Goal: Task Accomplishment & Management: Use online tool/utility

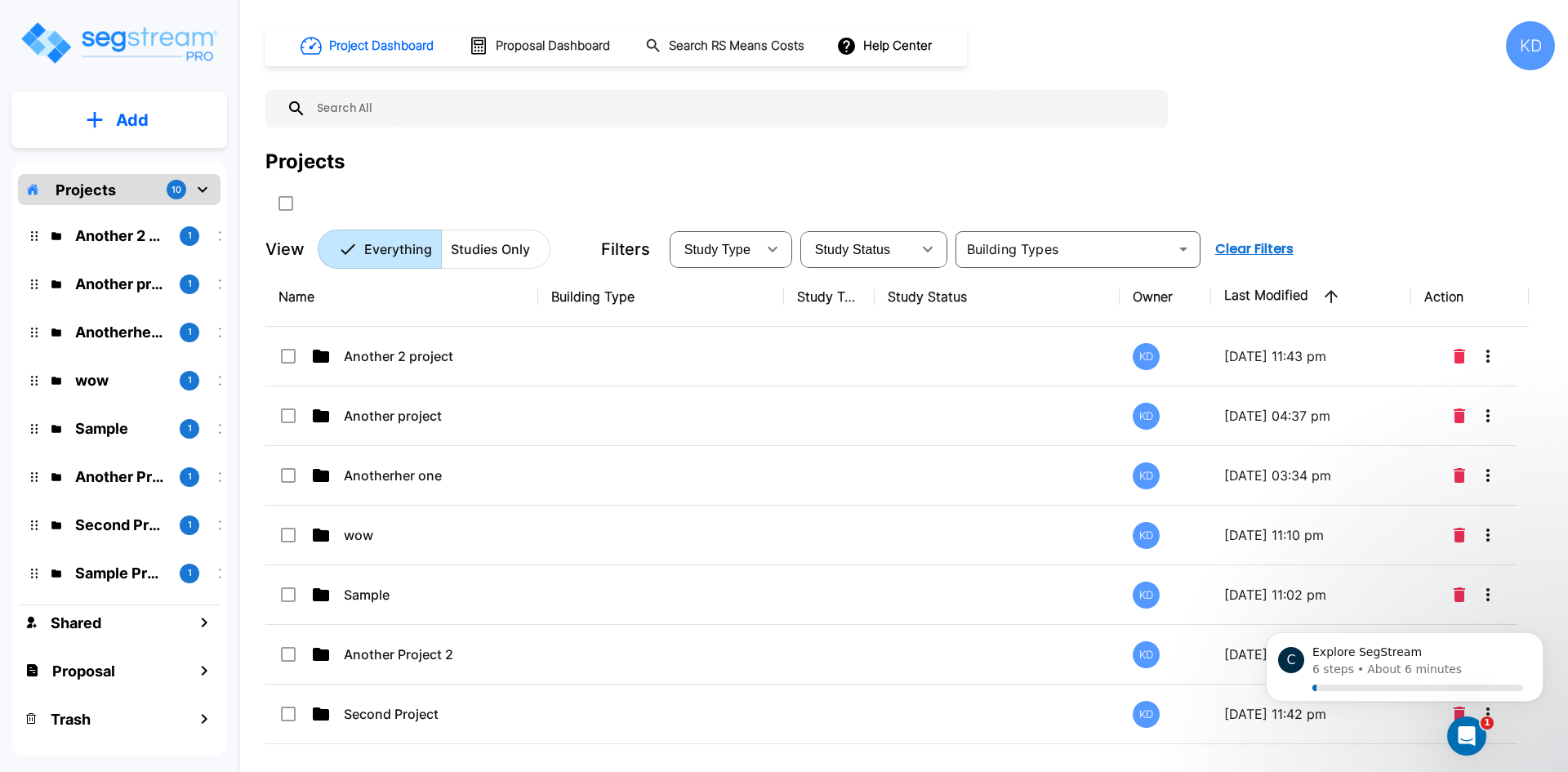
click at [144, 140] on button "Add" at bounding box center [119, 120] width 216 height 48
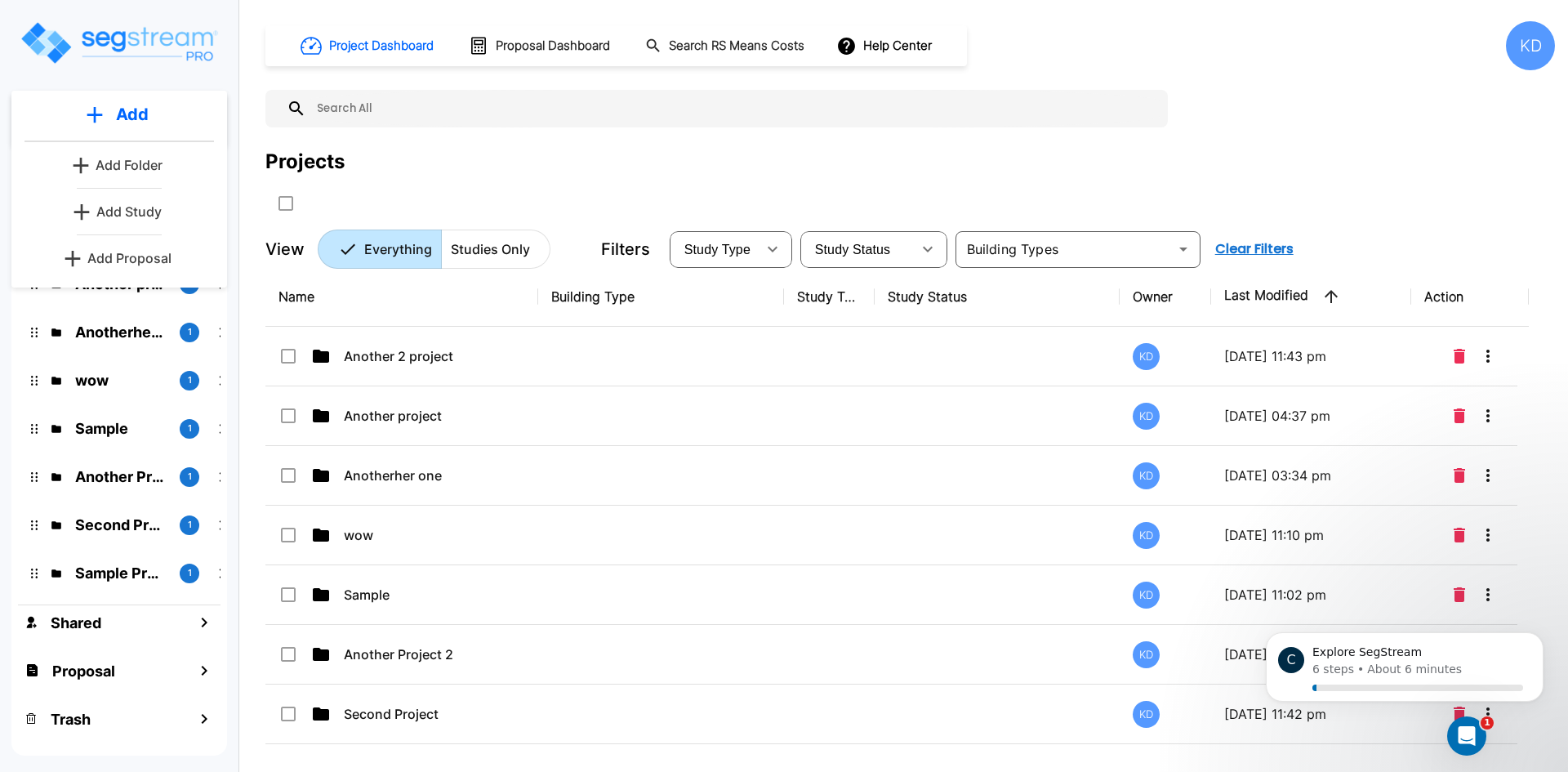
click at [336, 166] on div "Projects" at bounding box center [304, 161] width 79 height 30
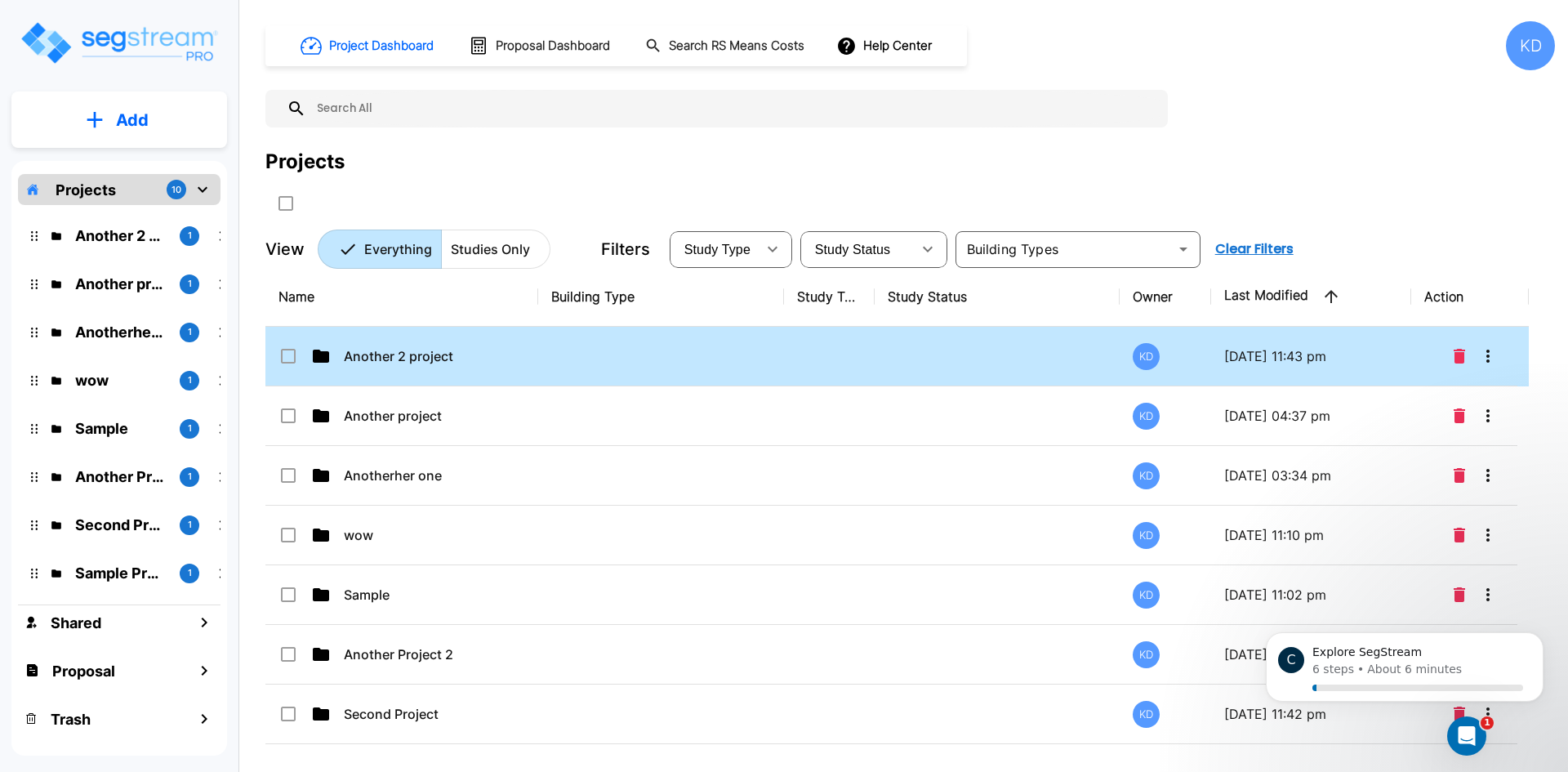
click at [652, 360] on td at bounding box center [661, 356] width 246 height 59
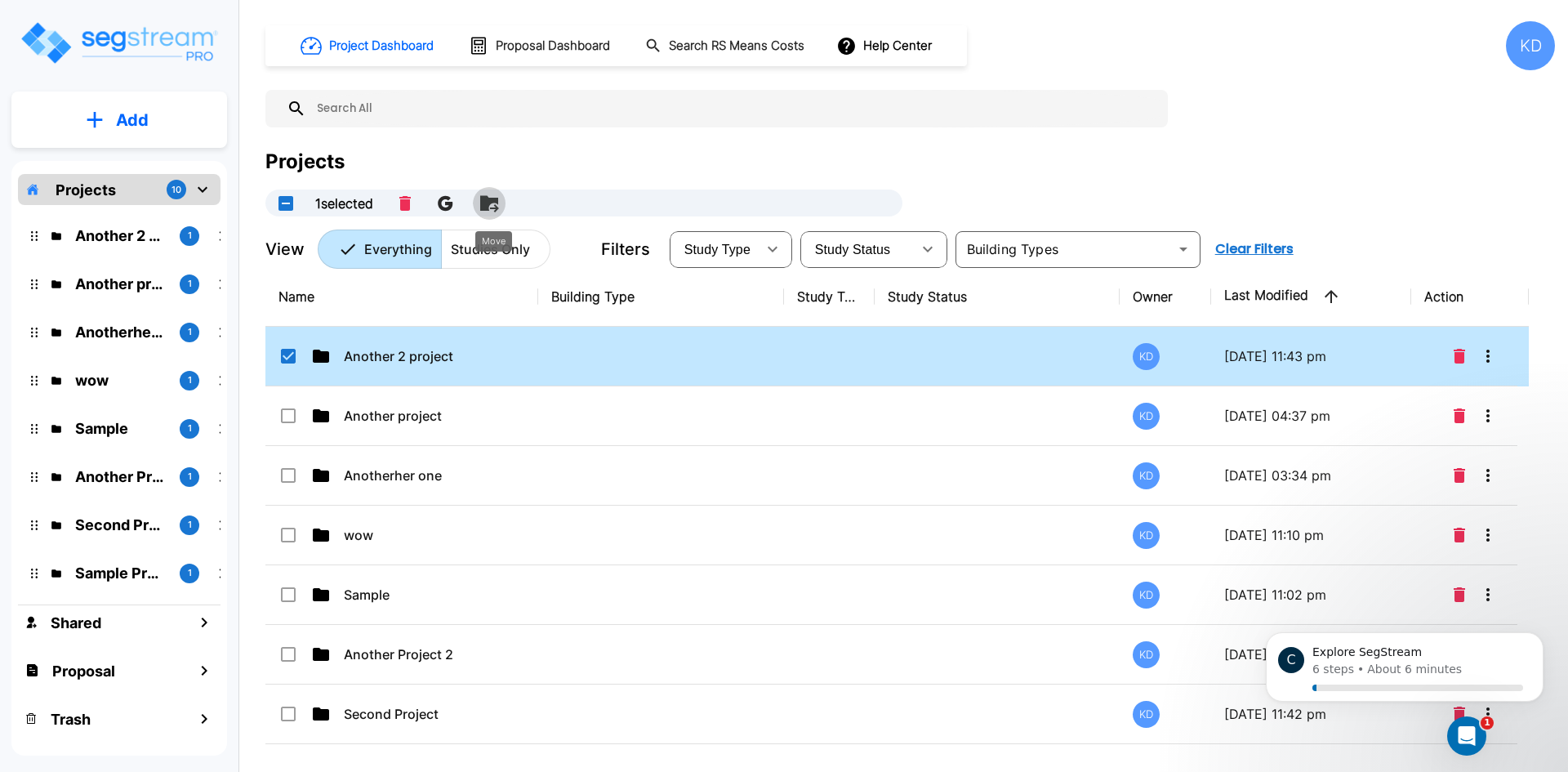
click at [494, 200] on icon "Move" at bounding box center [489, 202] width 18 height 15
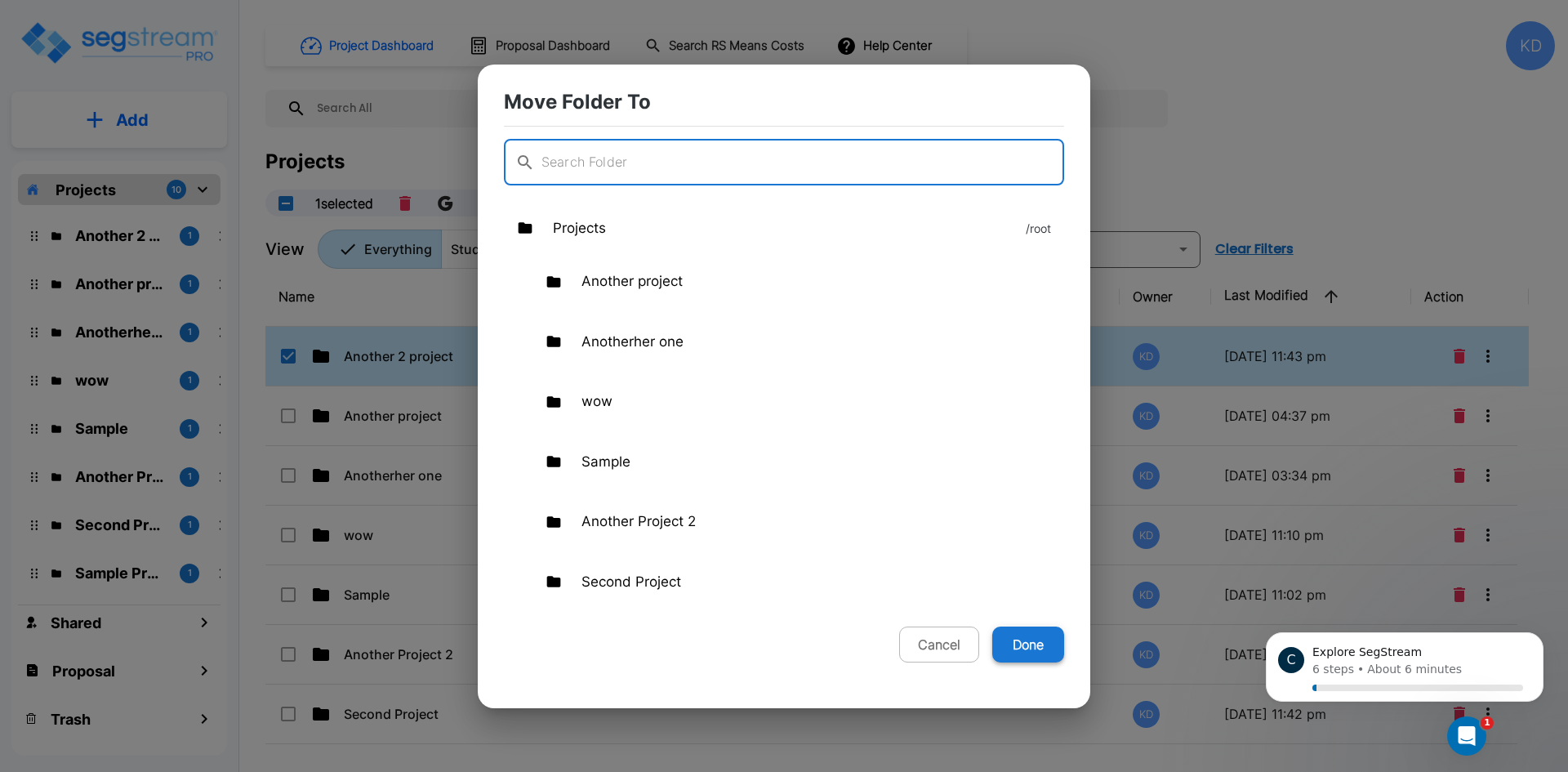
click at [1009, 647] on button "Done" at bounding box center [1028, 644] width 72 height 36
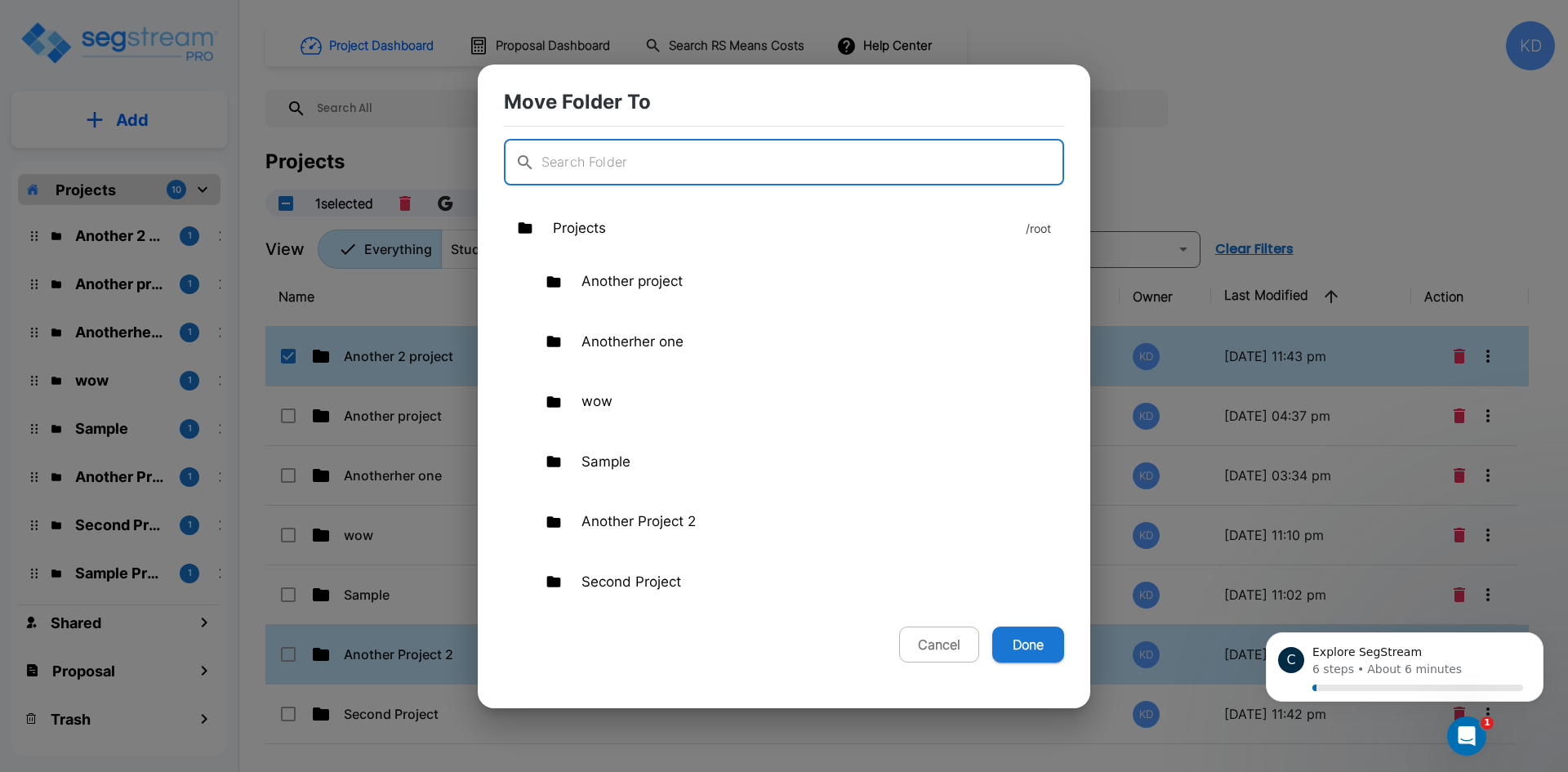
checkbox input "false"
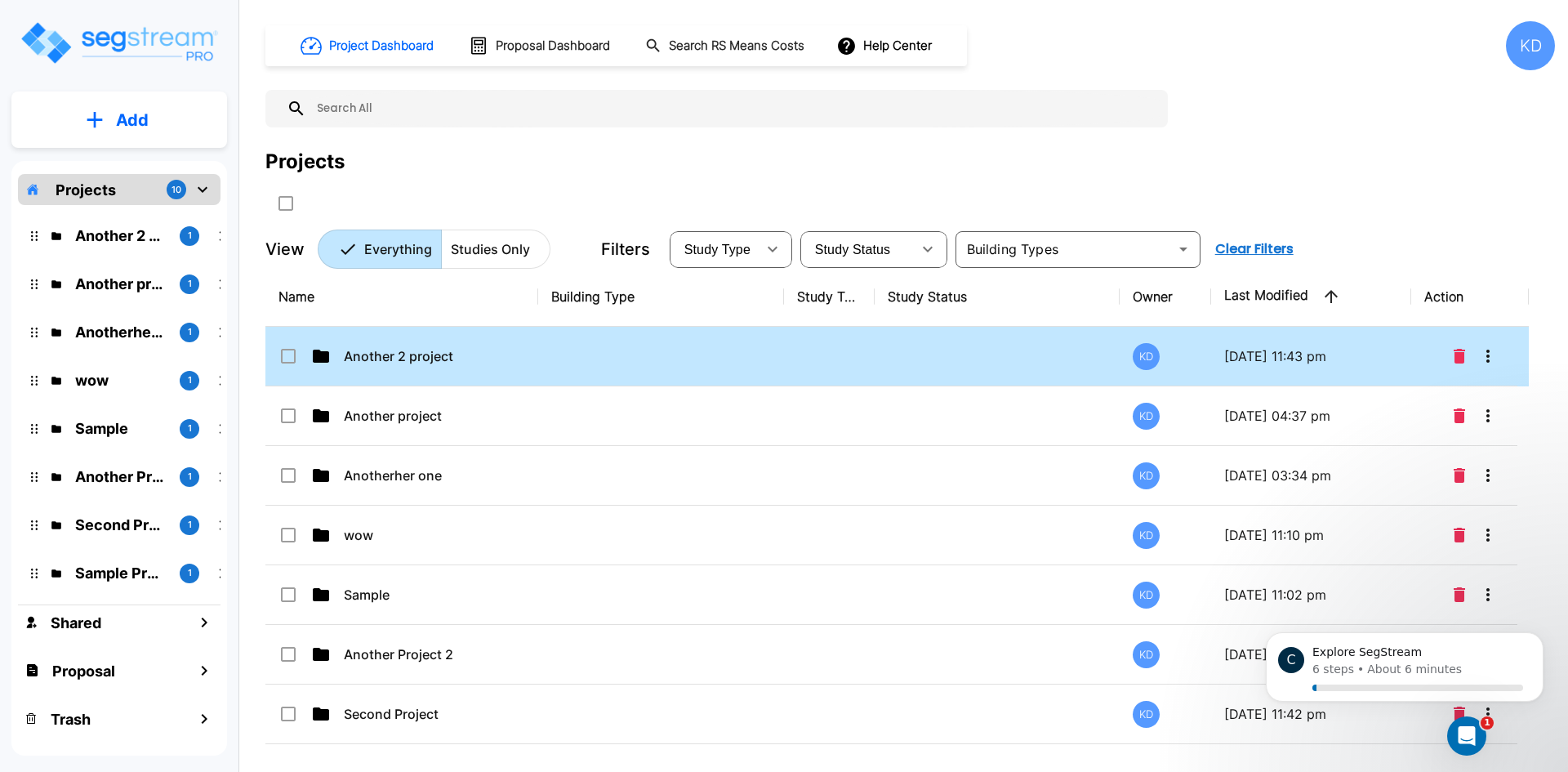
click at [296, 342] on td "Another 2 project" at bounding box center [402, 356] width 273 height 59
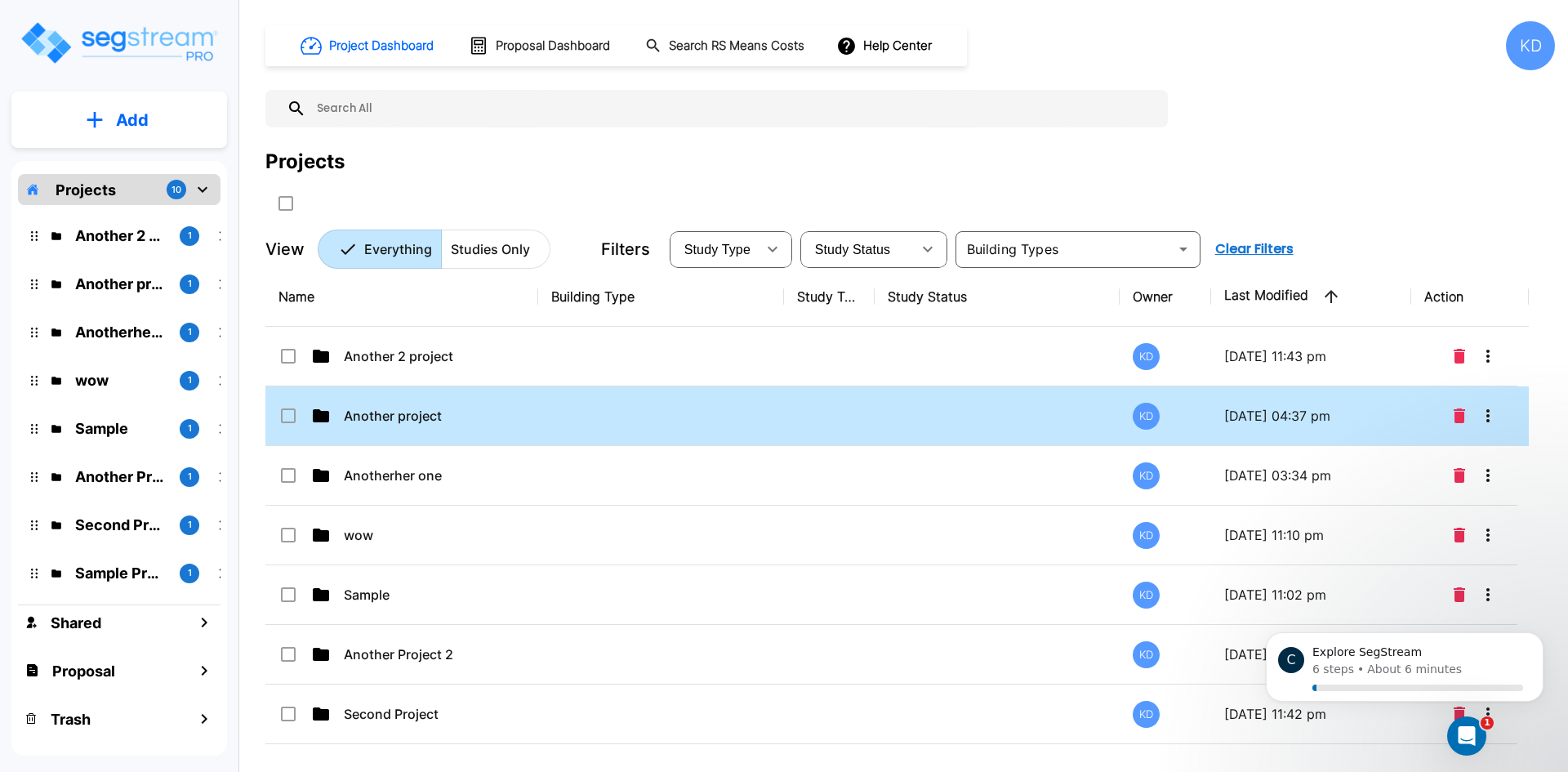
checkbox input "true"
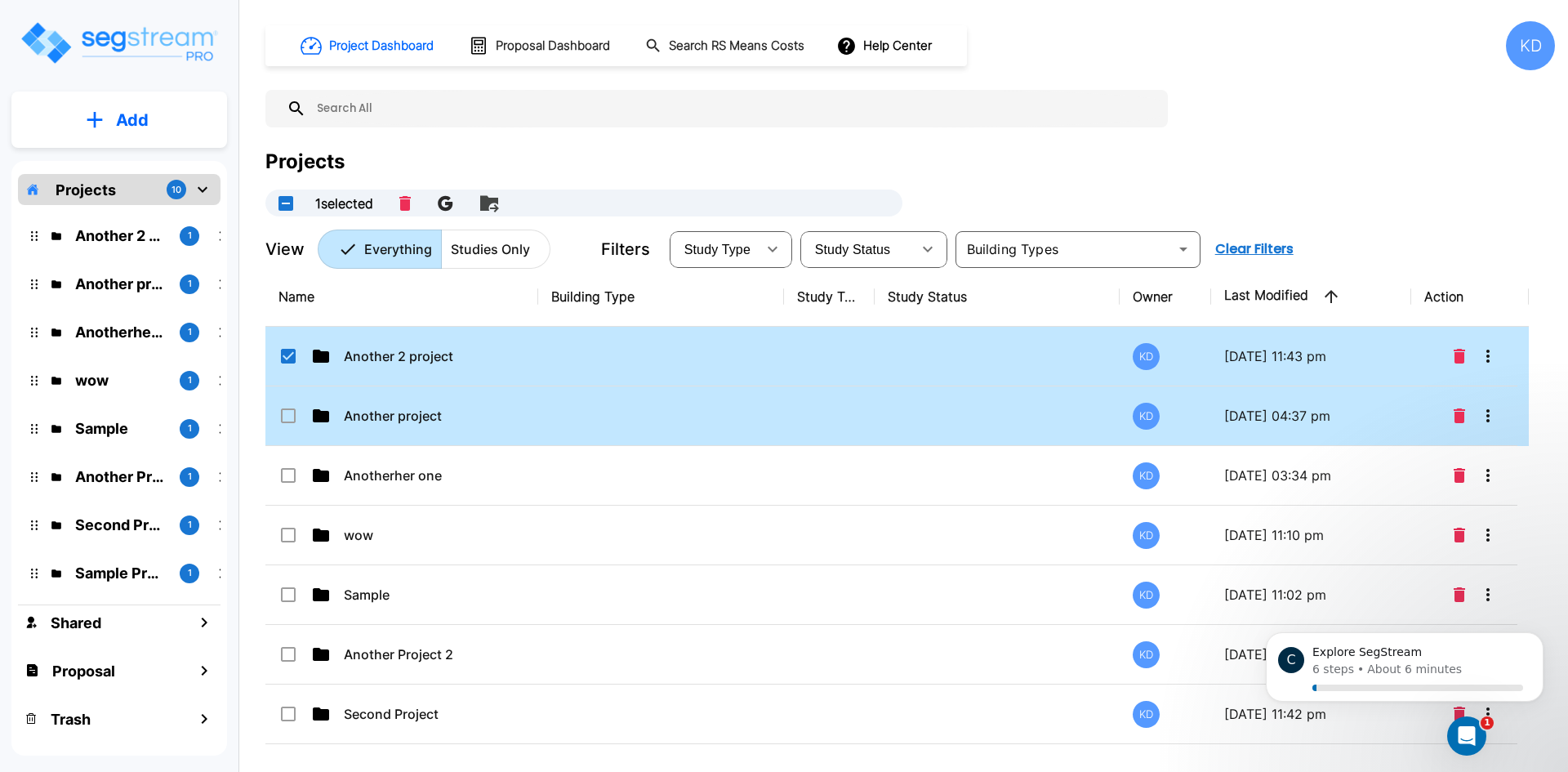
click at [282, 407] on input "select row Another project" at bounding box center [286, 412] width 16 height 14
checkbox input "true"
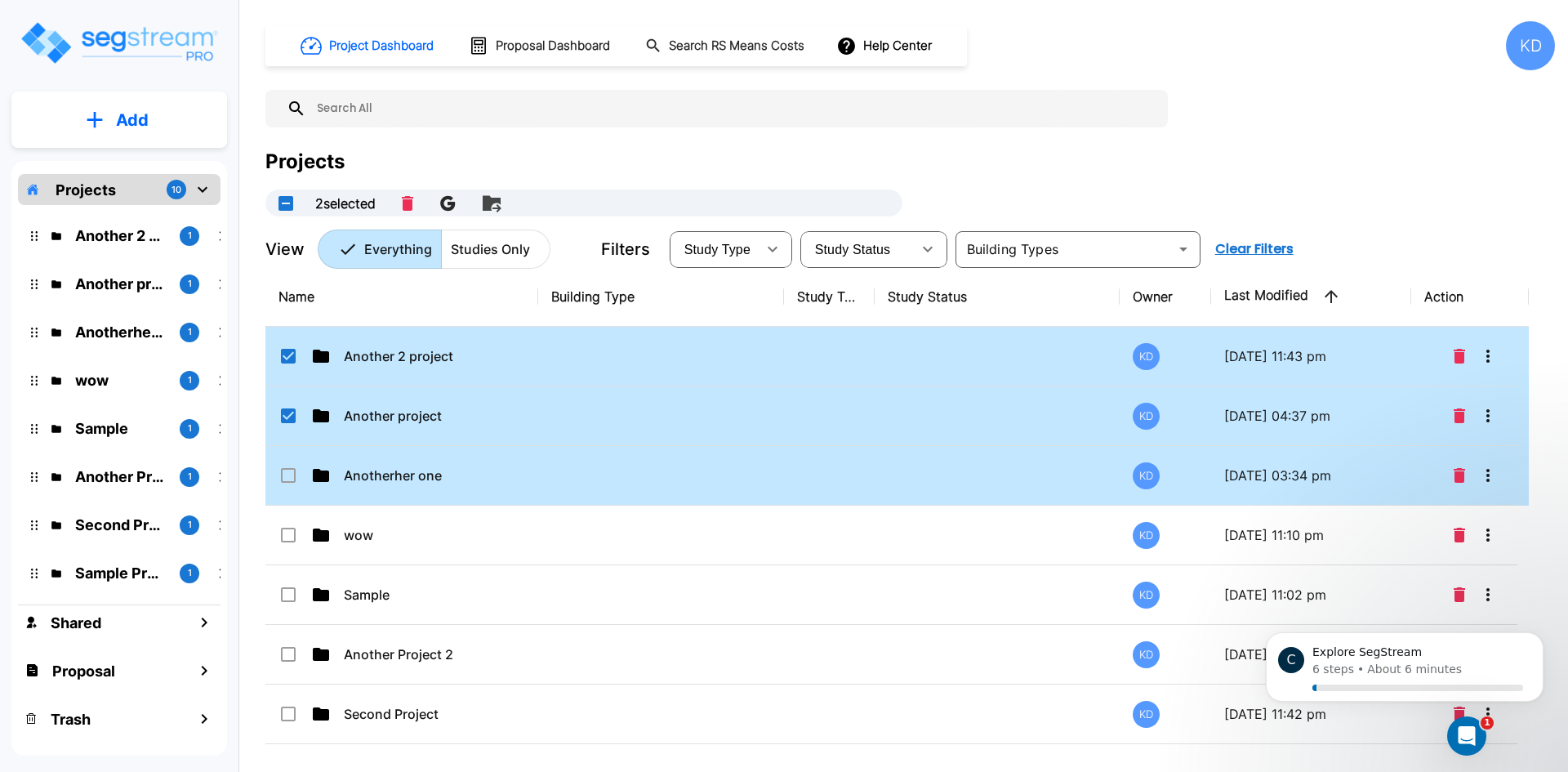
click at [280, 470] on input "select row Anotherher one" at bounding box center [286, 472] width 16 height 14
checkbox input "true"
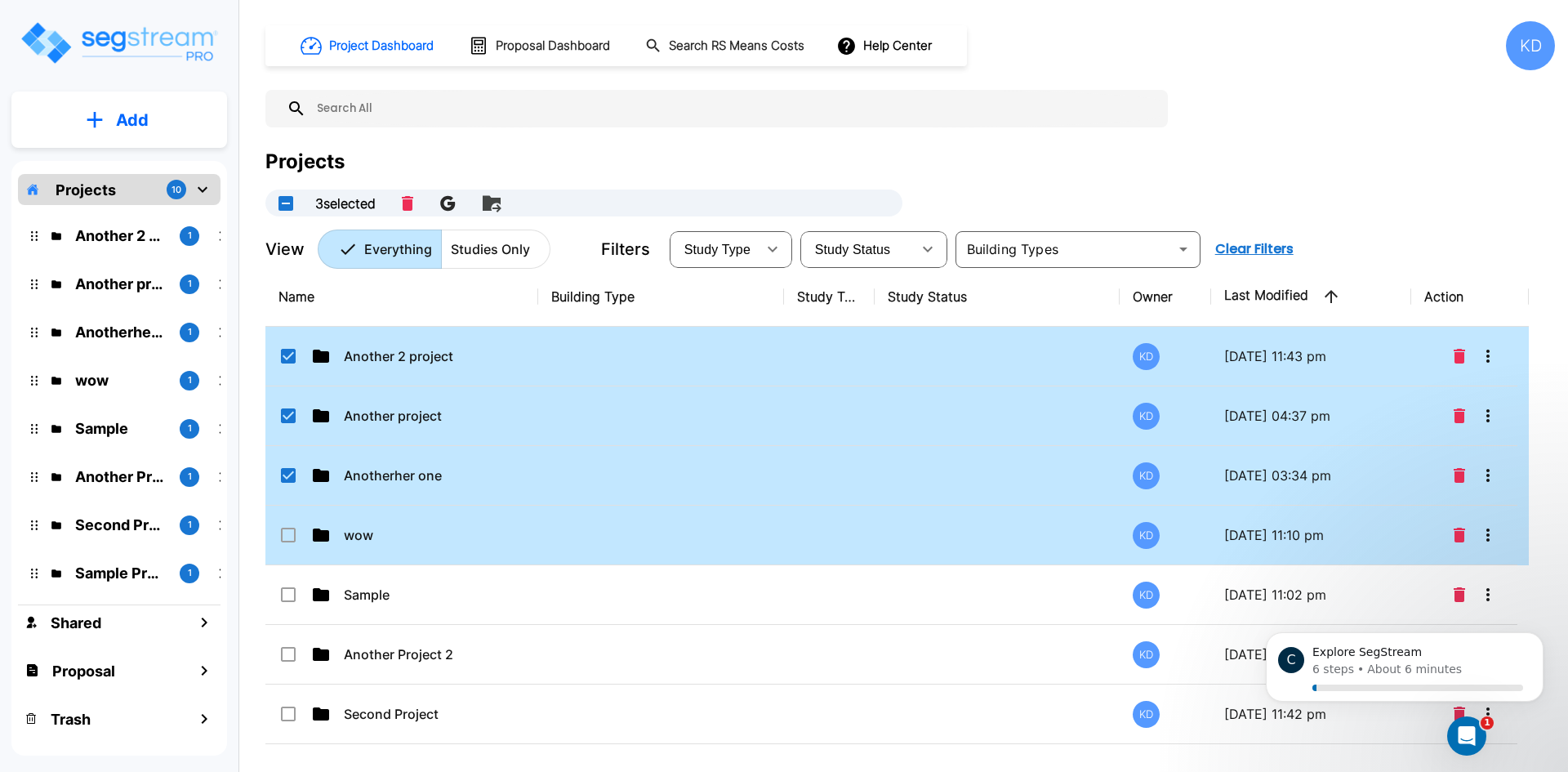
click at [279, 553] on td "wow" at bounding box center [402, 535] width 273 height 59
checkbox input "true"
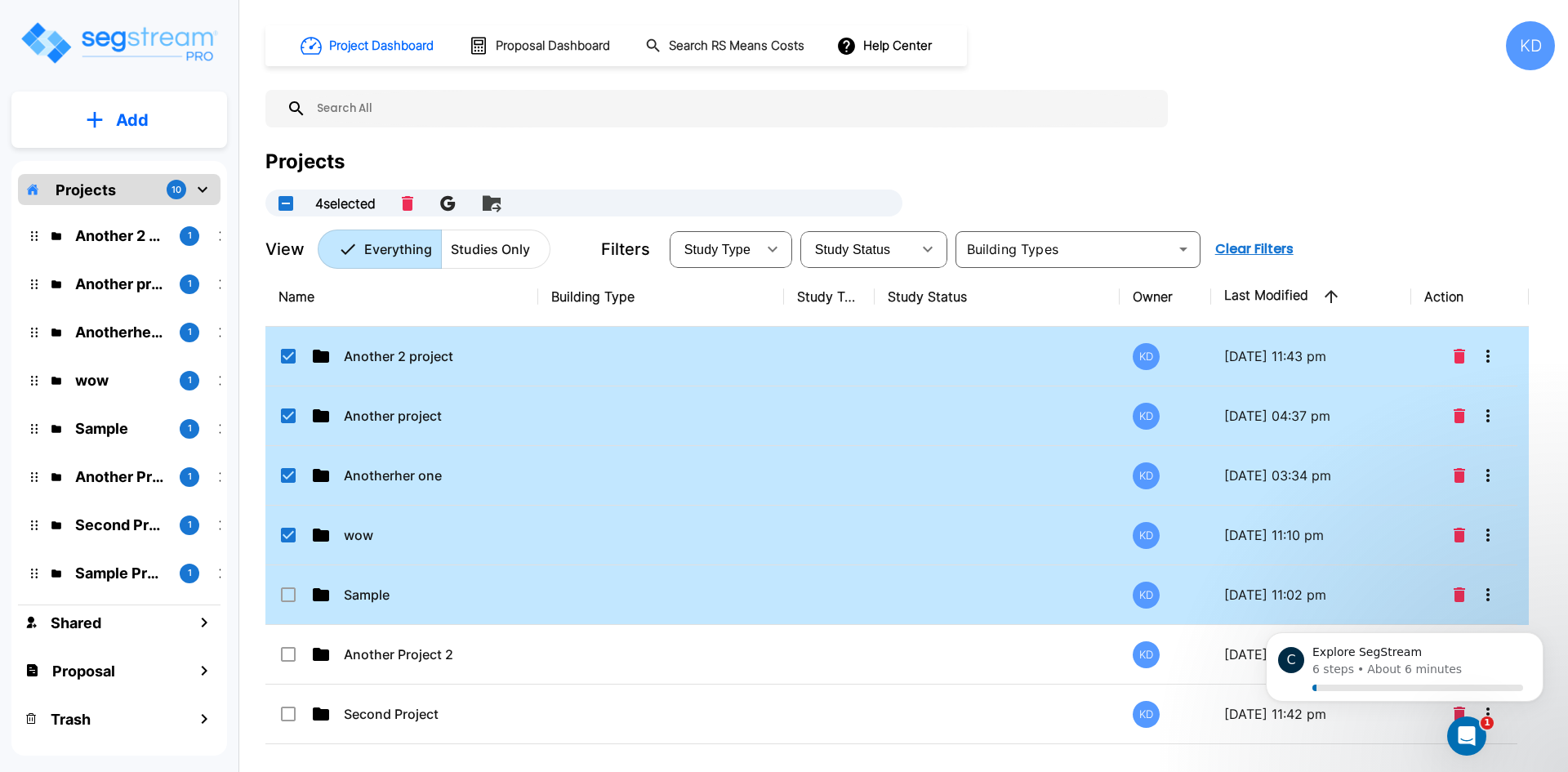
drag, startPoint x: 342, startPoint y: 616, endPoint x: 346, endPoint y: 607, distance: 9.8
click at [342, 616] on td "Sample" at bounding box center [402, 595] width 273 height 59
checkbox input "true"
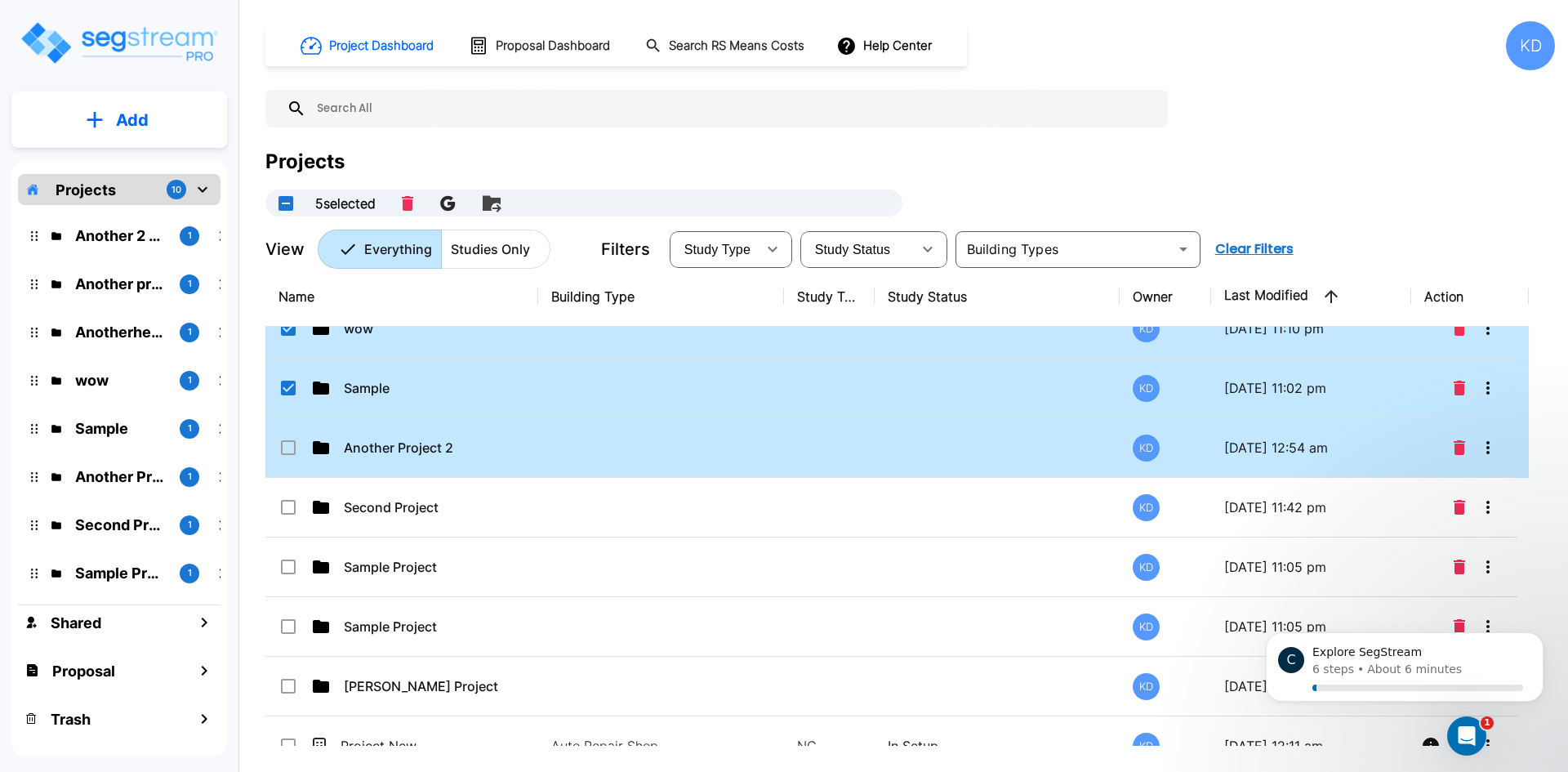
scroll to position [237, 0]
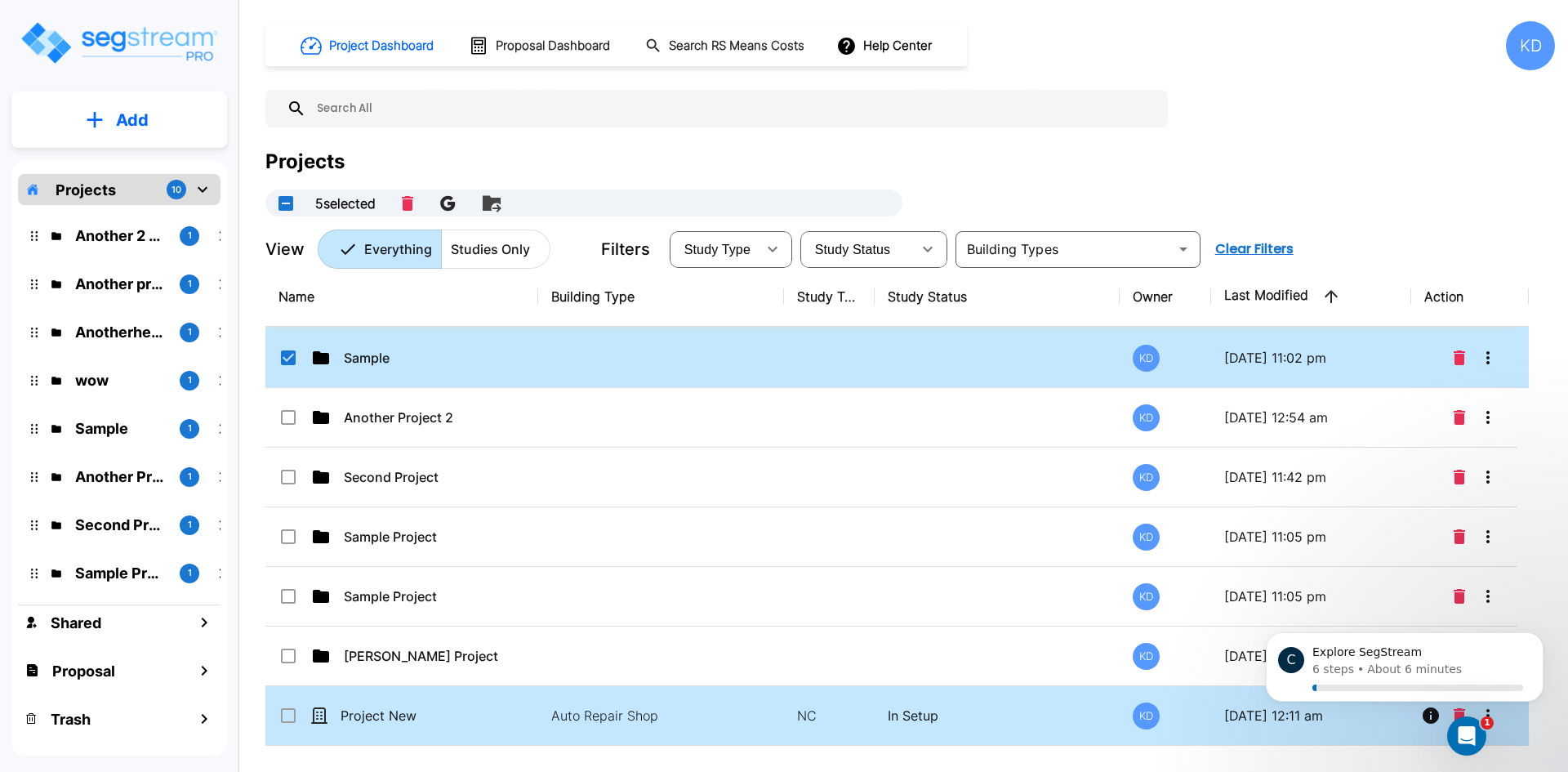
click at [359, 691] on td "Project New" at bounding box center [402, 716] width 273 height 59
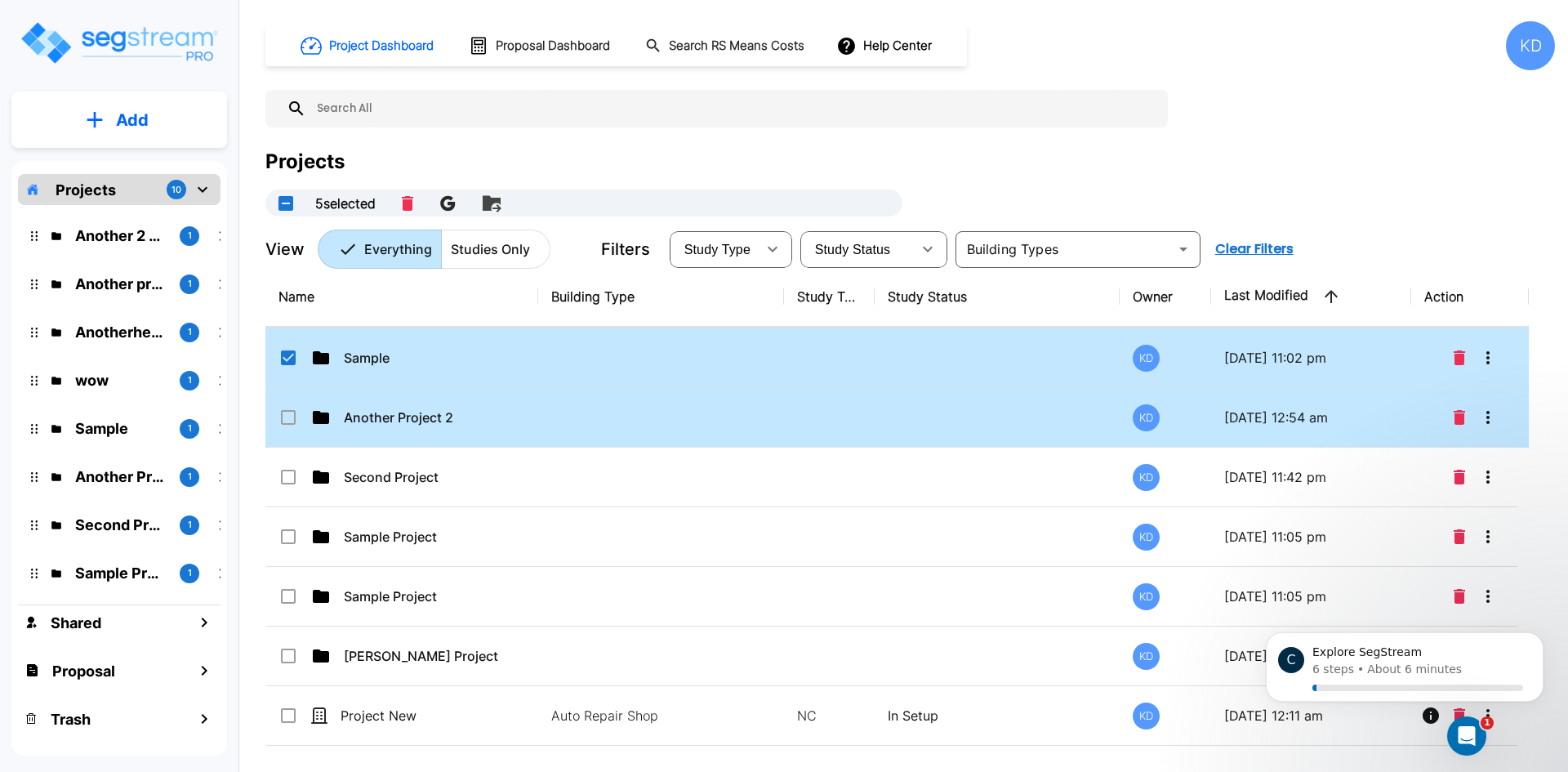
checkbox input "true"
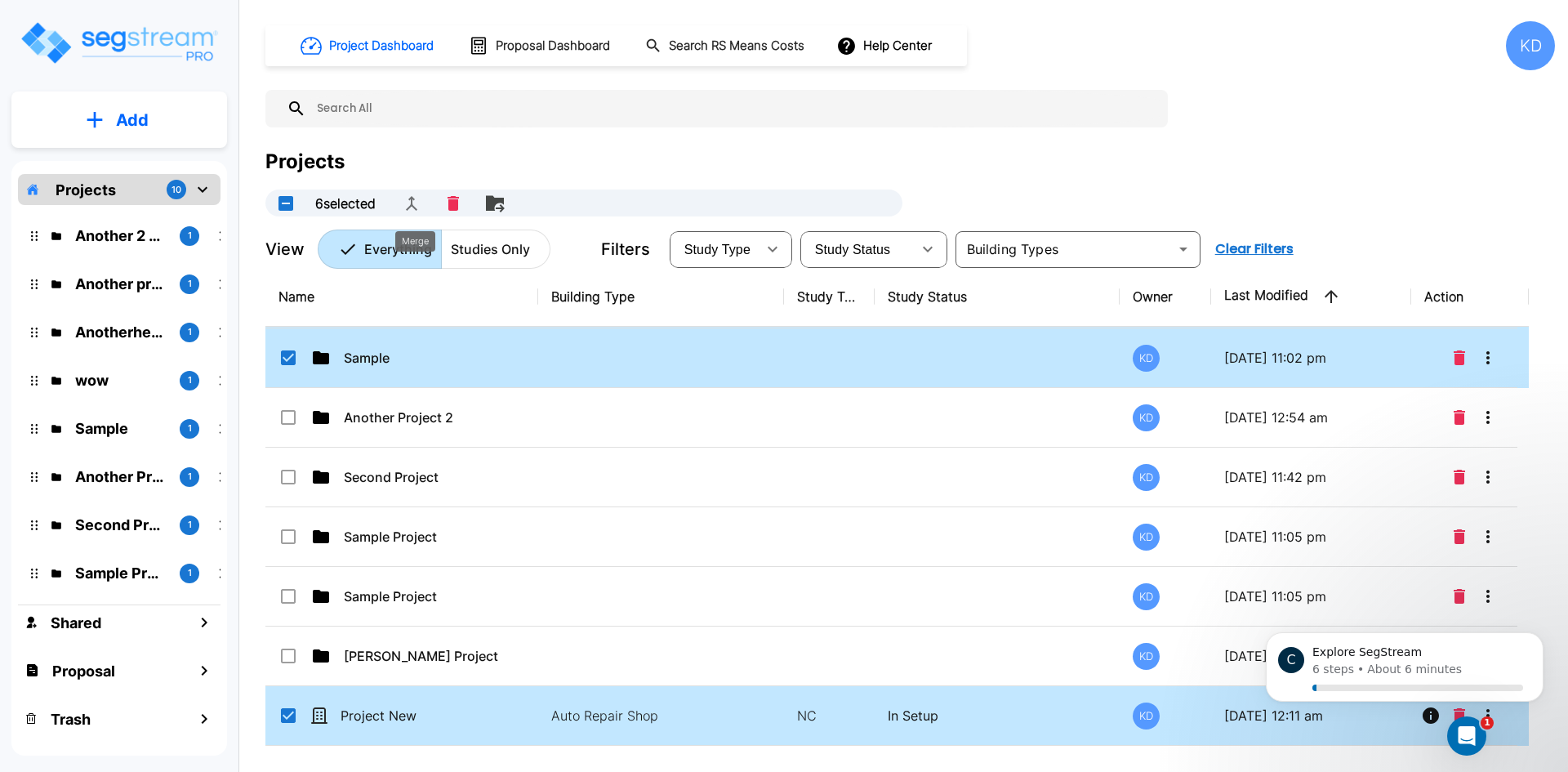
click at [426, 205] on button "Merge" at bounding box center [411, 203] width 32 height 32
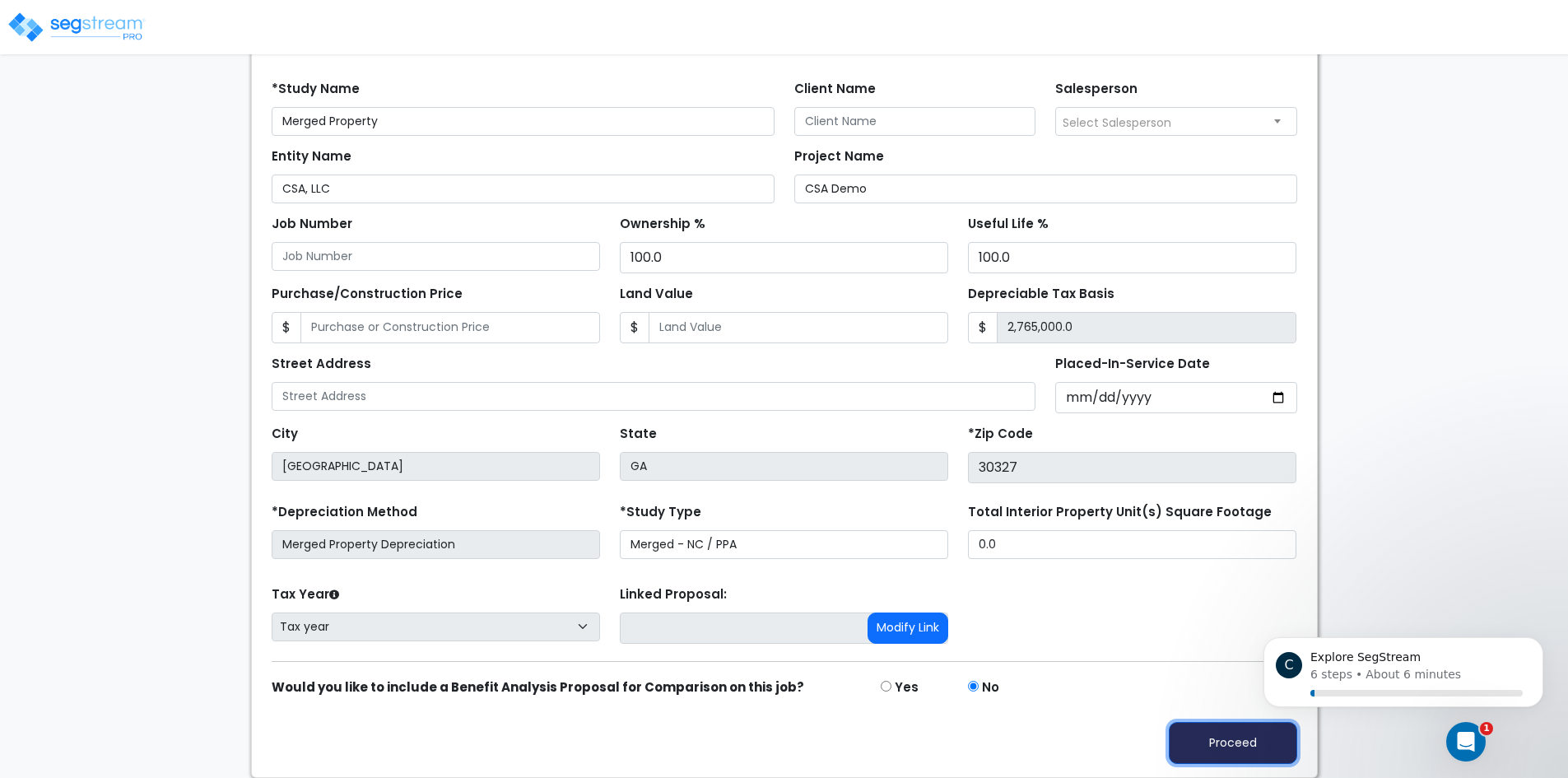
click at [1271, 743] on button "Proceed" at bounding box center [1232, 742] width 128 height 42
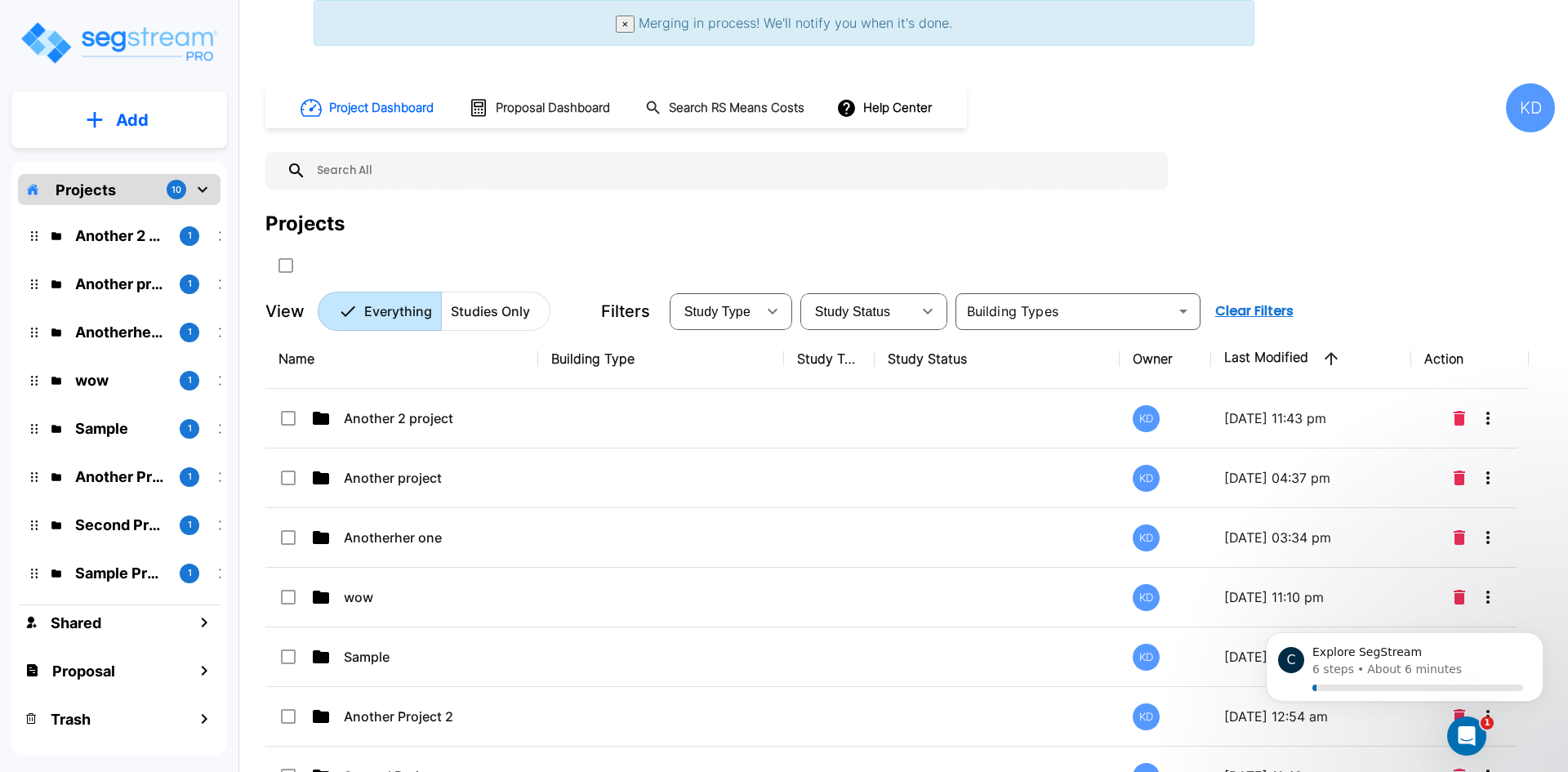
click at [629, 27] on span "×" at bounding box center [625, 24] width 7 height 12
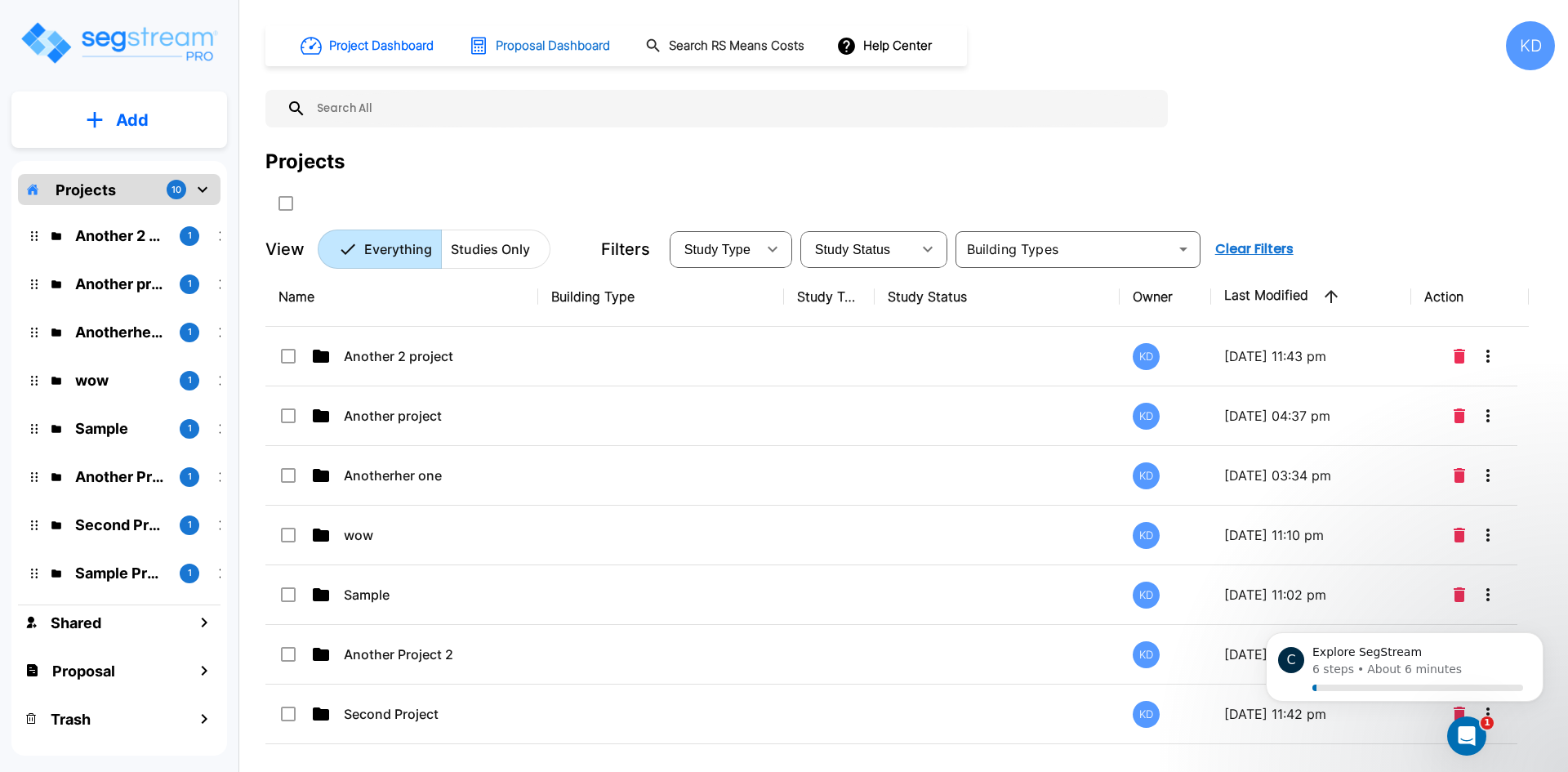
click at [501, 47] on h1 "Proposal Dashboard" at bounding box center [553, 47] width 115 height 19
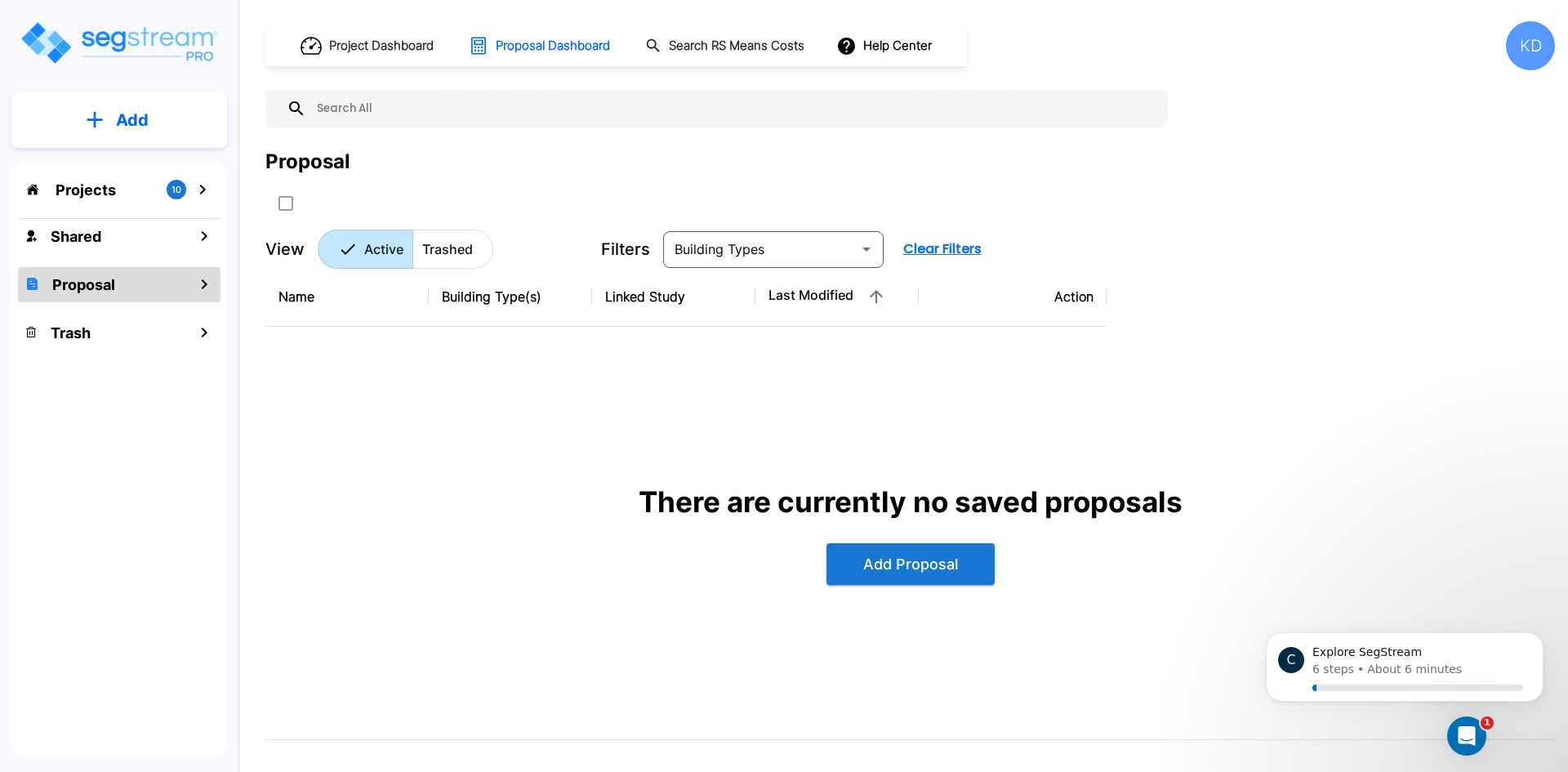
click at [746, 70] on div "Project Dashboard Proposal Dashboard Search RS Means Costs Help Center KD" at bounding box center [909, 45] width 1289 height 49
click at [755, 53] on h1 "Search RS Means Costs" at bounding box center [737, 47] width 136 height 19
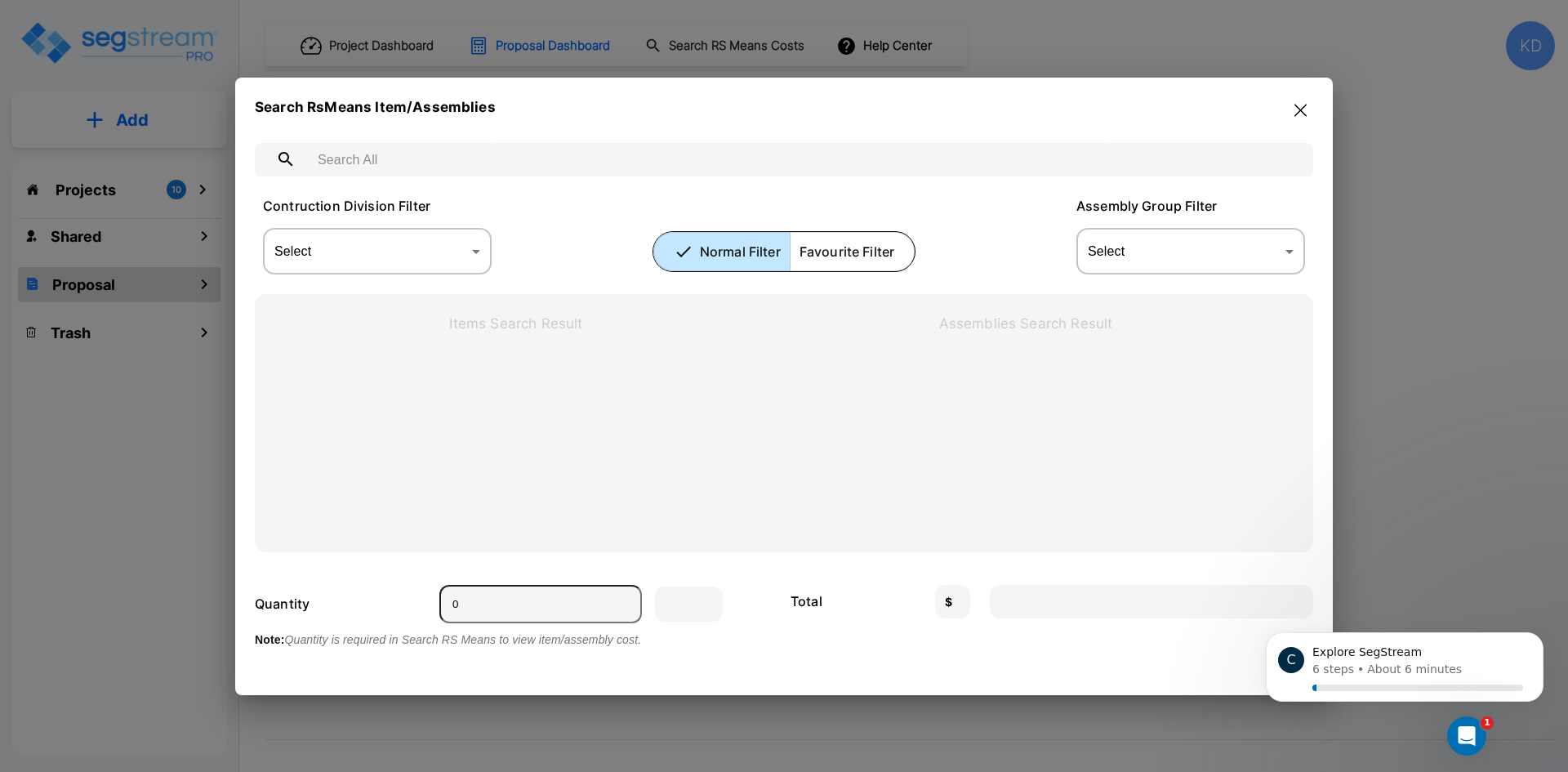
click at [1314, 99] on div "Search RsMeans Item/Assemblies ​ Contruction Division Filter Select ​ Select No…" at bounding box center [784, 386] width 1098 height 617
click at [1302, 111] on icon "button" at bounding box center [1300, 110] width 12 height 12
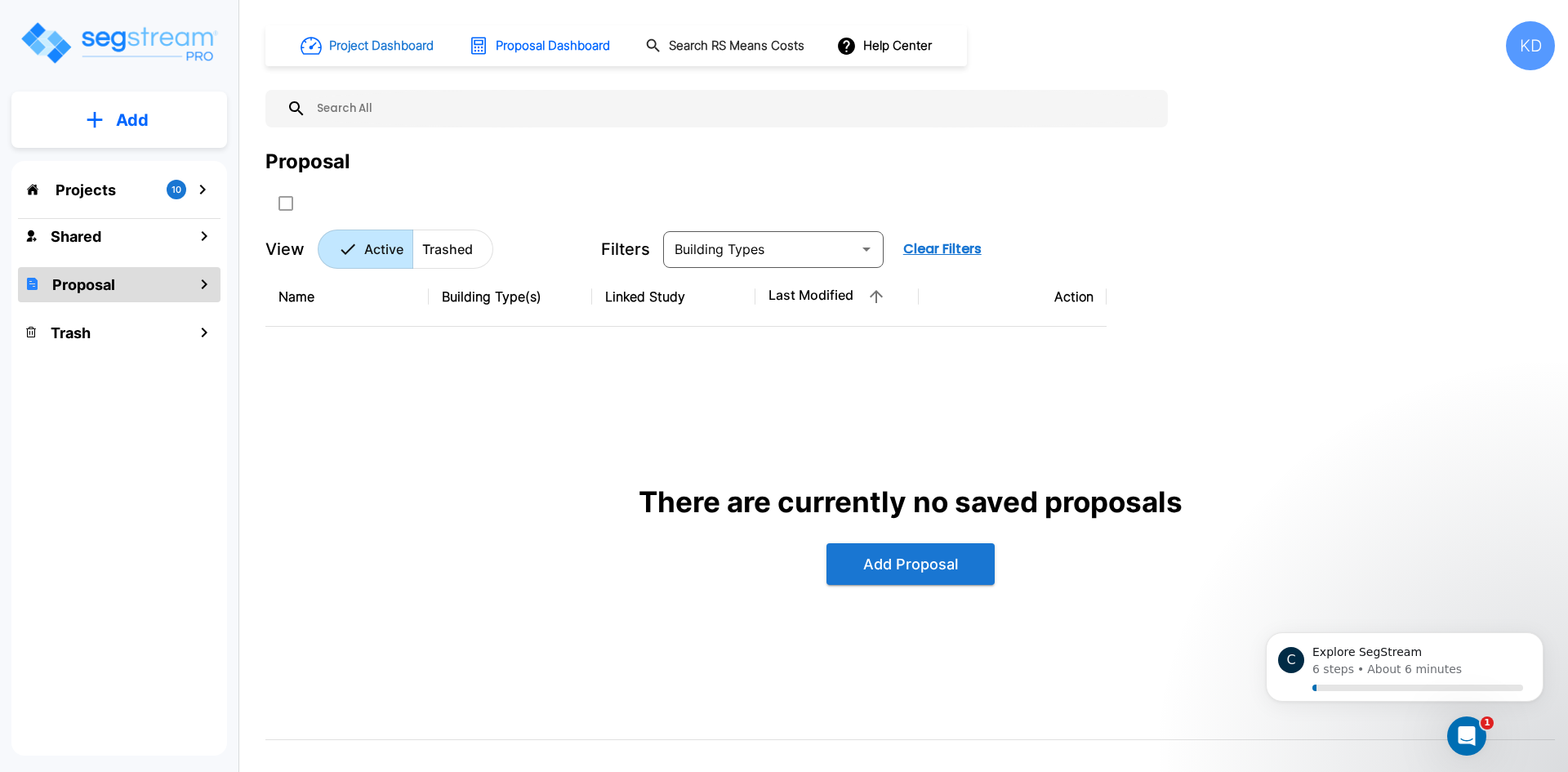
click at [395, 33] on button "Project Dashboard" at bounding box center [368, 46] width 149 height 36
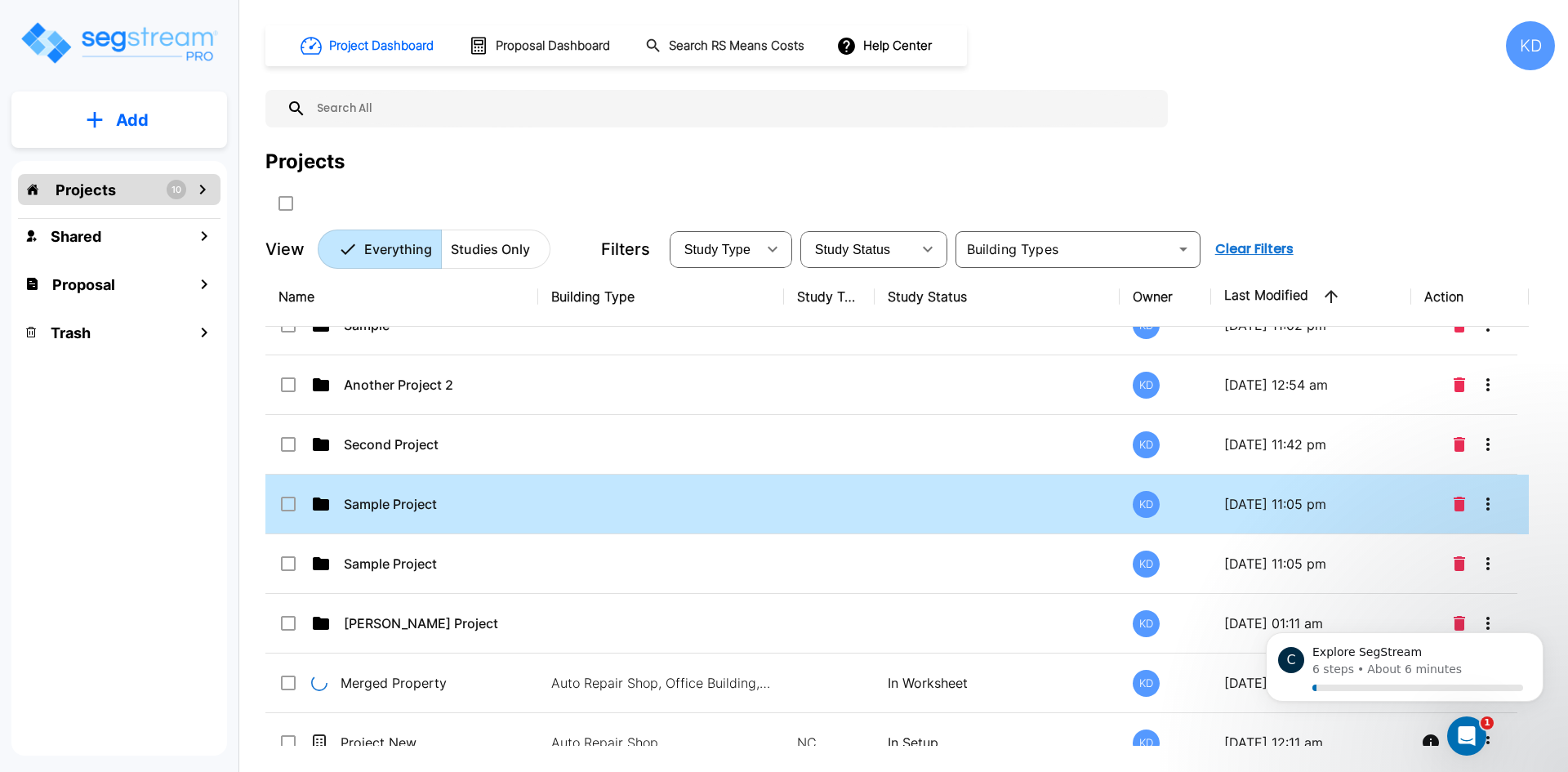
scroll to position [297, 0]
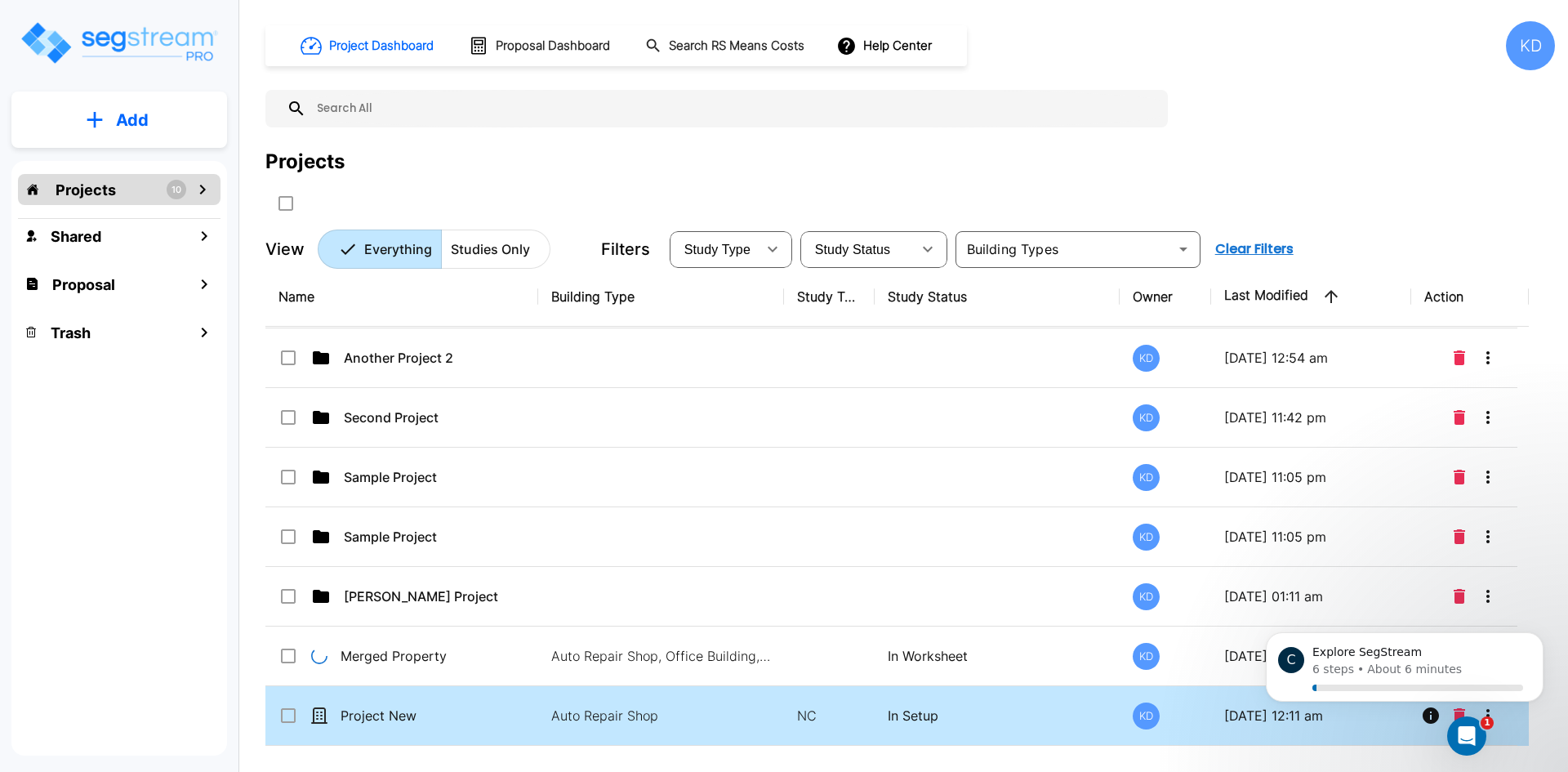
click at [606, 712] on p "Auto Repair Shop" at bounding box center [661, 715] width 220 height 20
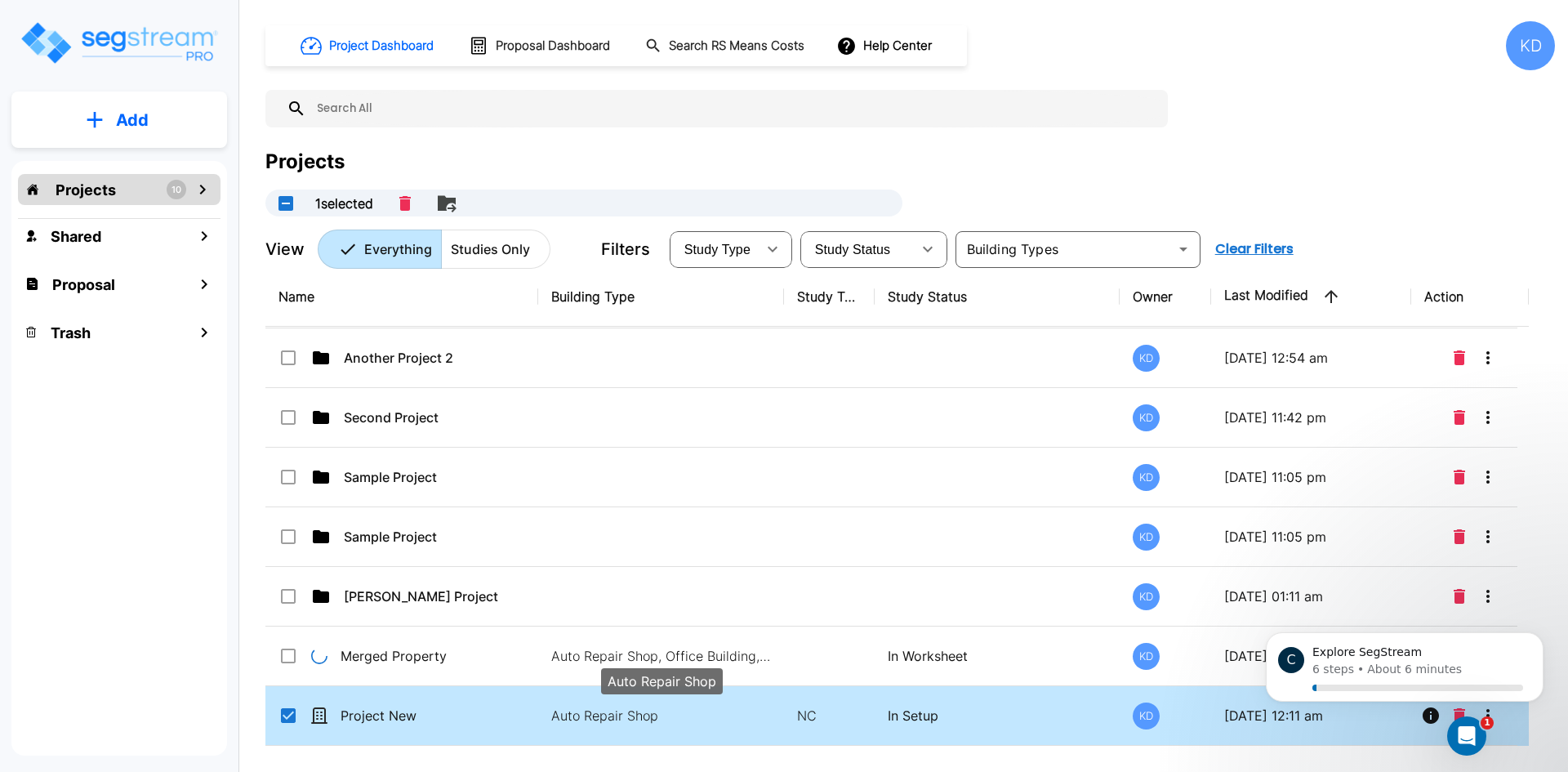
checkbox input "true"
click at [606, 712] on p "Auto Repair Shop" at bounding box center [661, 715] width 220 height 20
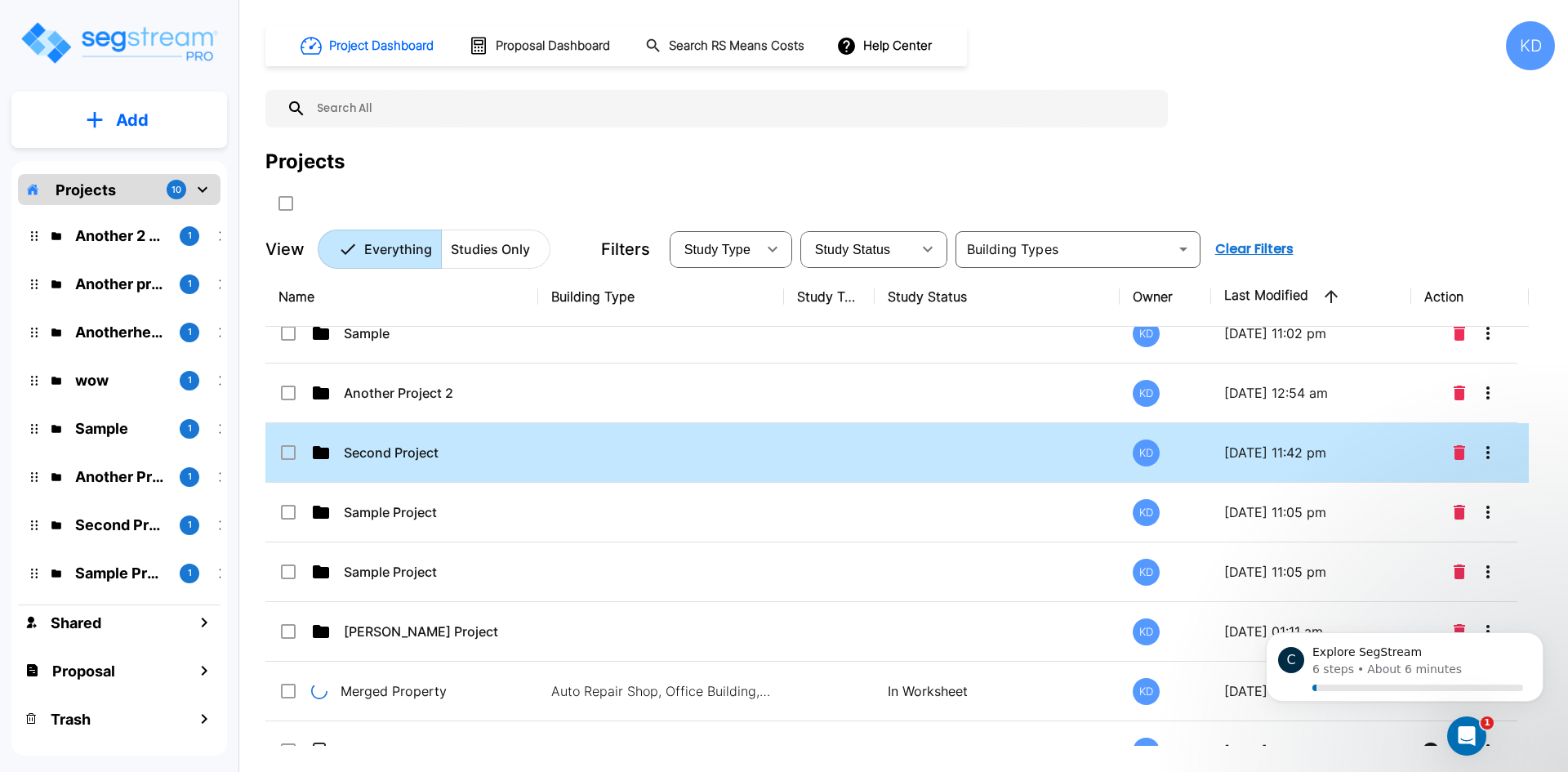
scroll to position [297, 0]
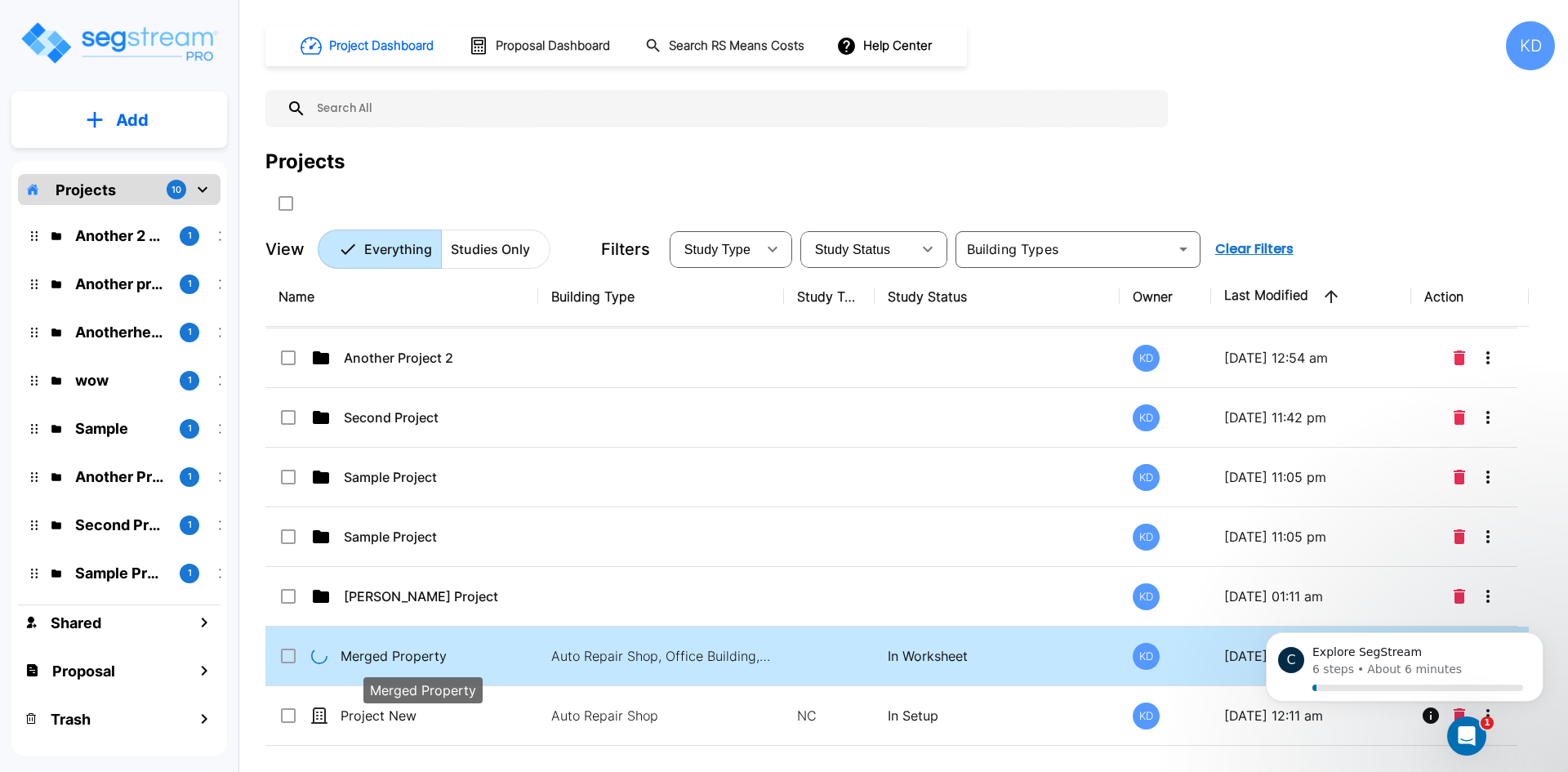
click at [468, 664] on p "Merged Property" at bounding box center [422, 656] width 163 height 20
checkbox input "true"
click at [468, 664] on p "Merged Property" at bounding box center [422, 656] width 163 height 20
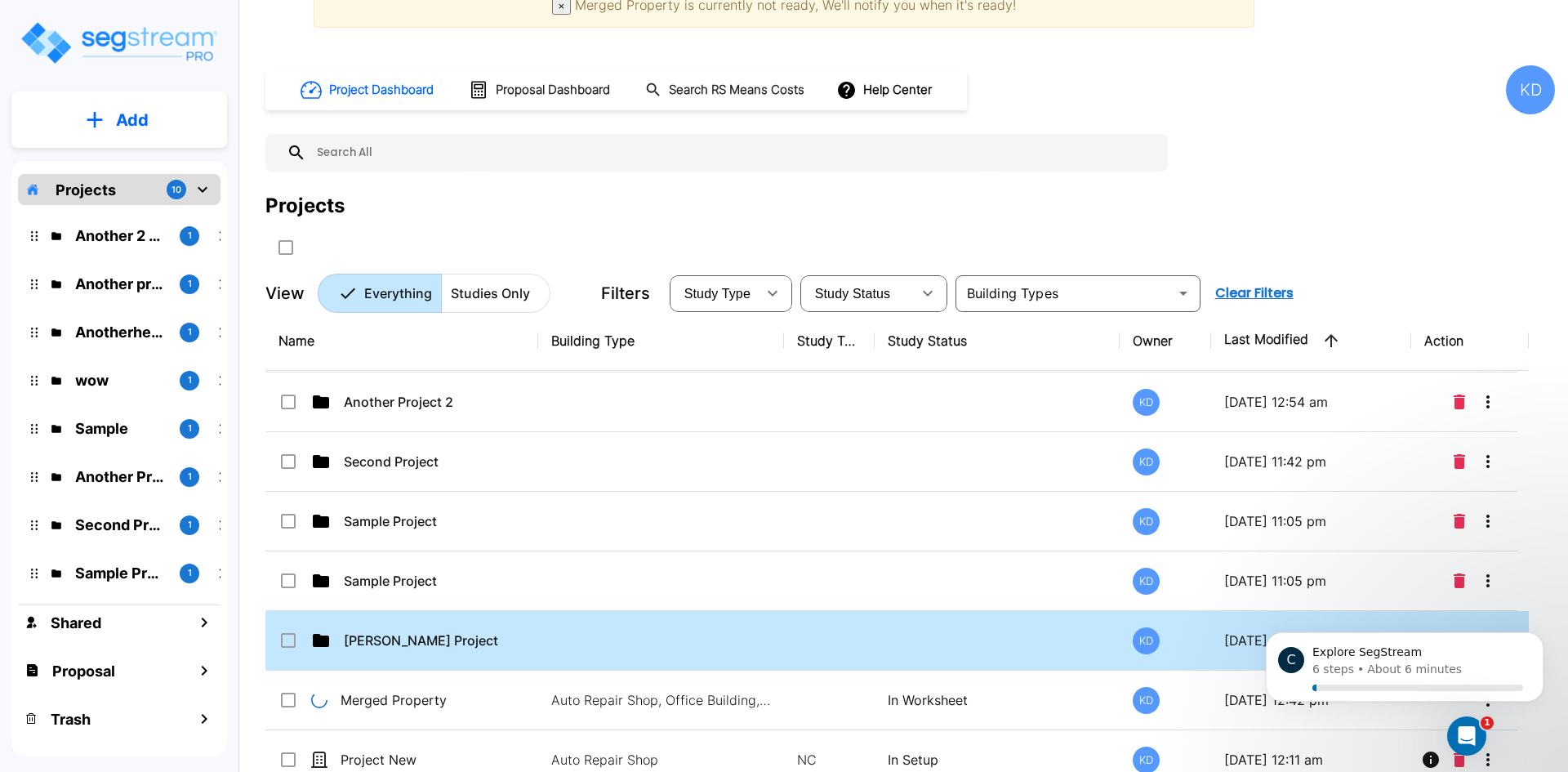
scroll to position [62, 0]
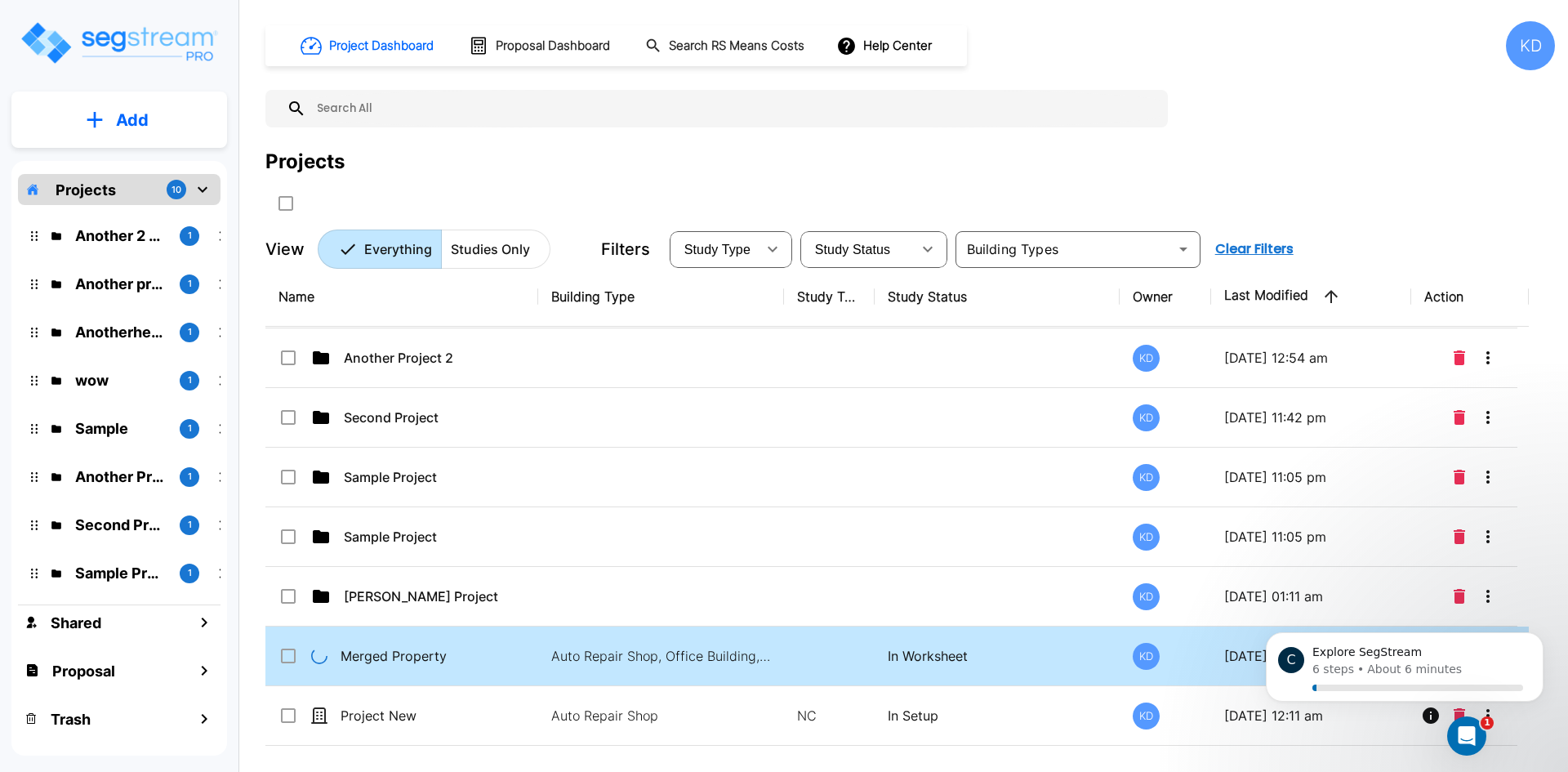
click at [925, 657] on p "In Worksheet" at bounding box center [997, 656] width 220 height 20
checkbox input "true"
click at [925, 657] on p "In Worksheet" at bounding box center [997, 656] width 220 height 20
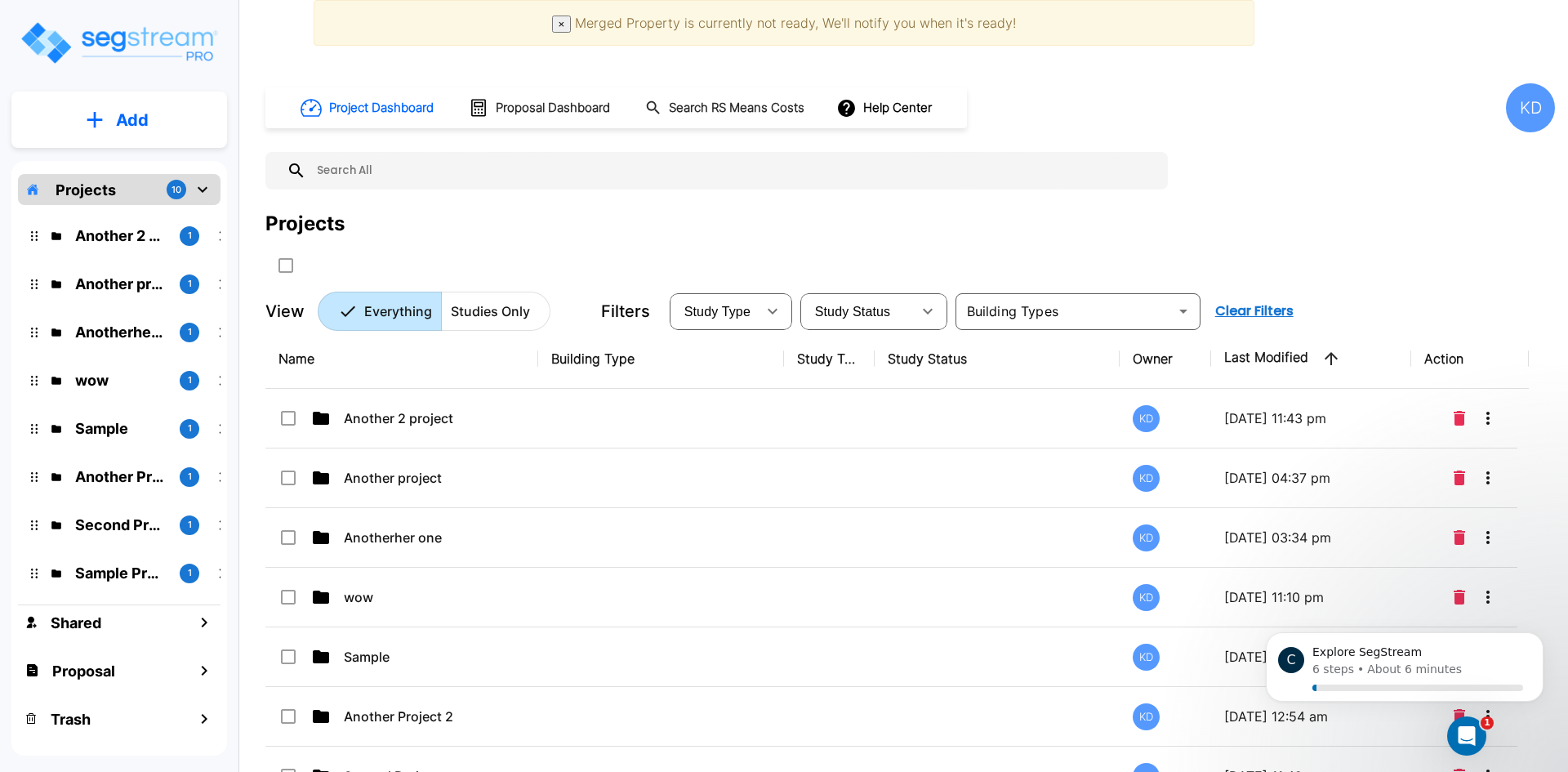
click at [575, 26] on div "× Merged Property is currently not ready, We'll notify you when it's ready!" at bounding box center [784, 23] width 941 height 46
click at [569, 23] on button "×" at bounding box center [561, 24] width 20 height 17
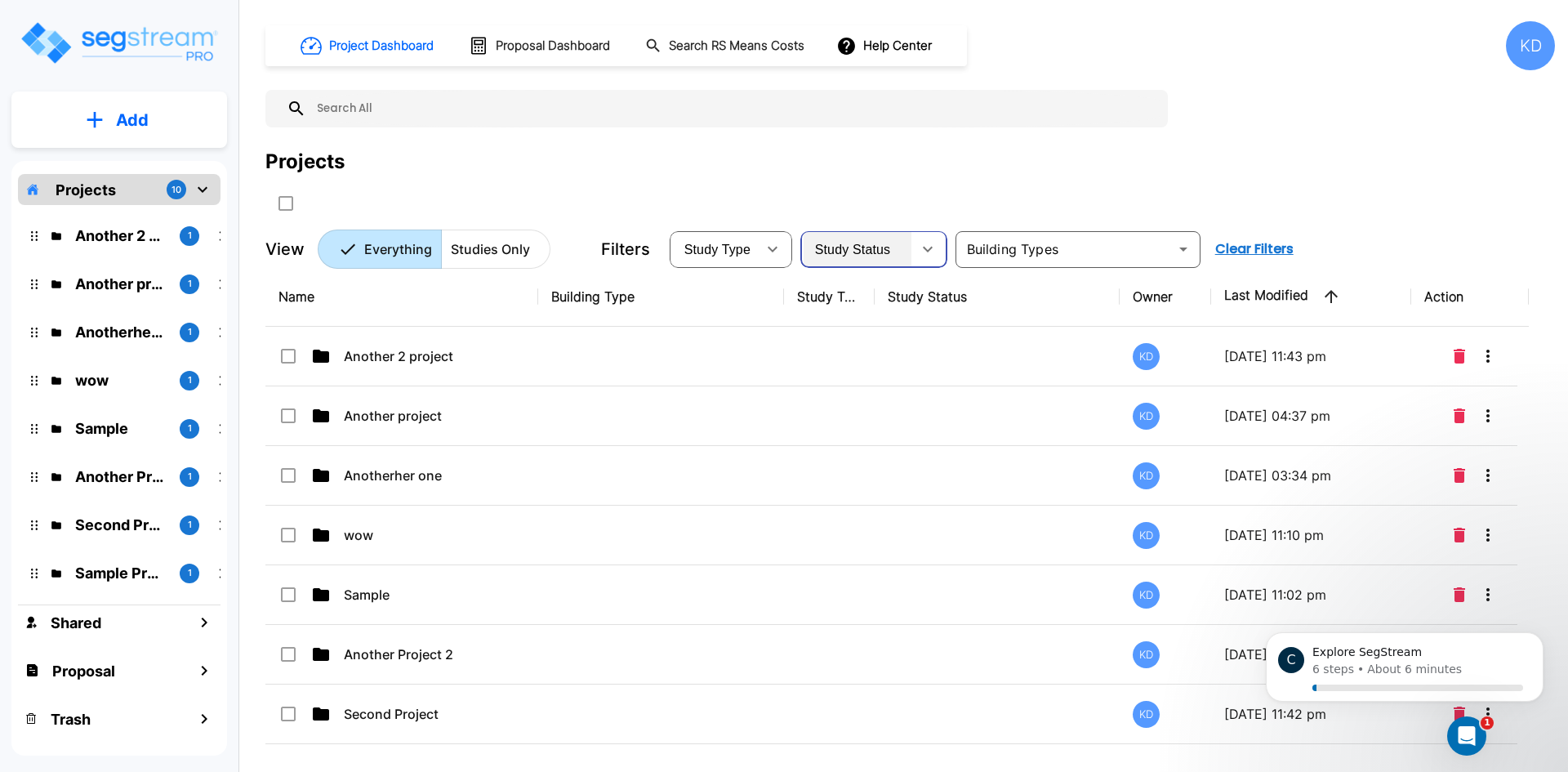
click at [903, 254] on div "Study Status" at bounding box center [857, 249] width 108 height 46
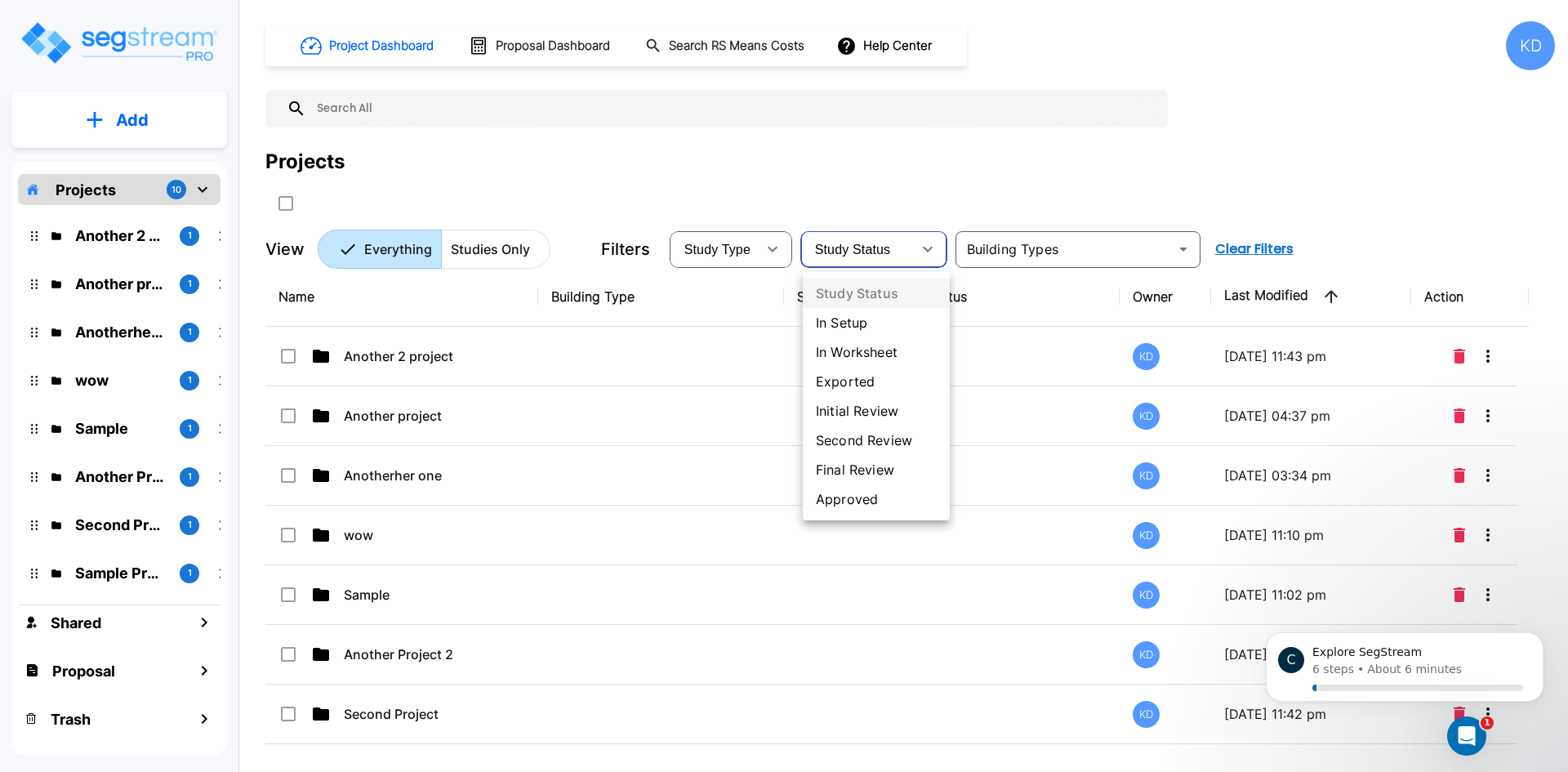
click at [895, 345] on li "In Worksheet" at bounding box center [876, 351] width 147 height 30
type input "in_worksheet"
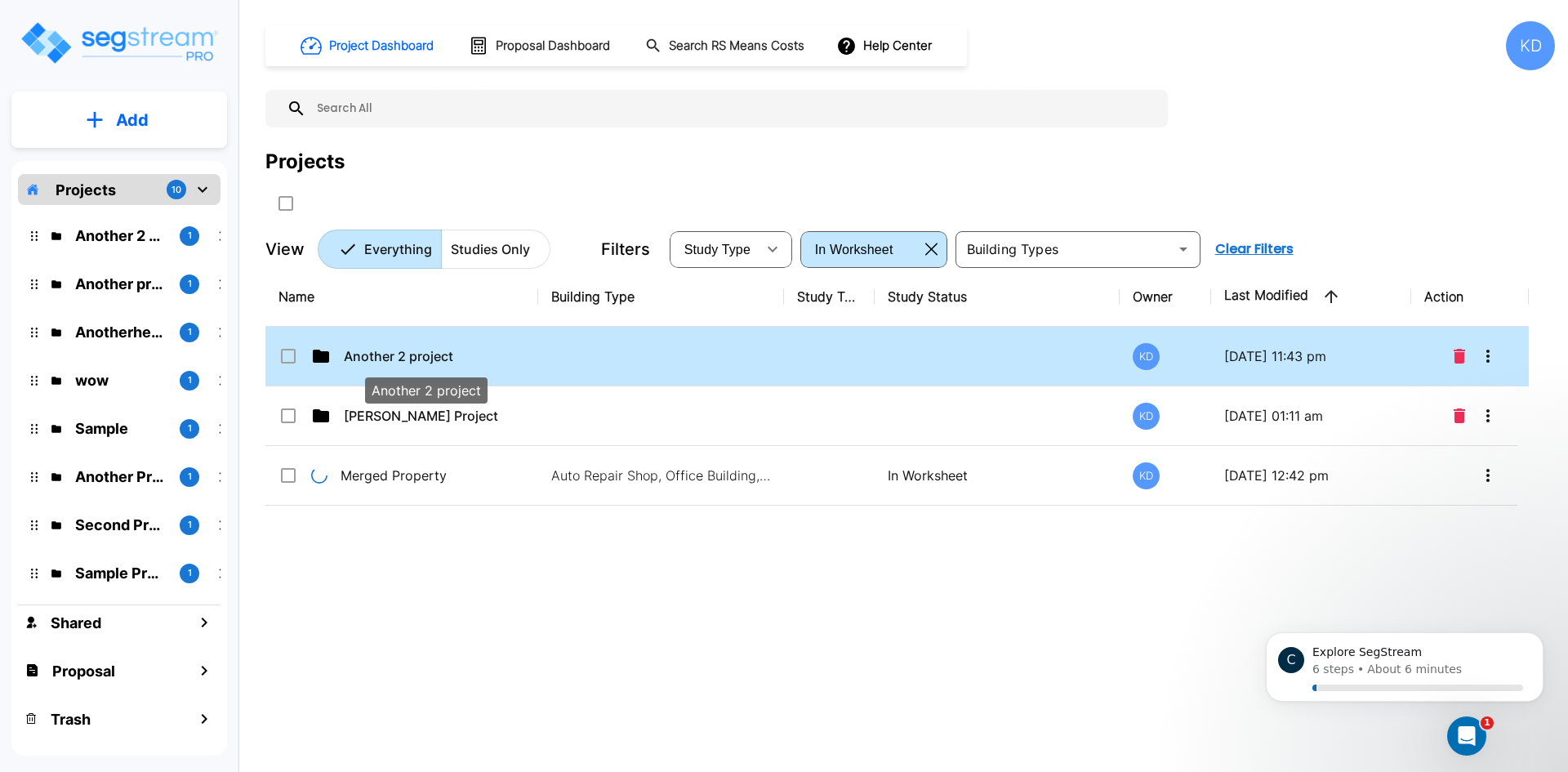
click at [395, 350] on p "Another 2 project" at bounding box center [425, 356] width 163 height 20
checkbox input "true"
click at [396, 350] on p "Another 2 project" at bounding box center [425, 356] width 163 height 20
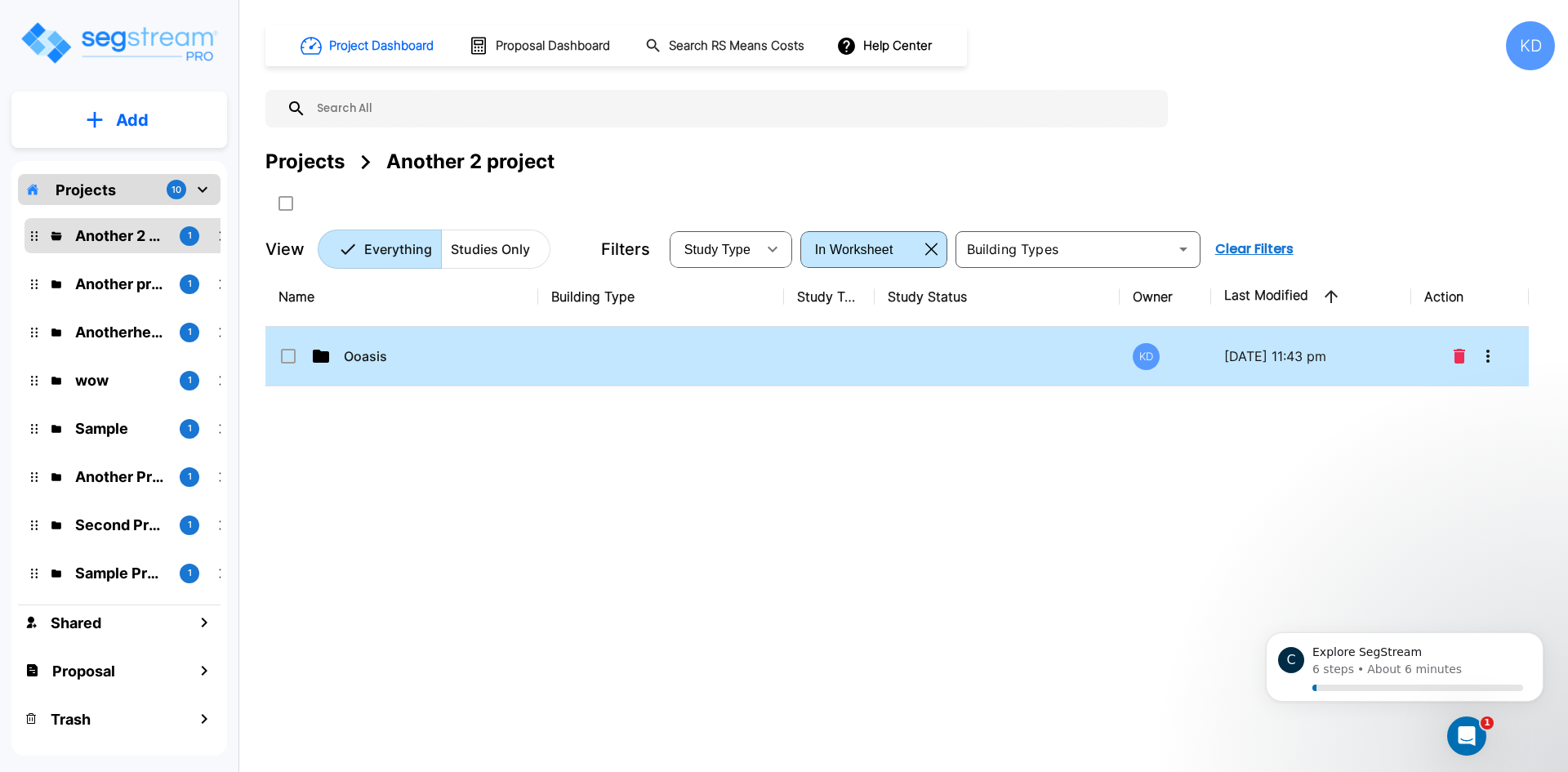
click at [770, 368] on td at bounding box center [661, 356] width 246 height 59
checkbox input "true"
click at [770, 368] on td at bounding box center [661, 356] width 246 height 59
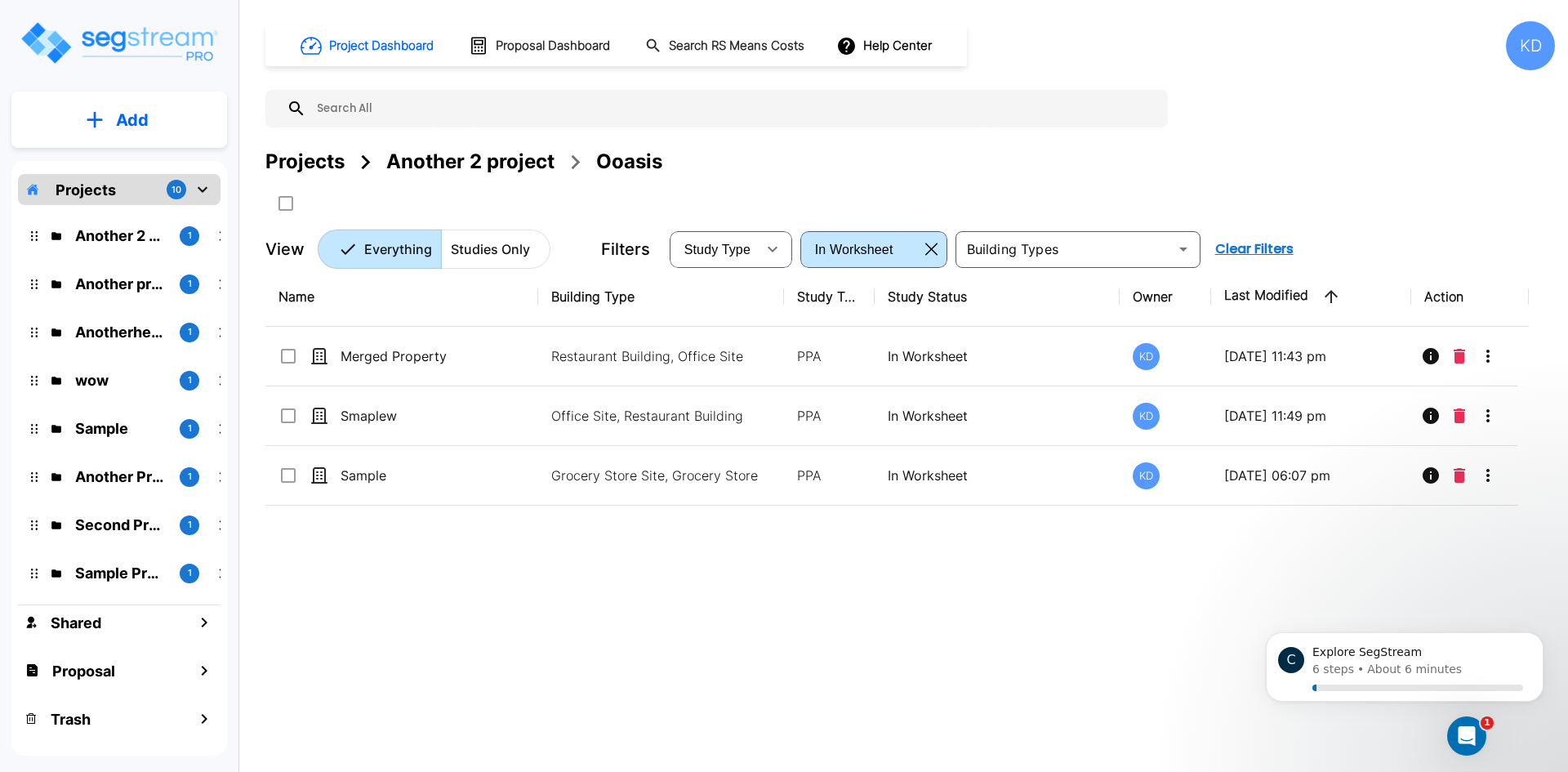
click at [770, 368] on td "Restaurant Building, Office Site" at bounding box center [661, 356] width 246 height 59
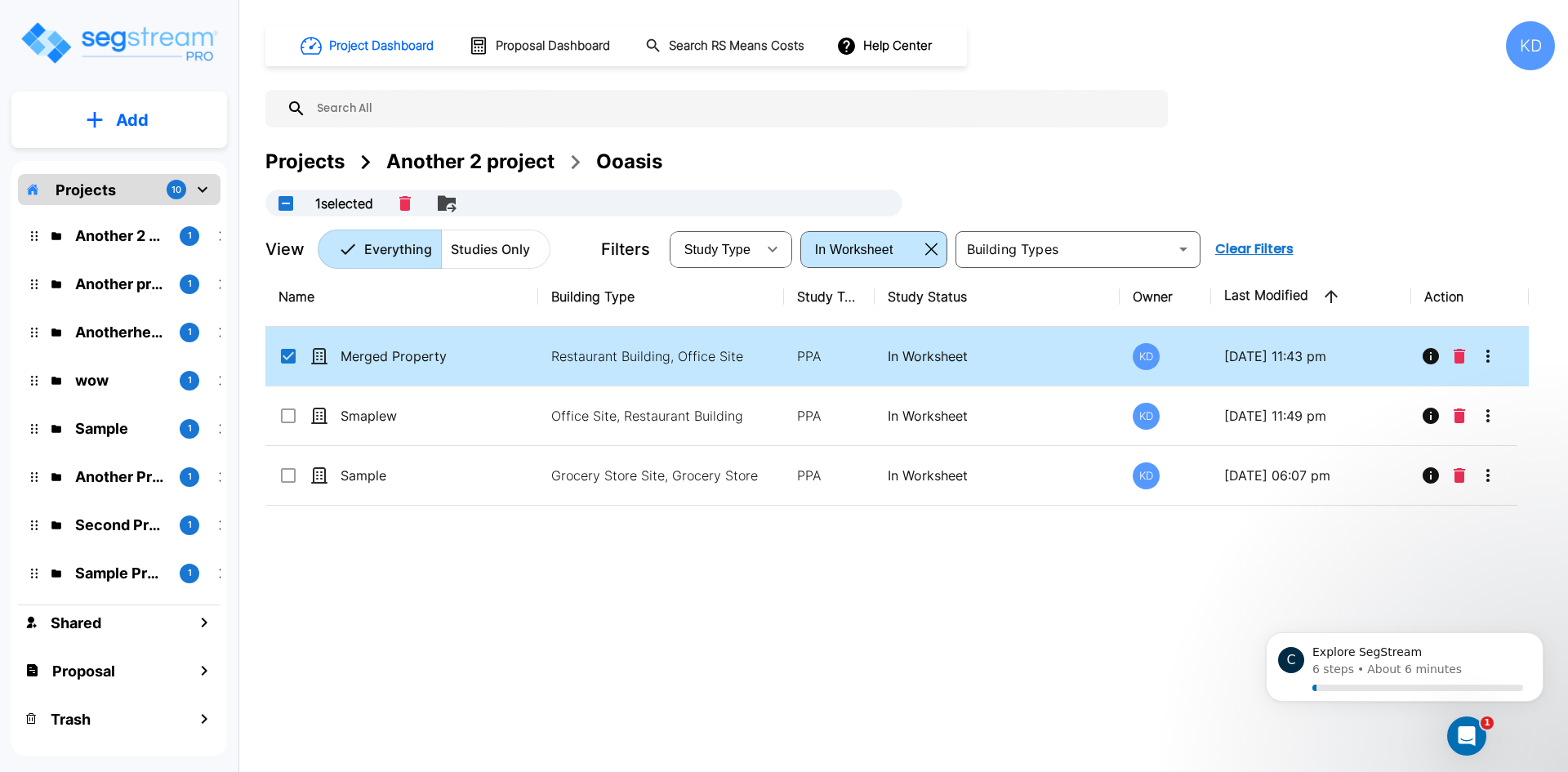
click at [770, 368] on td "Restaurant Building, Office Site" at bounding box center [661, 356] width 246 height 59
click at [807, 354] on p "PPA" at bounding box center [829, 356] width 65 height 20
checkbox input "false"
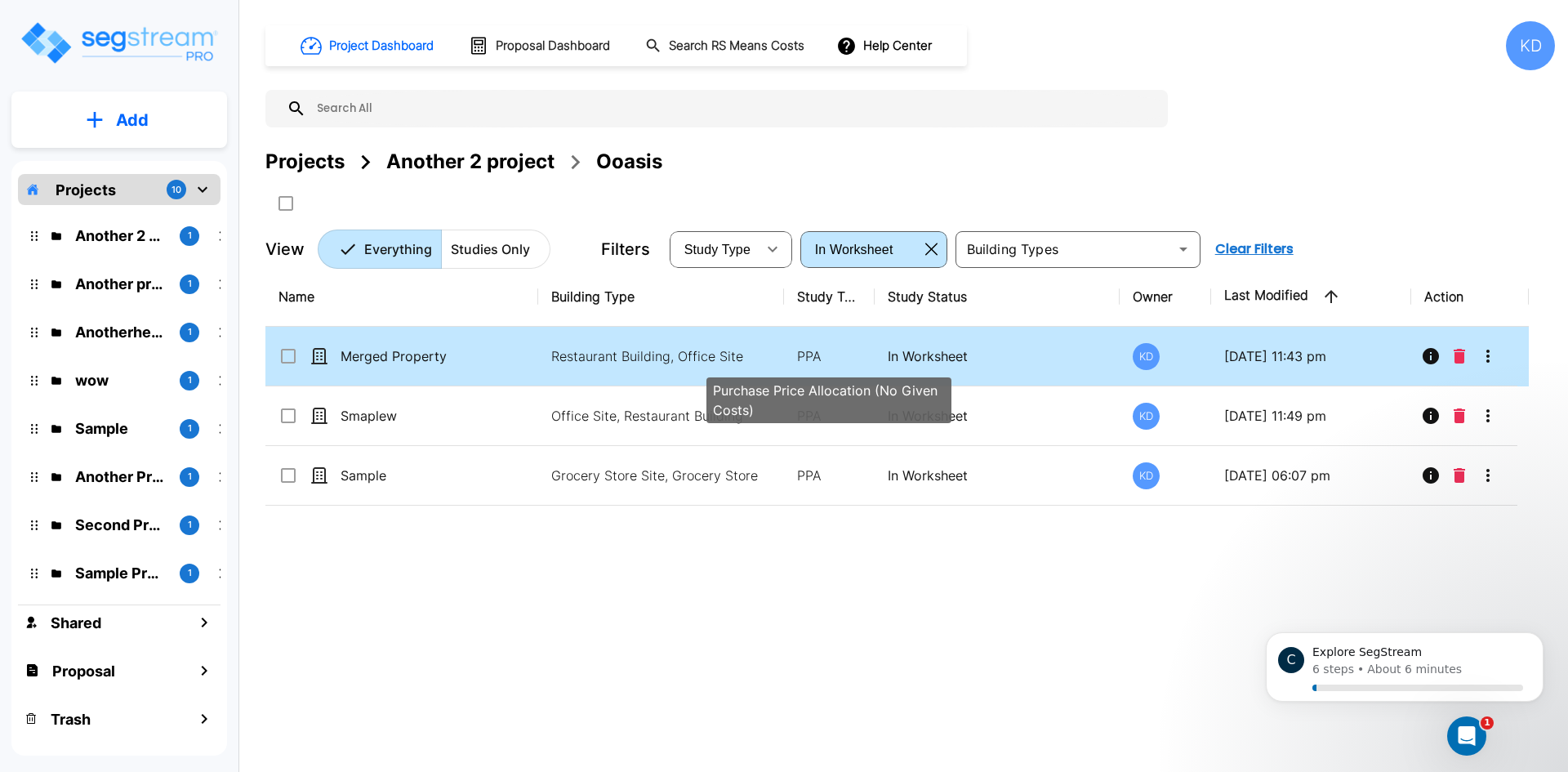
click at [807, 354] on p "PPA" at bounding box center [829, 356] width 65 height 20
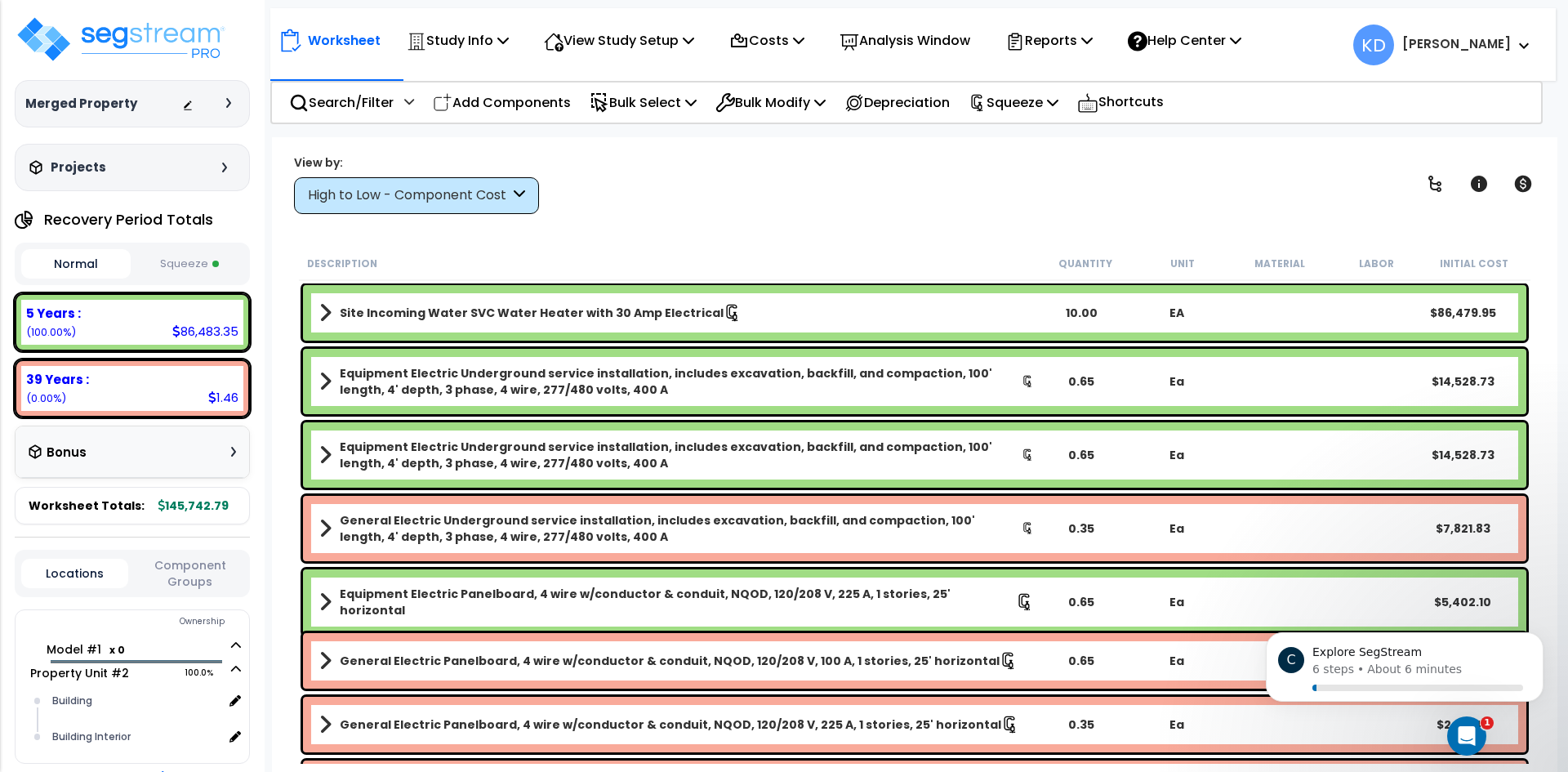
click at [229, 99] on icon at bounding box center [228, 103] width 5 height 10
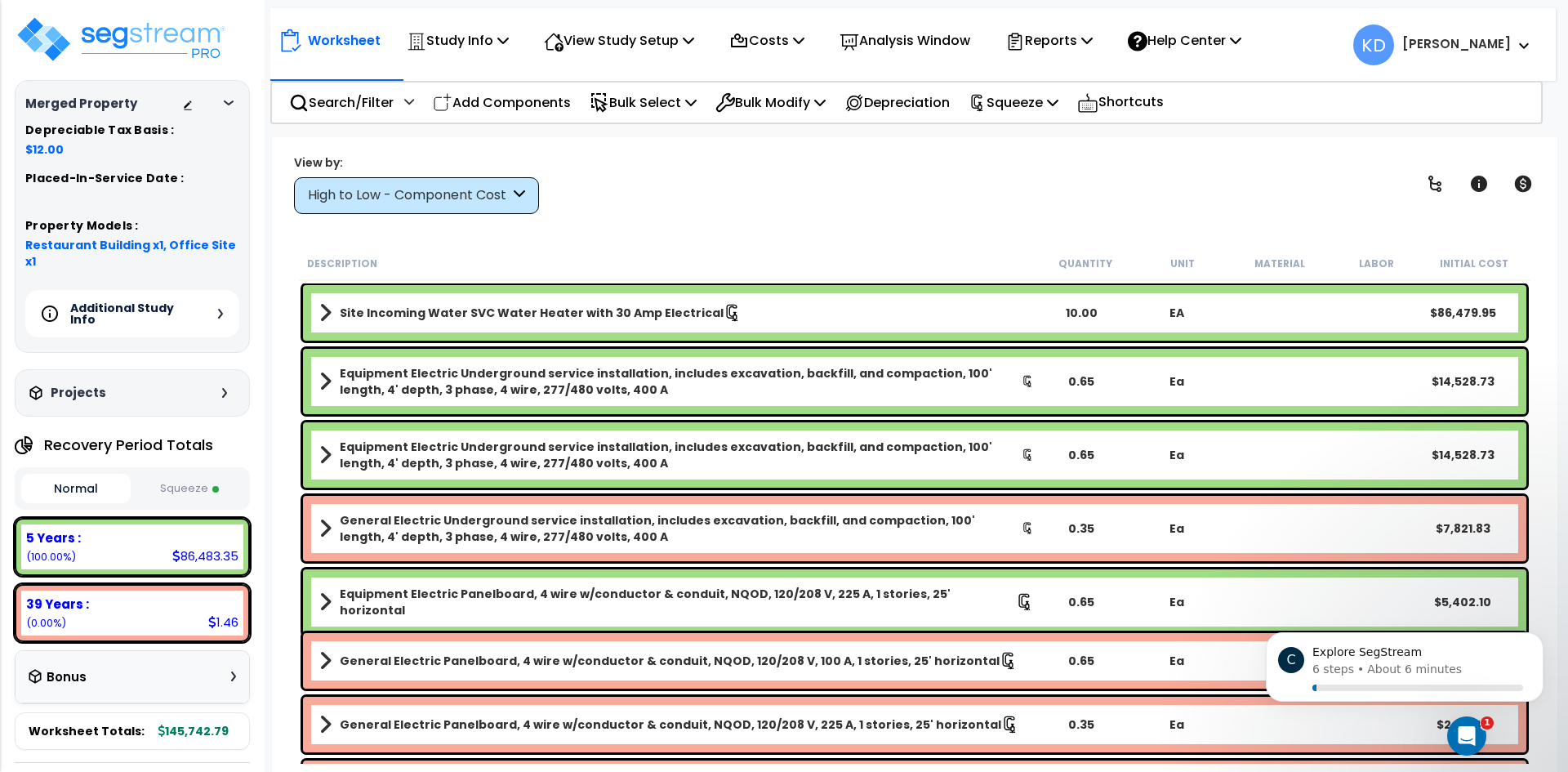
click at [218, 290] on div "Additional Study Info" at bounding box center [133, 314] width 214 height 48
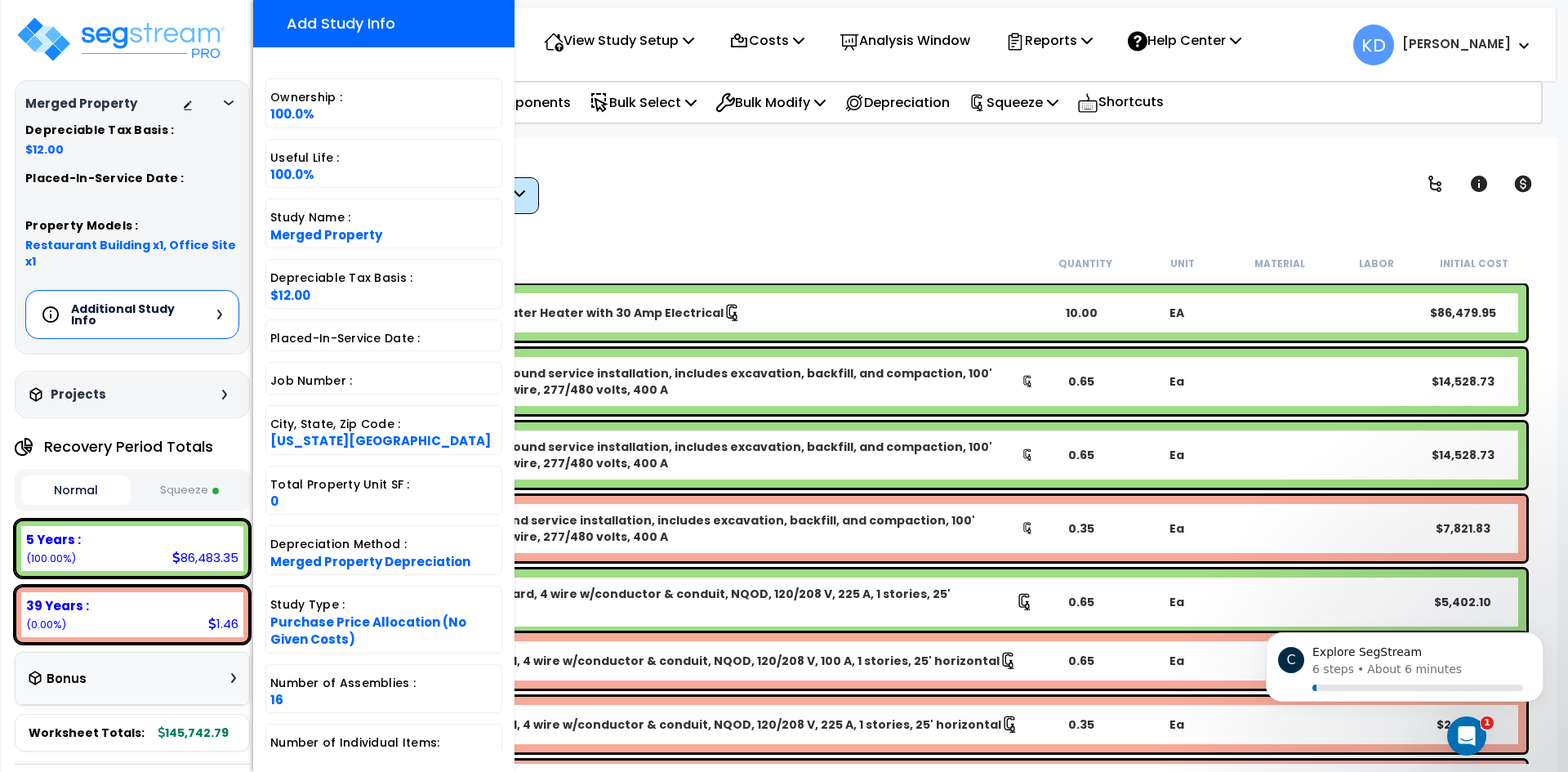
click at [220, 309] on icon at bounding box center [220, 314] width 5 height 10
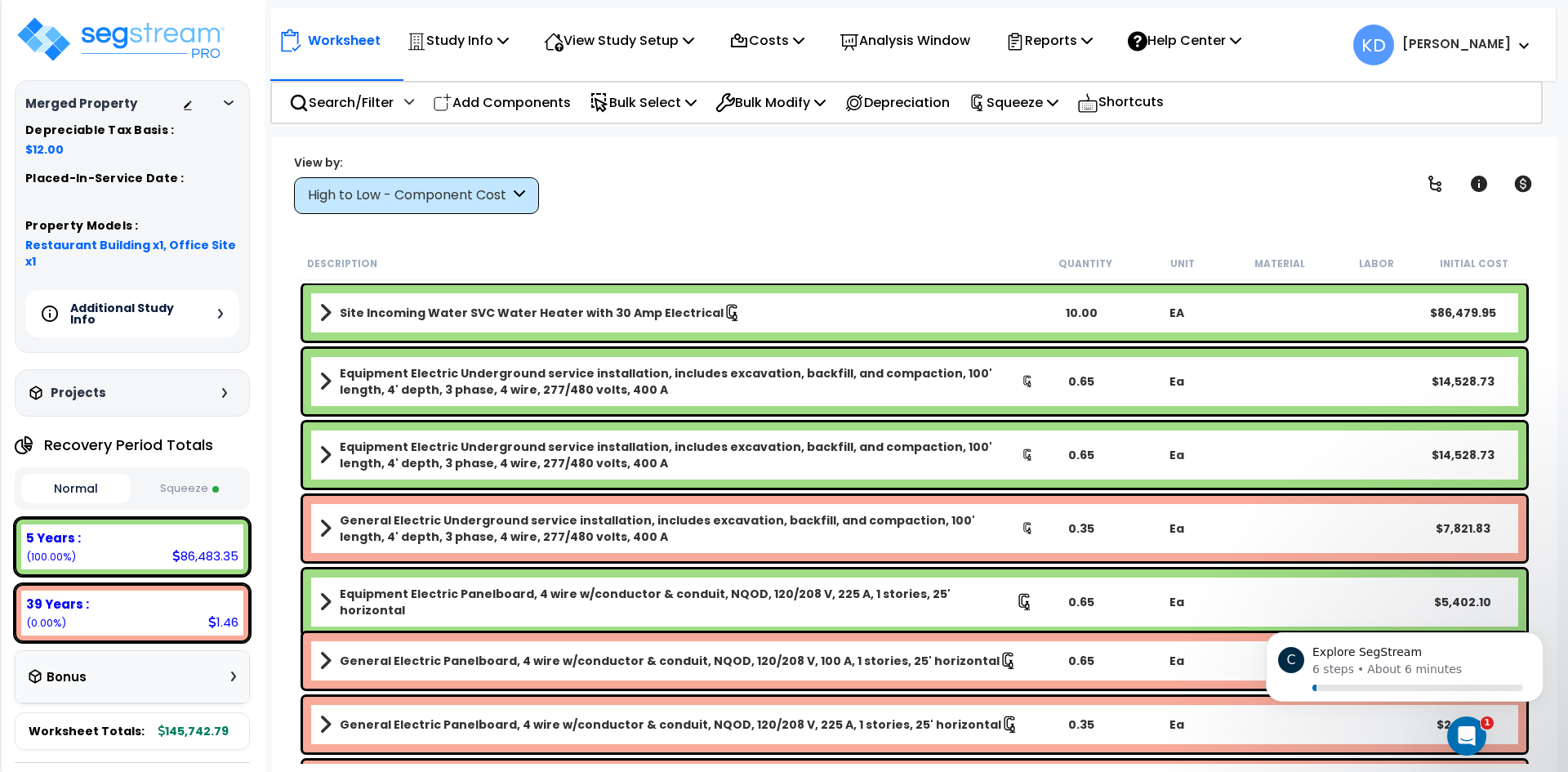
click at [220, 308] on icon at bounding box center [220, 313] width 5 height 10
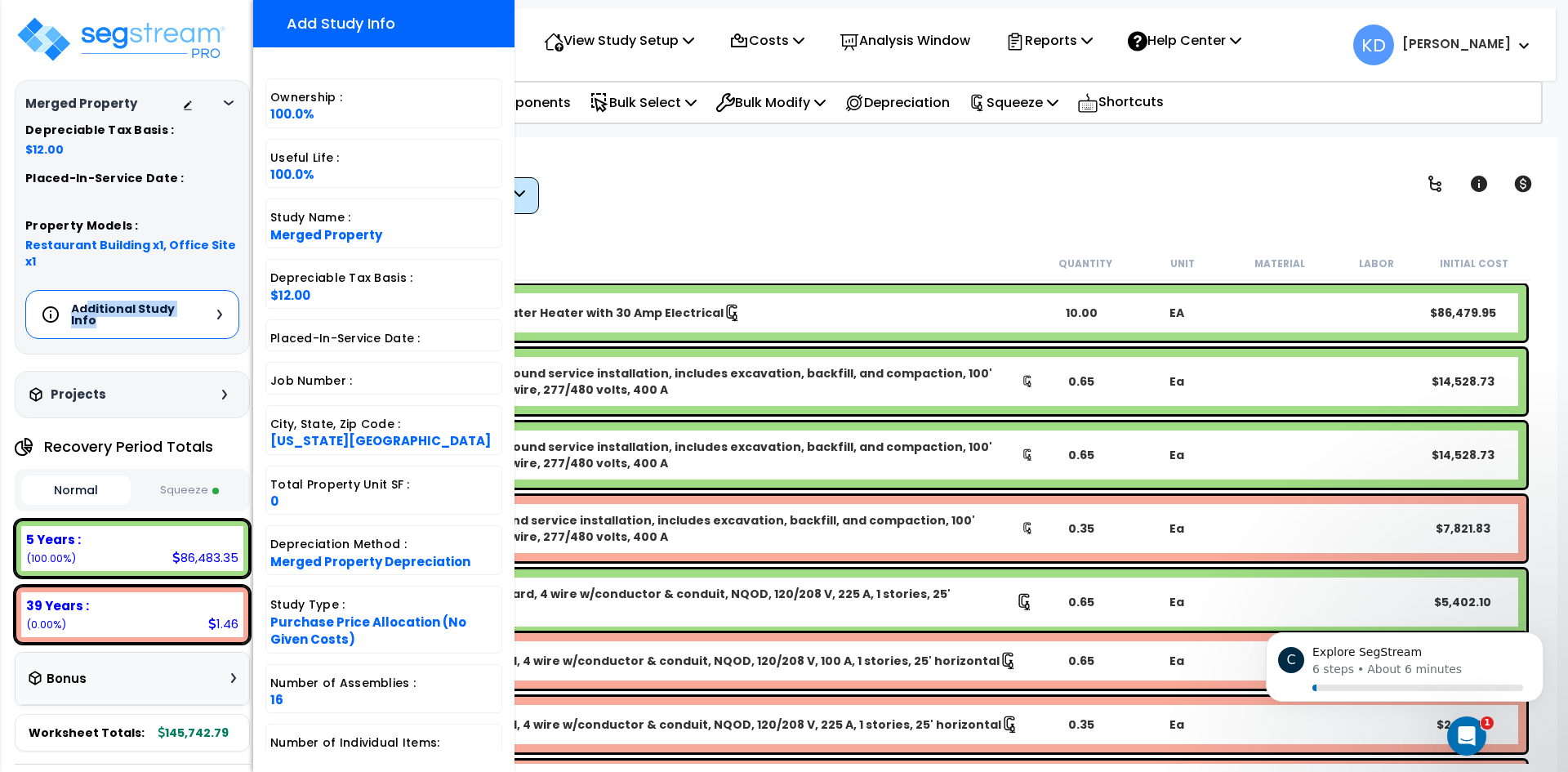
drag, startPoint x: 121, startPoint y: 301, endPoint x: 82, endPoint y: 297, distance: 39.2
click at [86, 303] on h5 "Additional Study Info" at bounding box center [128, 314] width 115 height 23
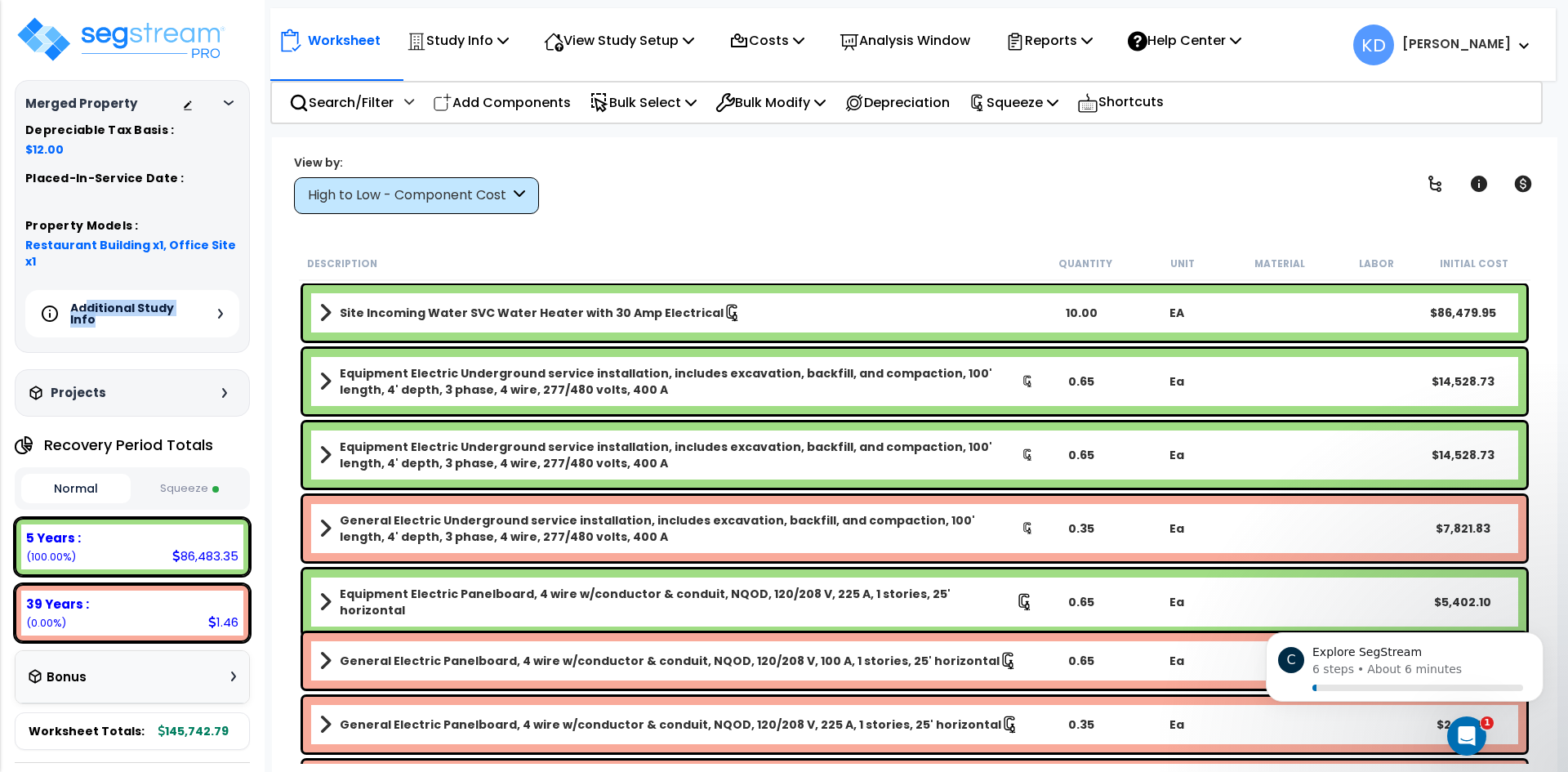
click at [105, 309] on div "Additional Study Info" at bounding box center [114, 313] width 143 height 39
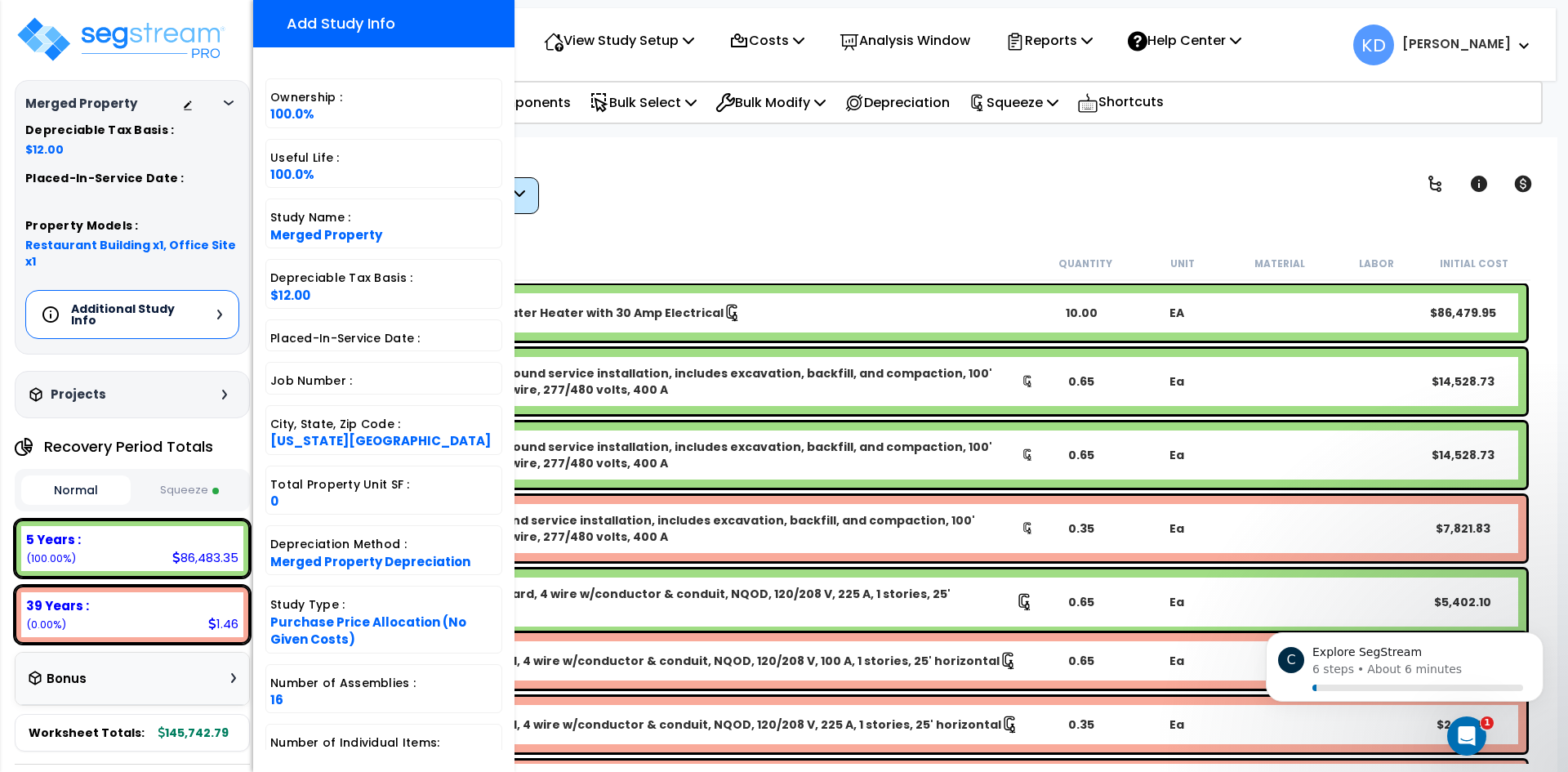
click at [215, 370] on div "Projects Recent/In-folder Studies" at bounding box center [132, 394] width 235 height 48
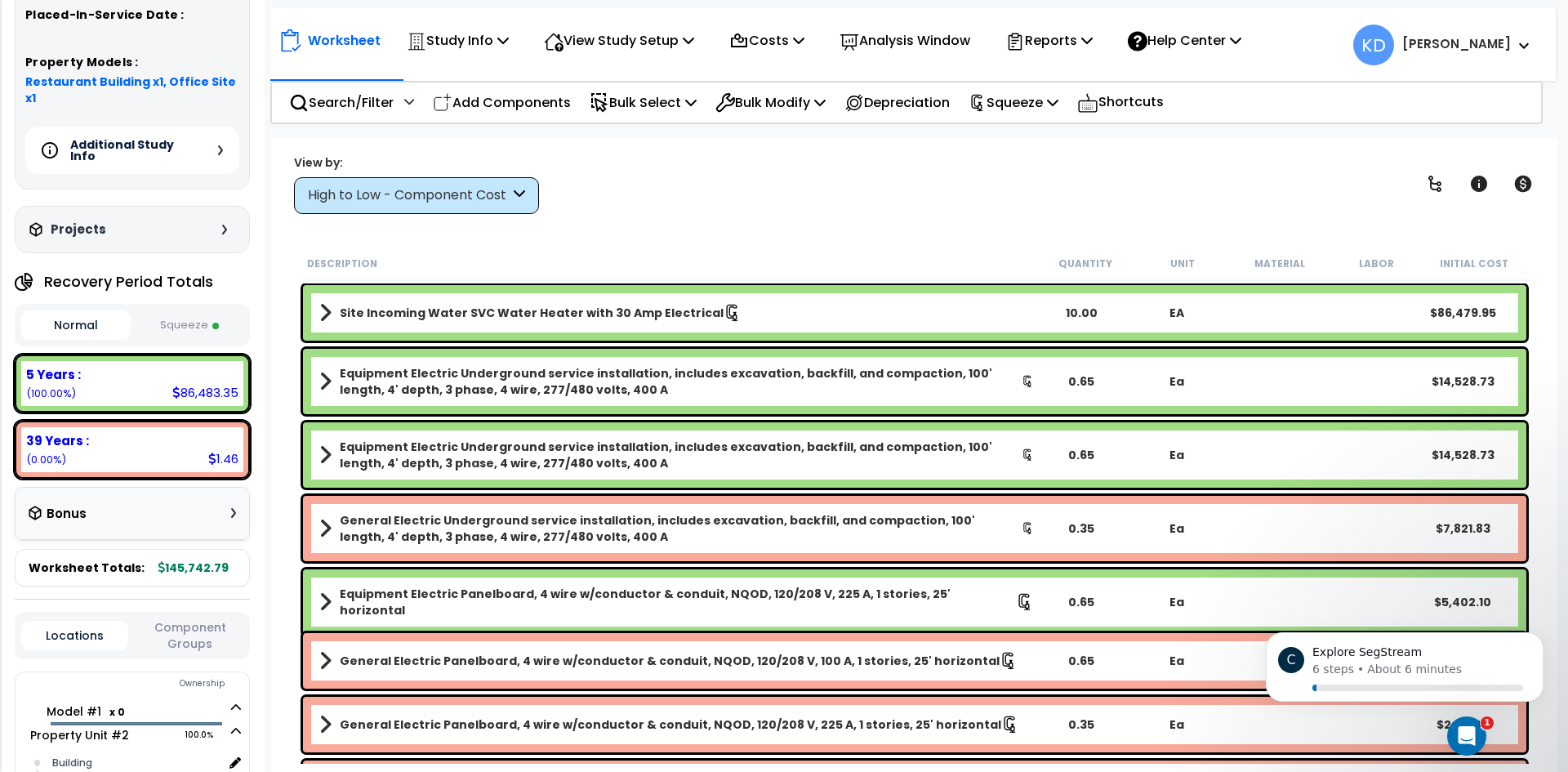
scroll to position [245, 0]
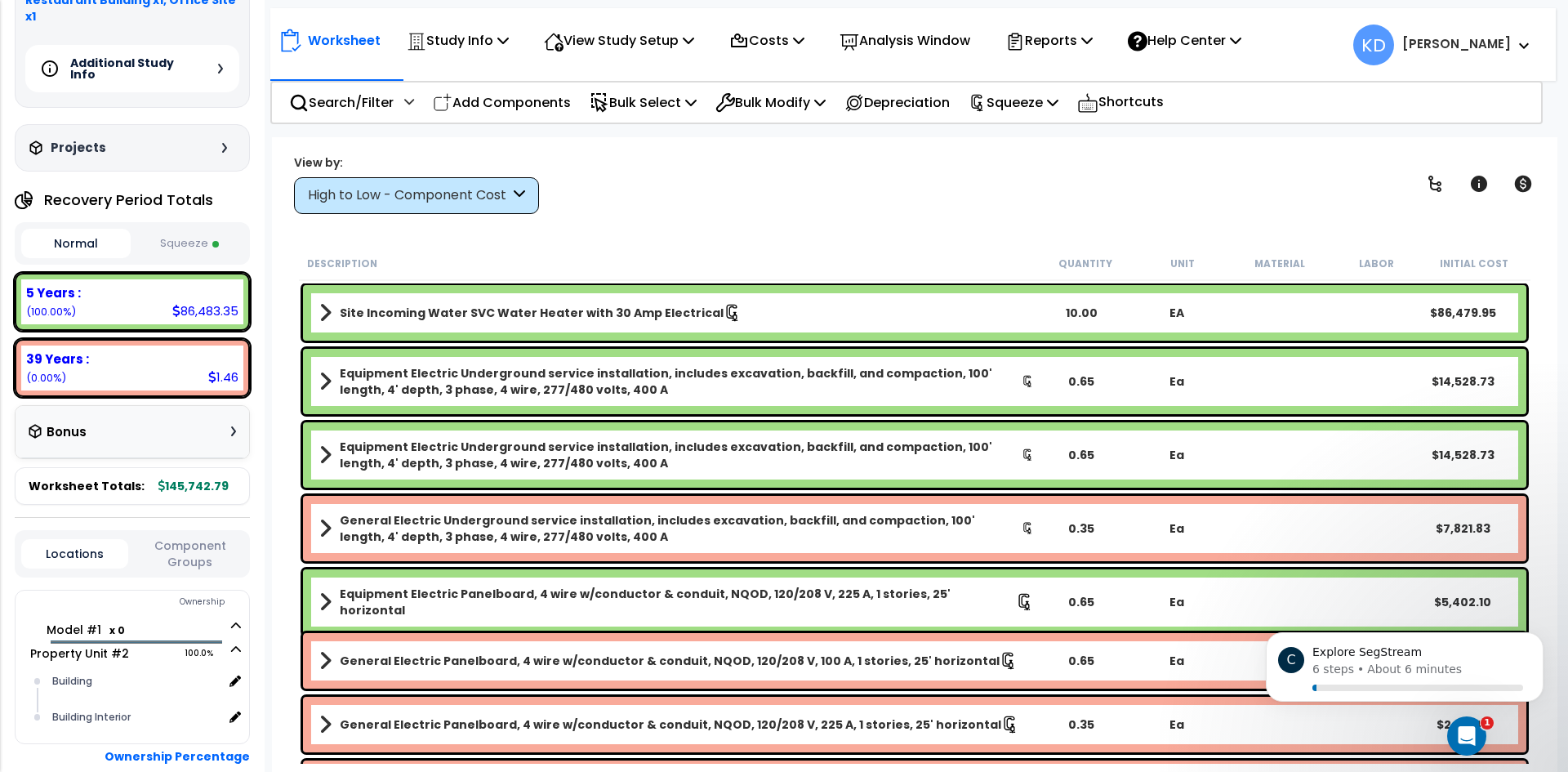
click at [243, 421] on div "Bonus" at bounding box center [132, 431] width 234 height 52
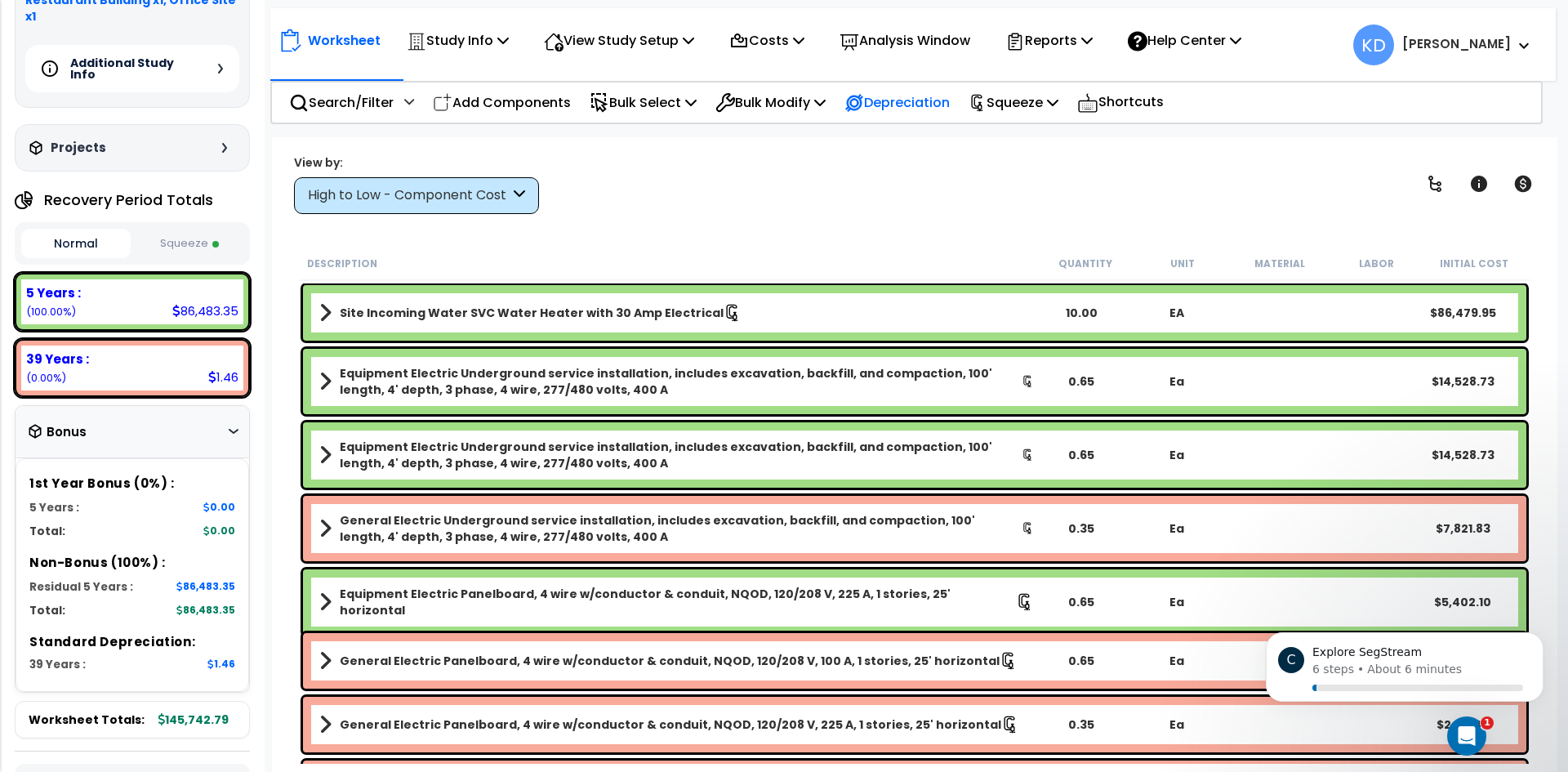
click at [930, 114] on div "Depreciation" at bounding box center [897, 102] width 105 height 38
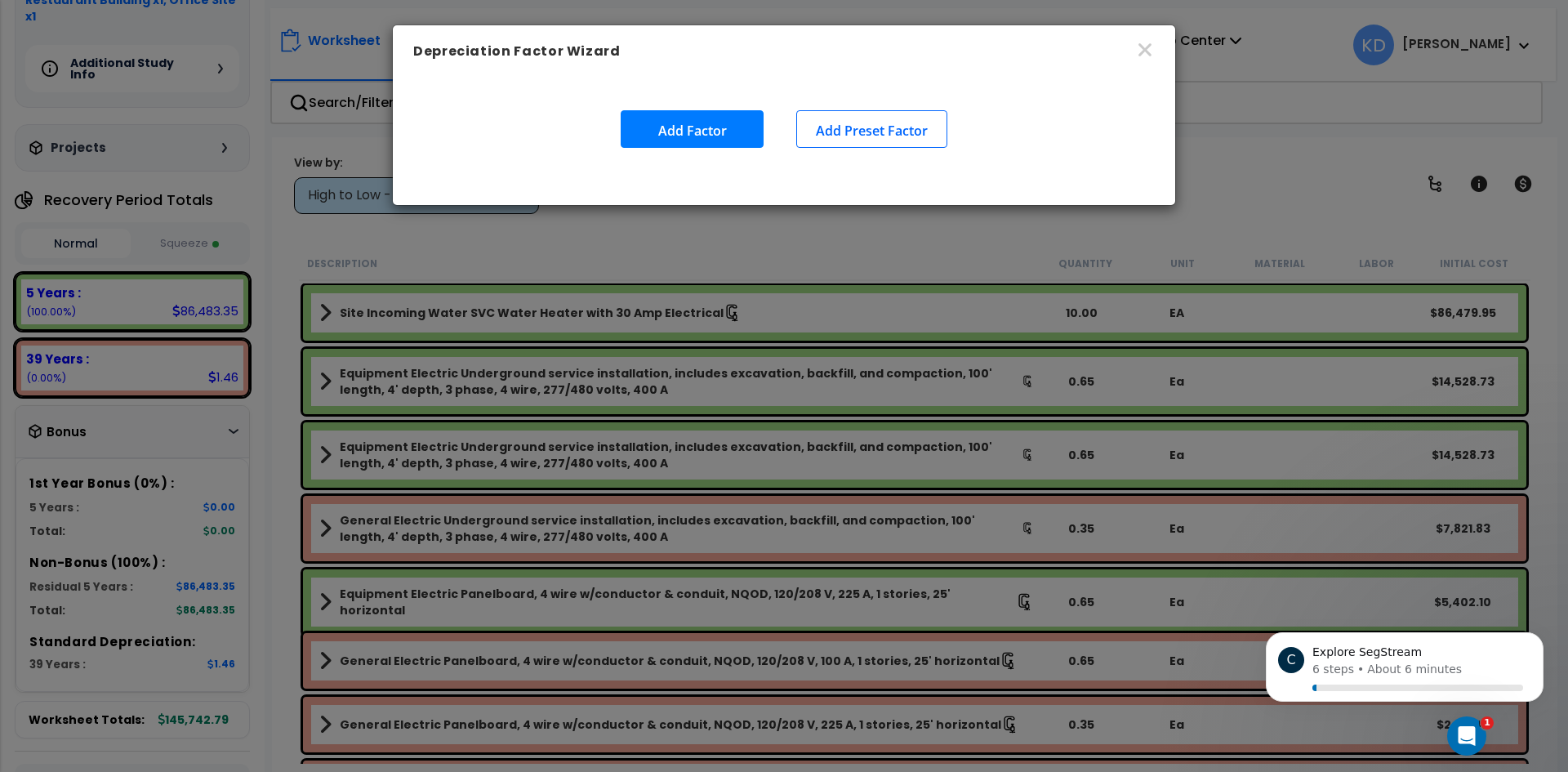
click at [902, 240] on div "Depreciation Factor Wizard Add Factor Add Preset Factor" at bounding box center [784, 386] width 1568 height 772
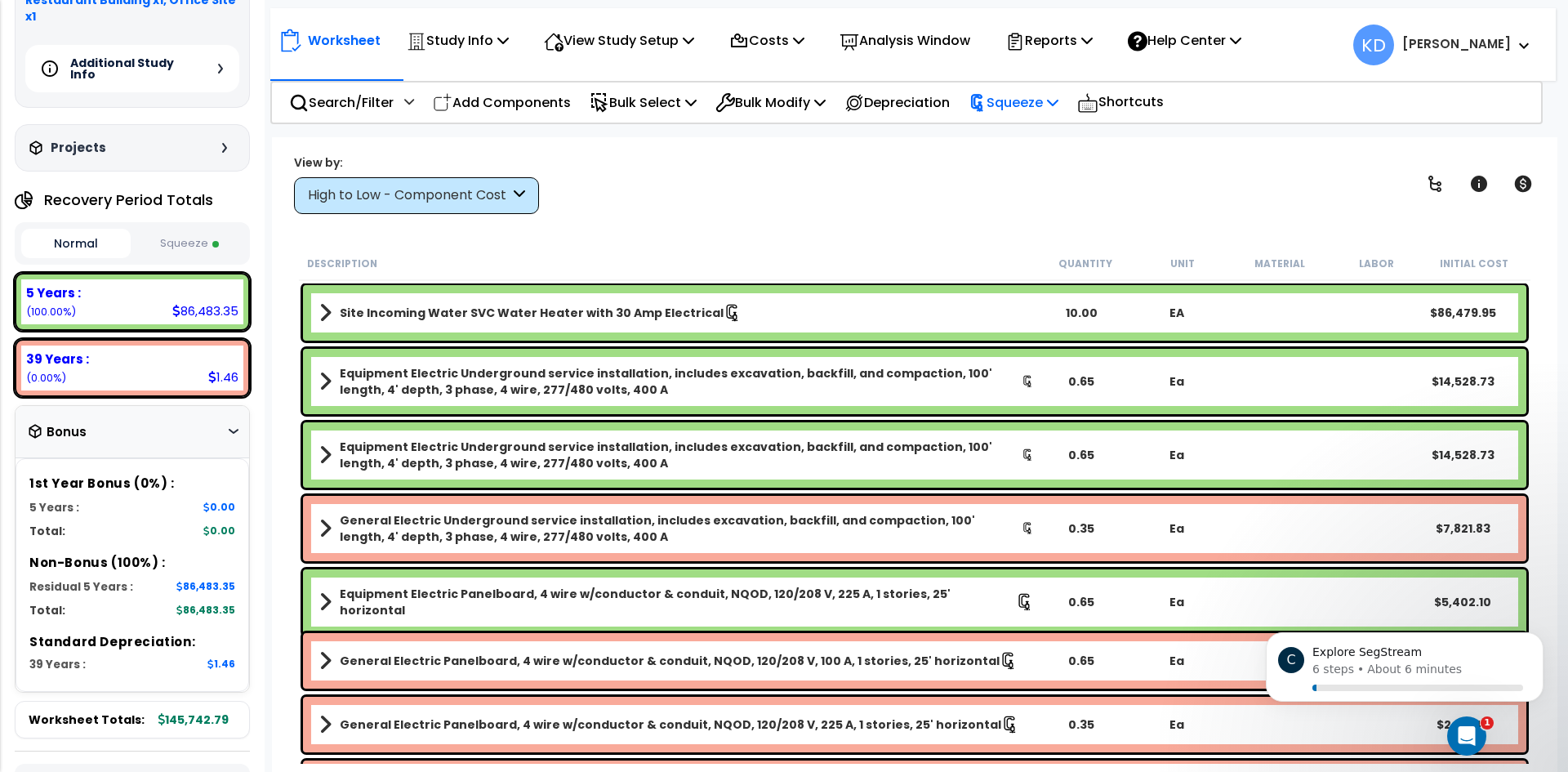
click at [987, 106] on icon at bounding box center [977, 102] width 18 height 18
drag, startPoint x: 882, startPoint y: 165, endPoint x: 794, endPoint y: 161, distance: 88.1
click at [882, 165] on div "View by: High to Low - Component Cost High to Low - Component Cost" at bounding box center [914, 183] width 1252 height 60
click at [807, 107] on p "Bulk Modify" at bounding box center [770, 102] width 111 height 22
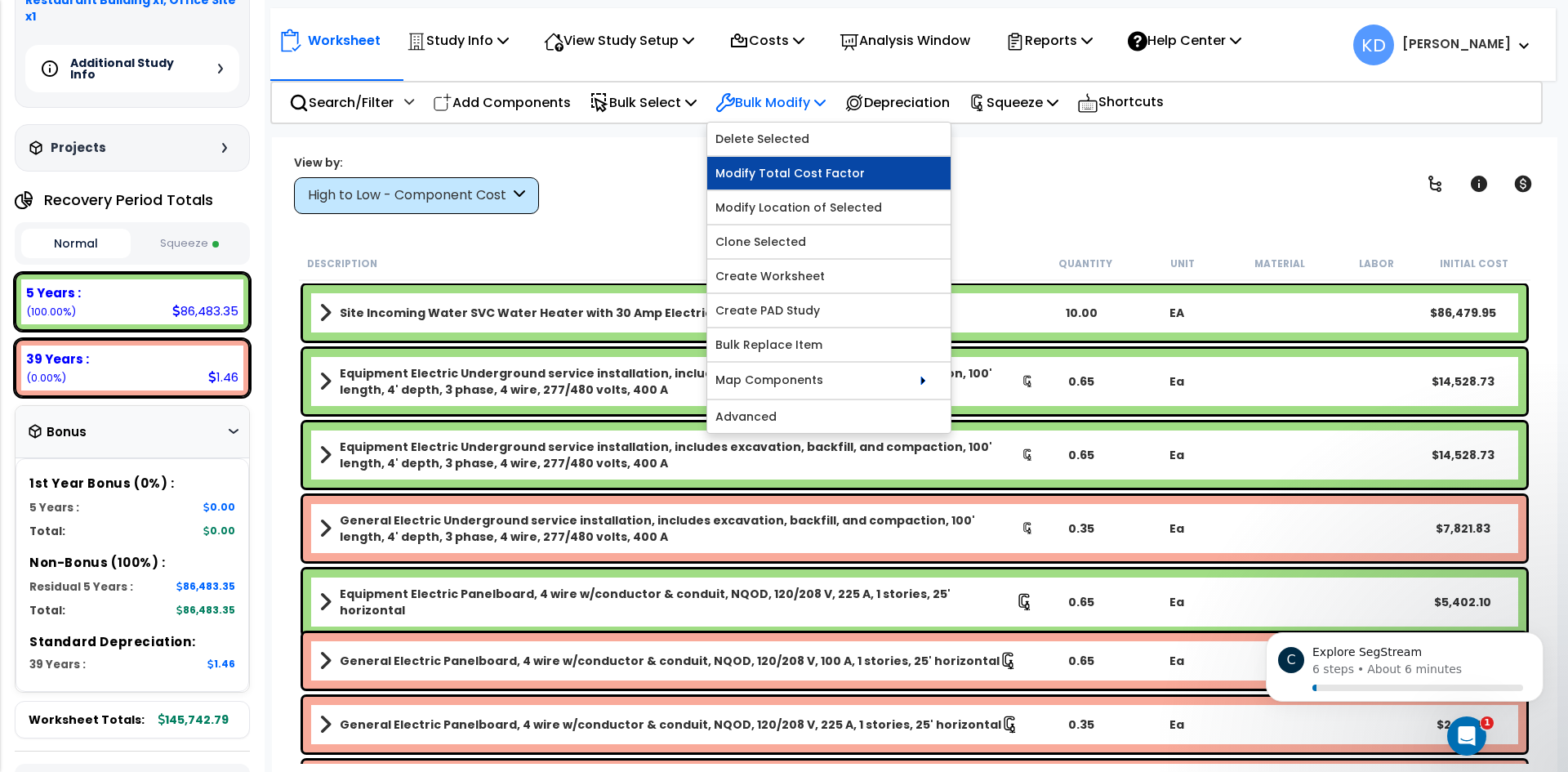
click at [801, 183] on link "Modify Total Cost Factor" at bounding box center [828, 173] width 243 height 32
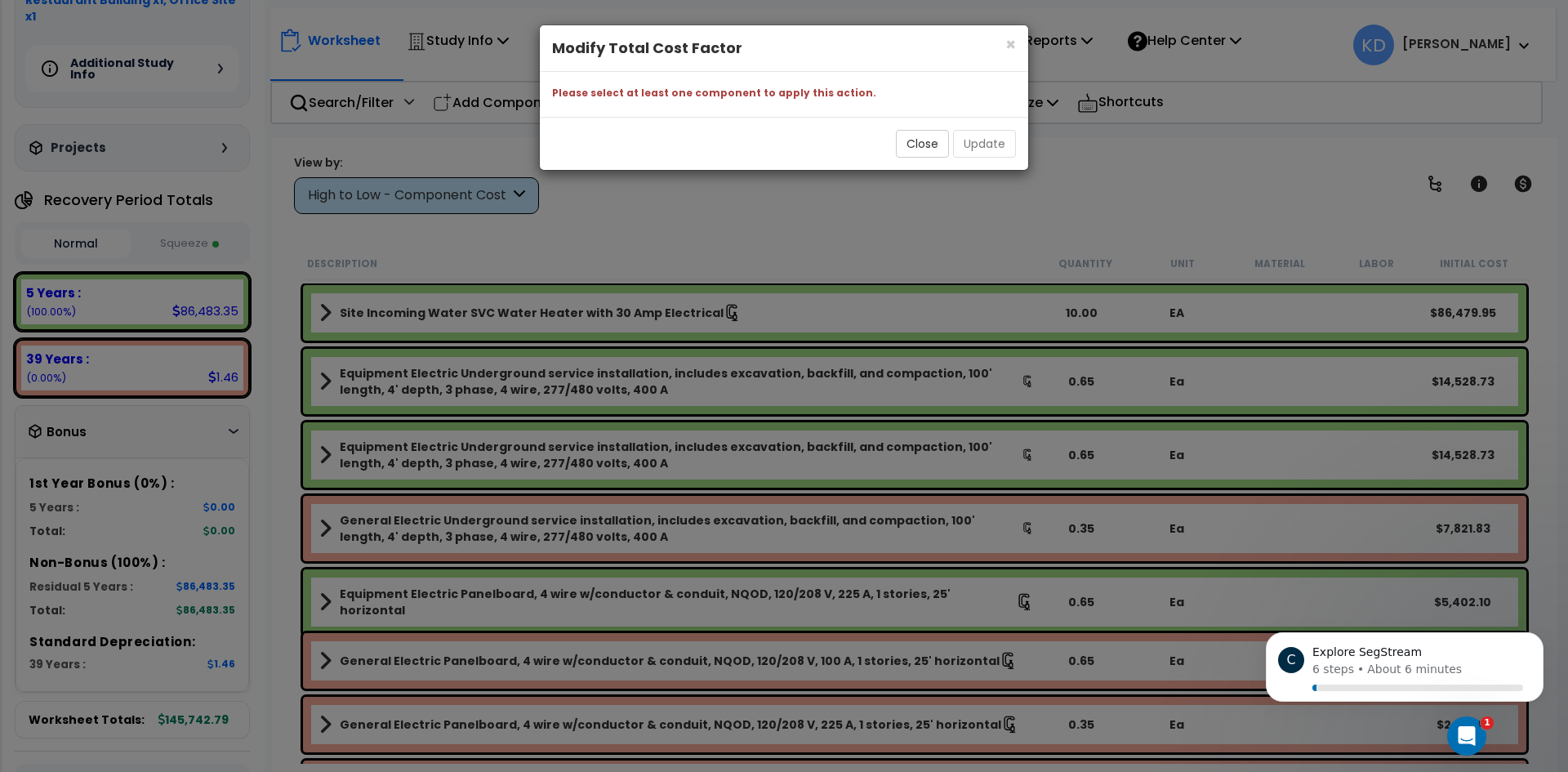
click at [800, 183] on div "× Close Modify Total Cost Factor Please select at least one component to apply …" at bounding box center [784, 386] width 1568 height 772
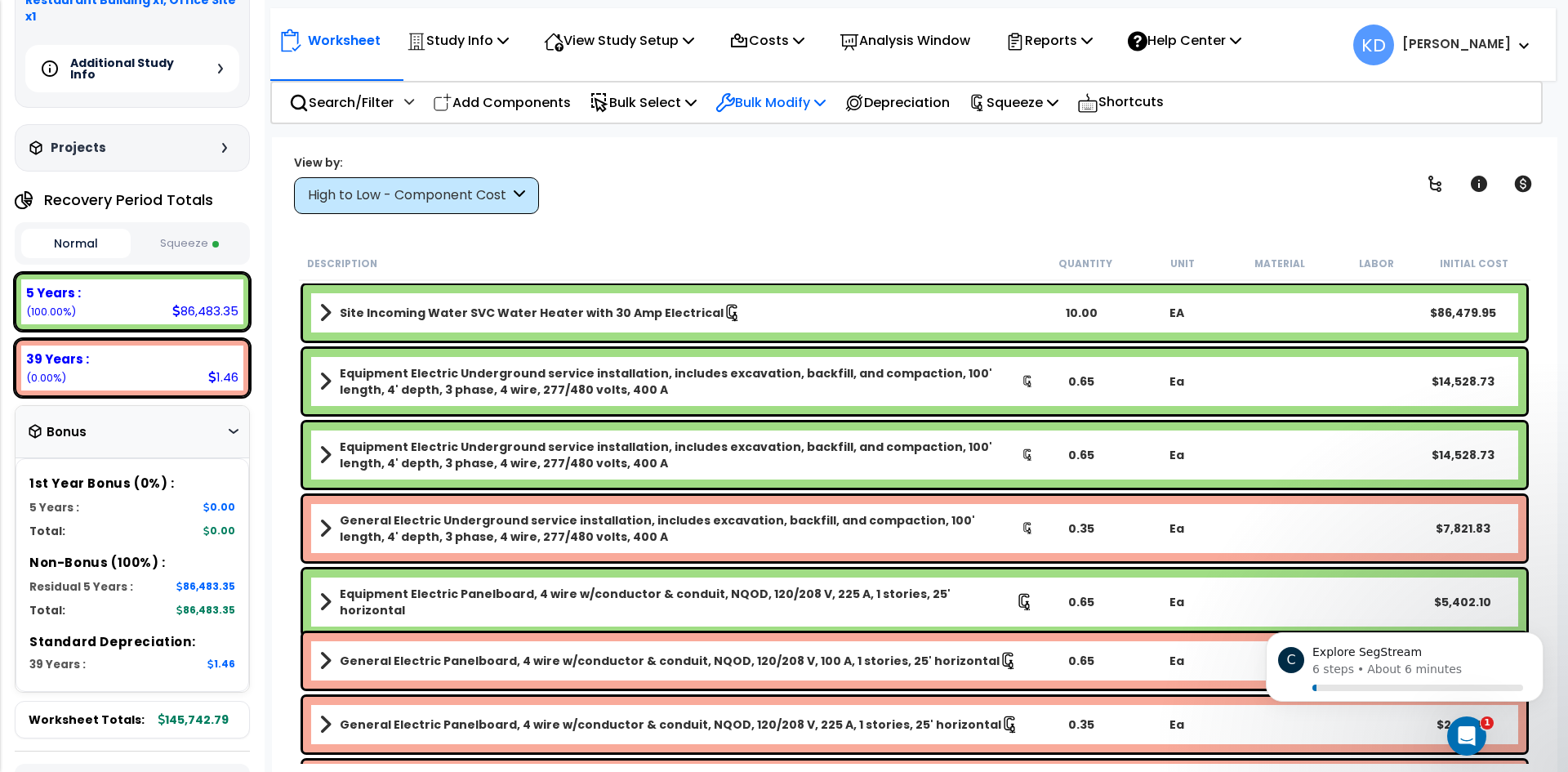
click at [780, 96] on p "Bulk Modify" at bounding box center [770, 102] width 111 height 22
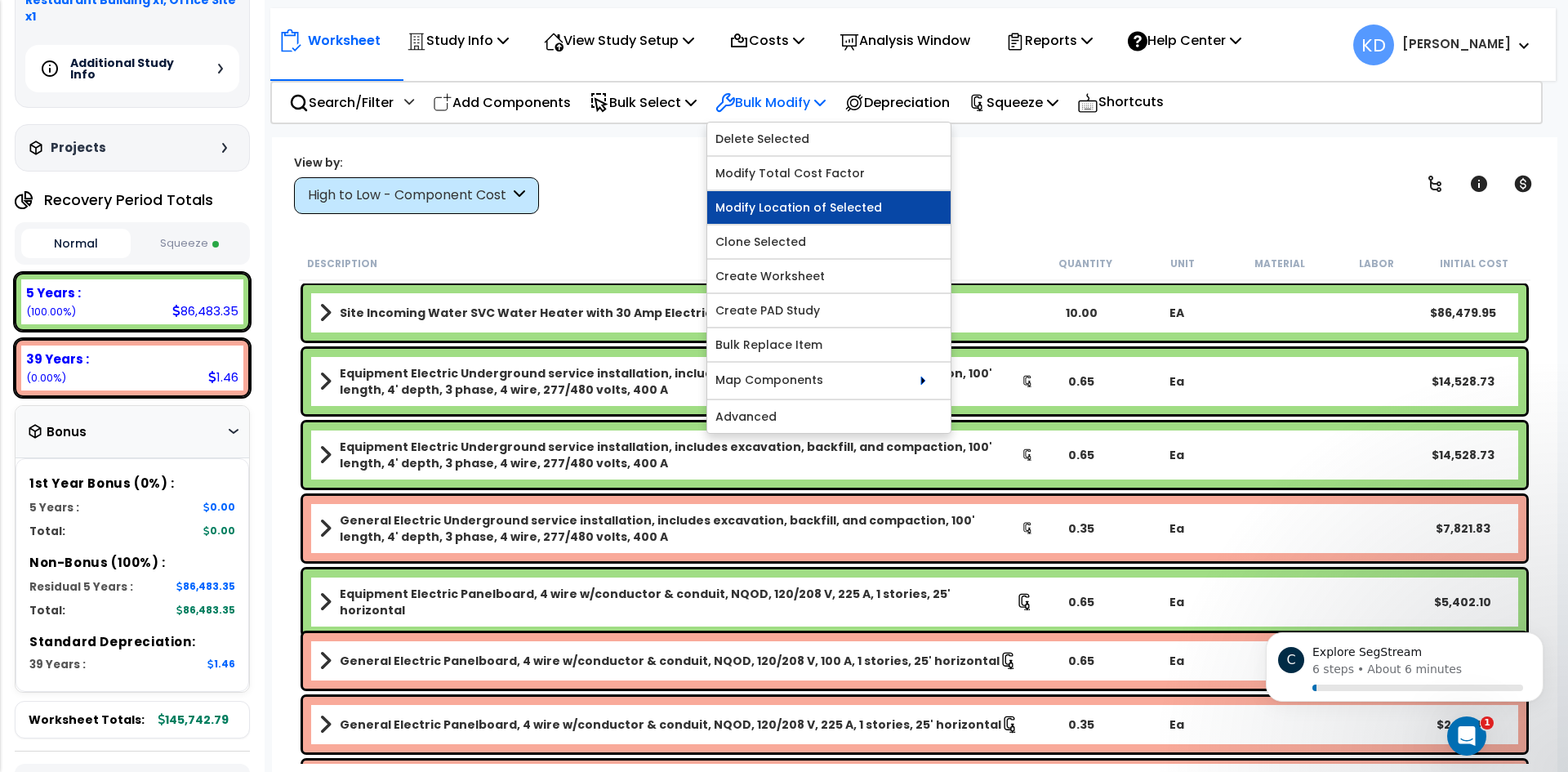
click at [813, 209] on link "Modify Location of Selected" at bounding box center [828, 207] width 243 height 32
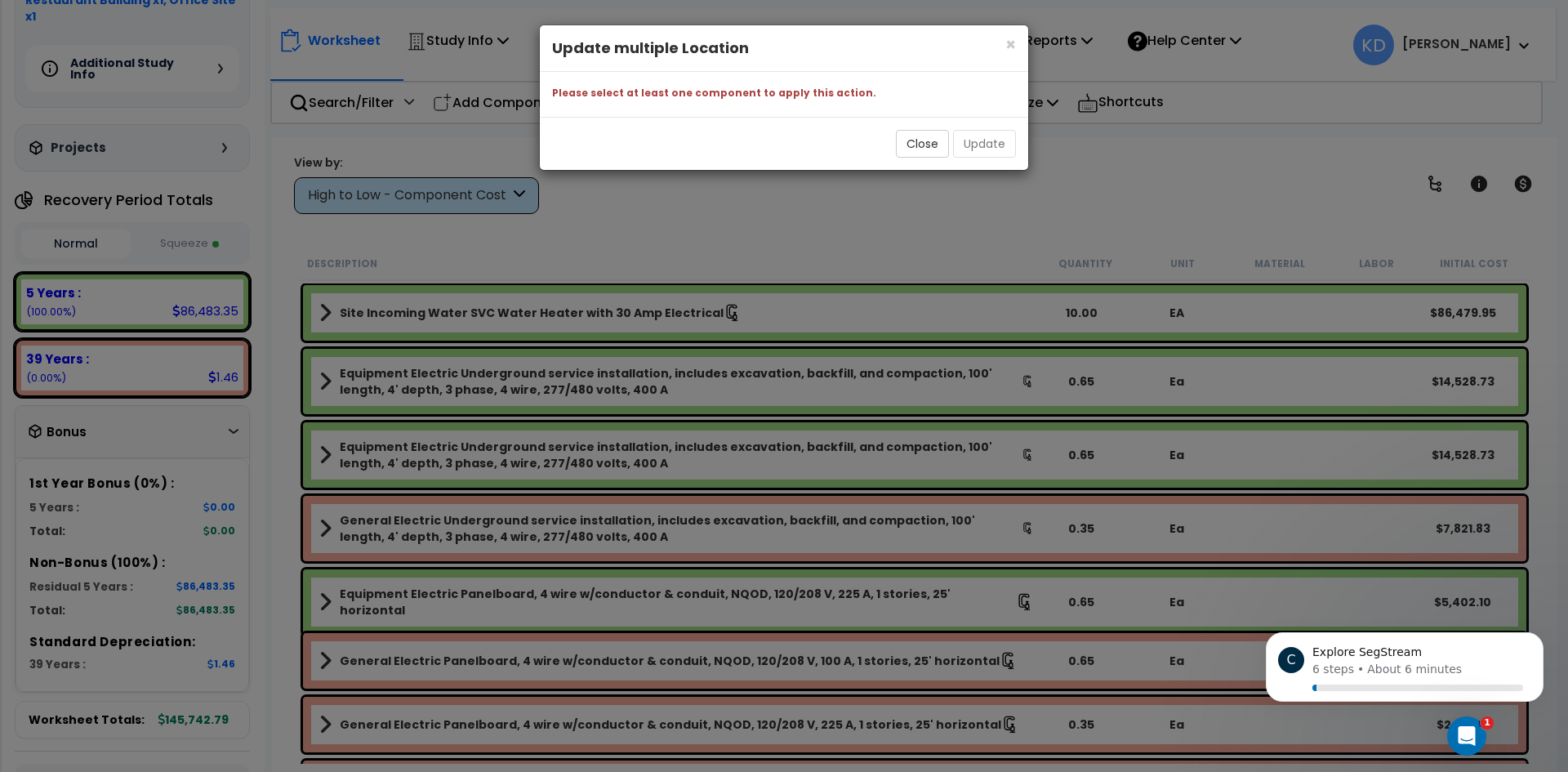
click at [802, 204] on div "× Close Update multiple Location Please select at least one component to apply …" at bounding box center [784, 386] width 1568 height 772
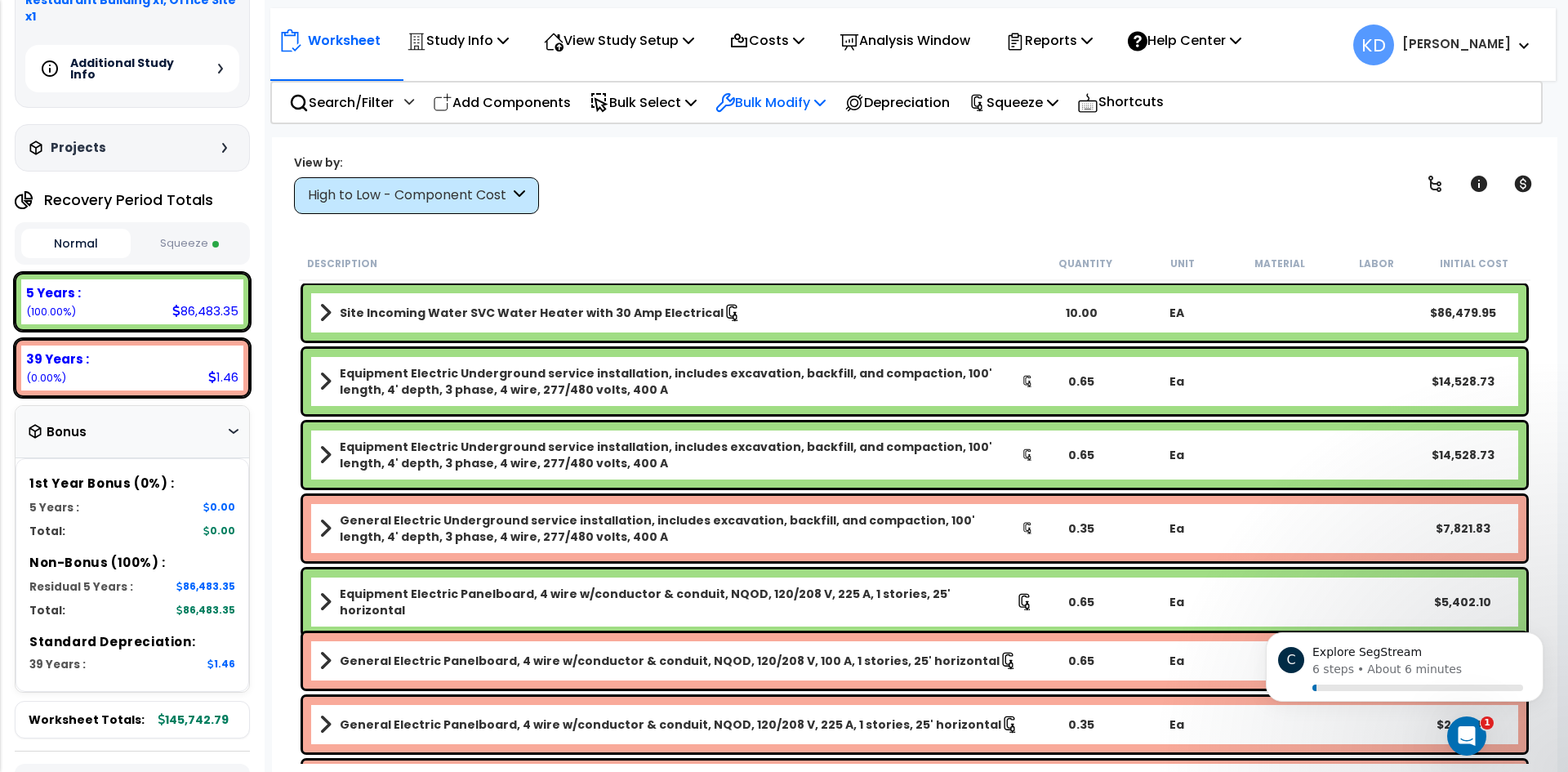
click at [790, 103] on p "Bulk Modify" at bounding box center [770, 102] width 111 height 22
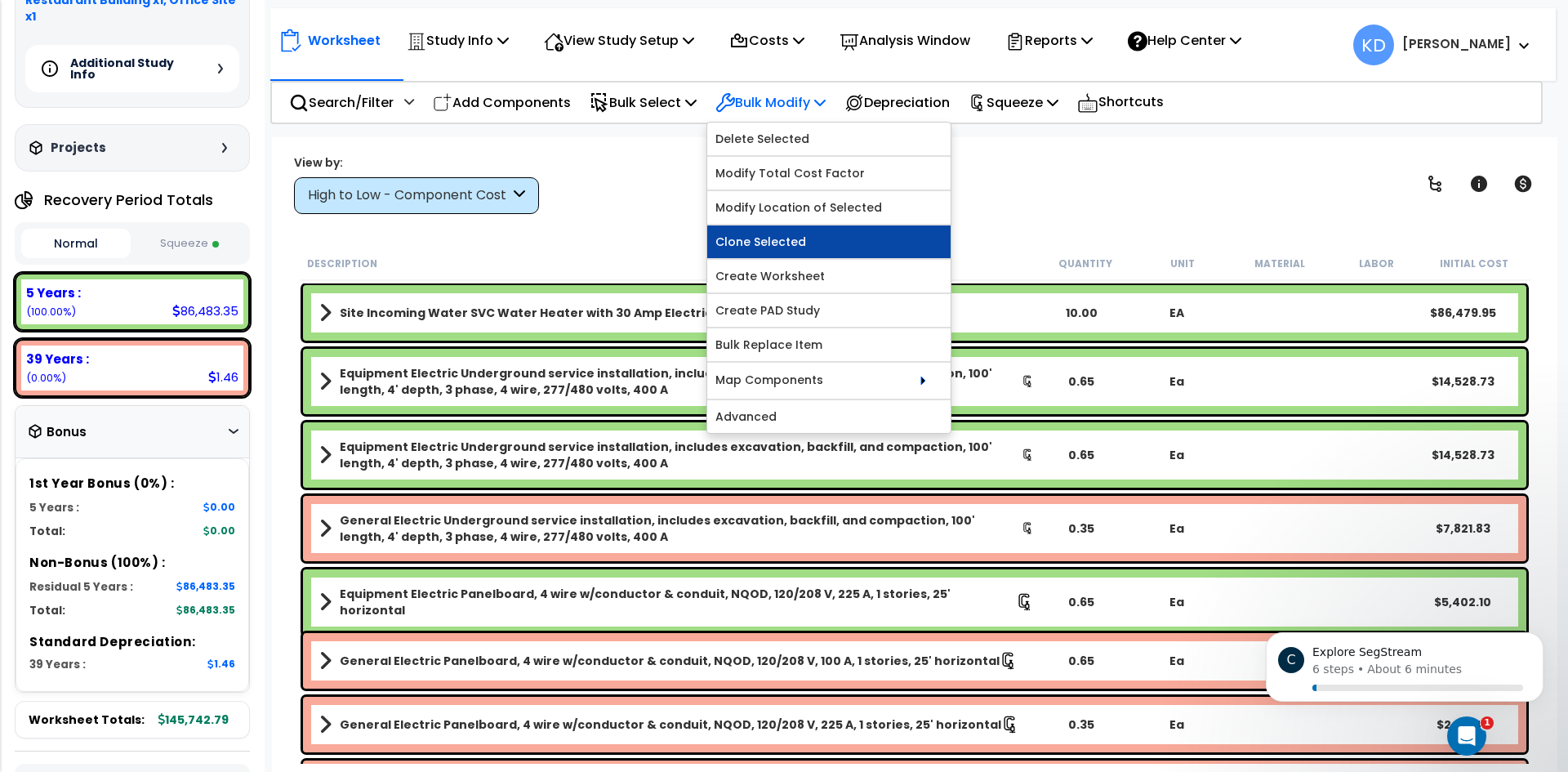
click at [773, 244] on link "Clone Selected" at bounding box center [828, 241] width 243 height 32
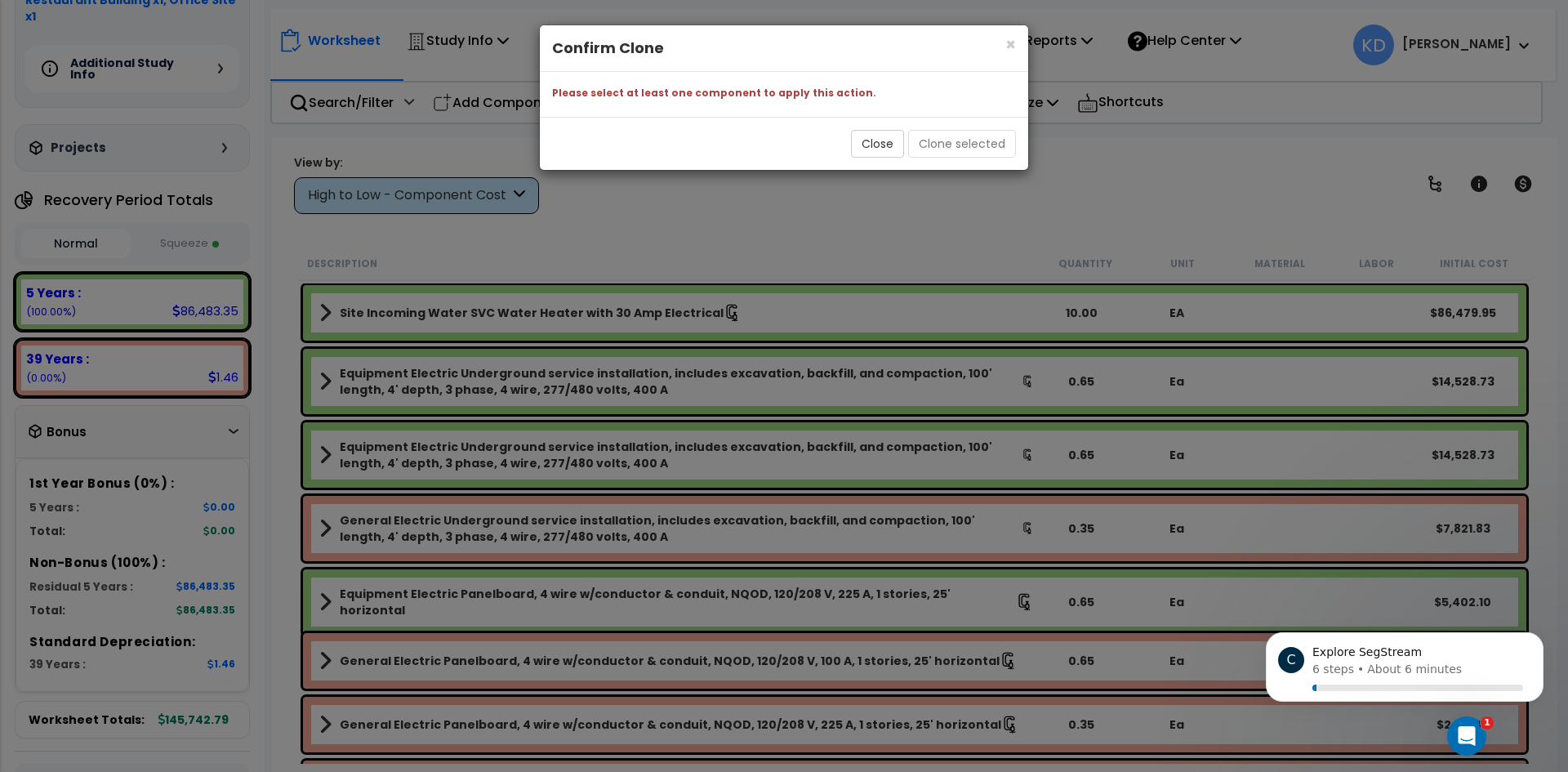
drag, startPoint x: 744, startPoint y: 235, endPoint x: 768, endPoint y: 164, distance: 74.9
click at [744, 235] on div "× Close Confirm Clone Please select at least one component to apply this action…" at bounding box center [784, 386] width 1568 height 772
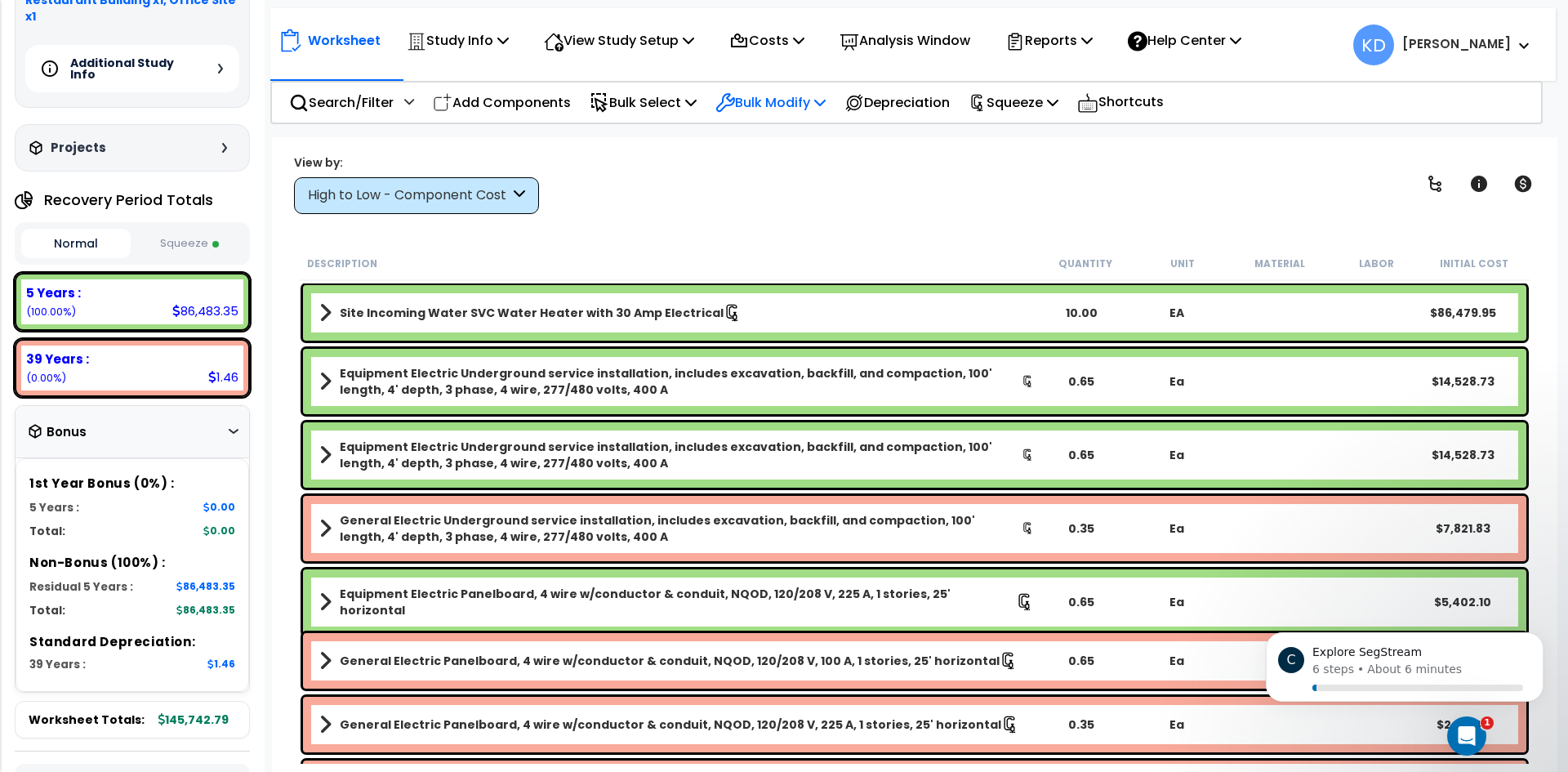
click at [762, 114] on div "Bulk Modify" at bounding box center [770, 102] width 111 height 38
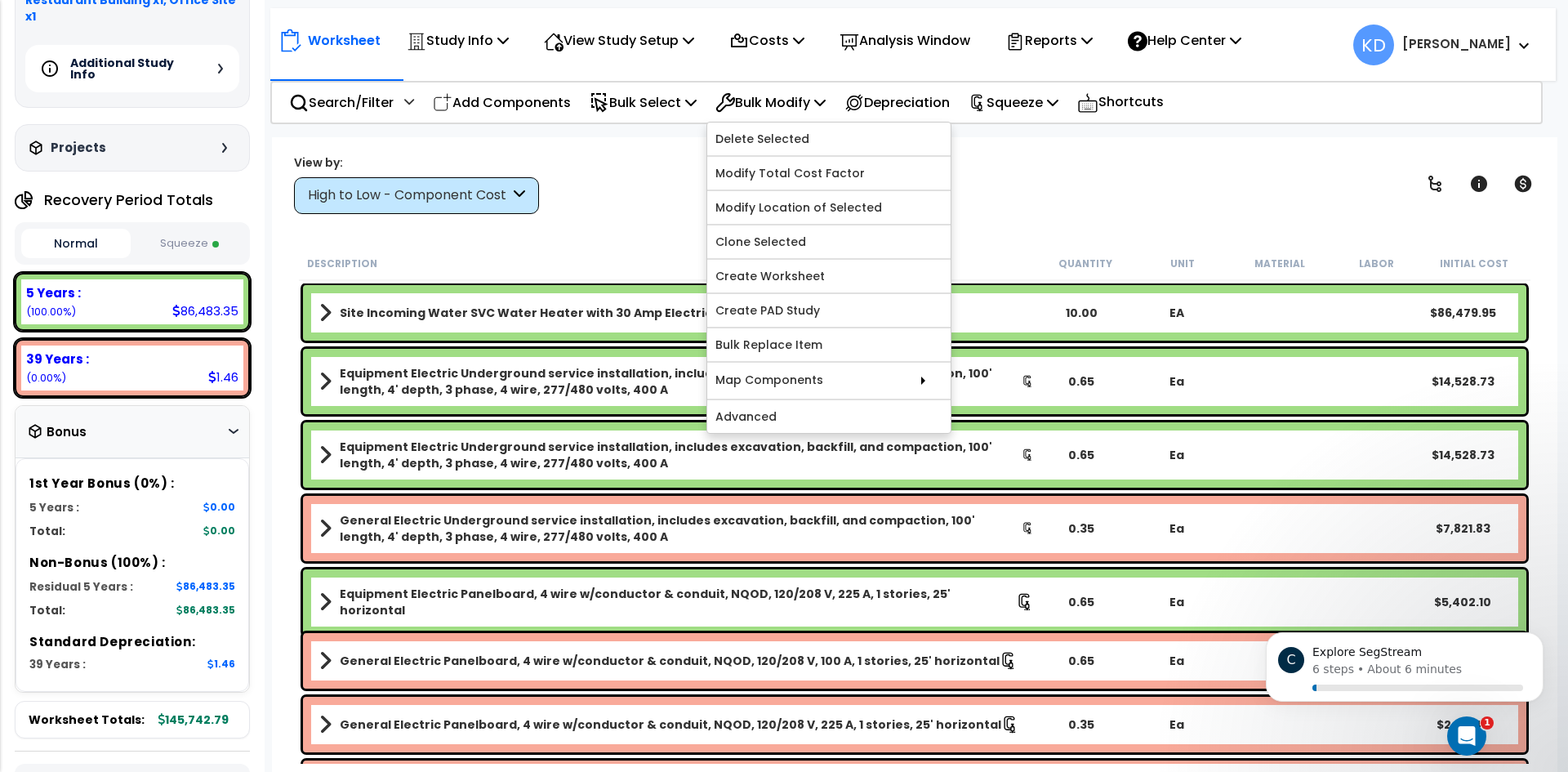
drag, startPoint x: 620, startPoint y: 137, endPoint x: 634, endPoint y: 136, distance: 14.0
click at [622, 139] on div "Worksheet Study Info Study Setup Add Property Unit Template study Clone study KD" at bounding box center [914, 523] width 1286 height 772
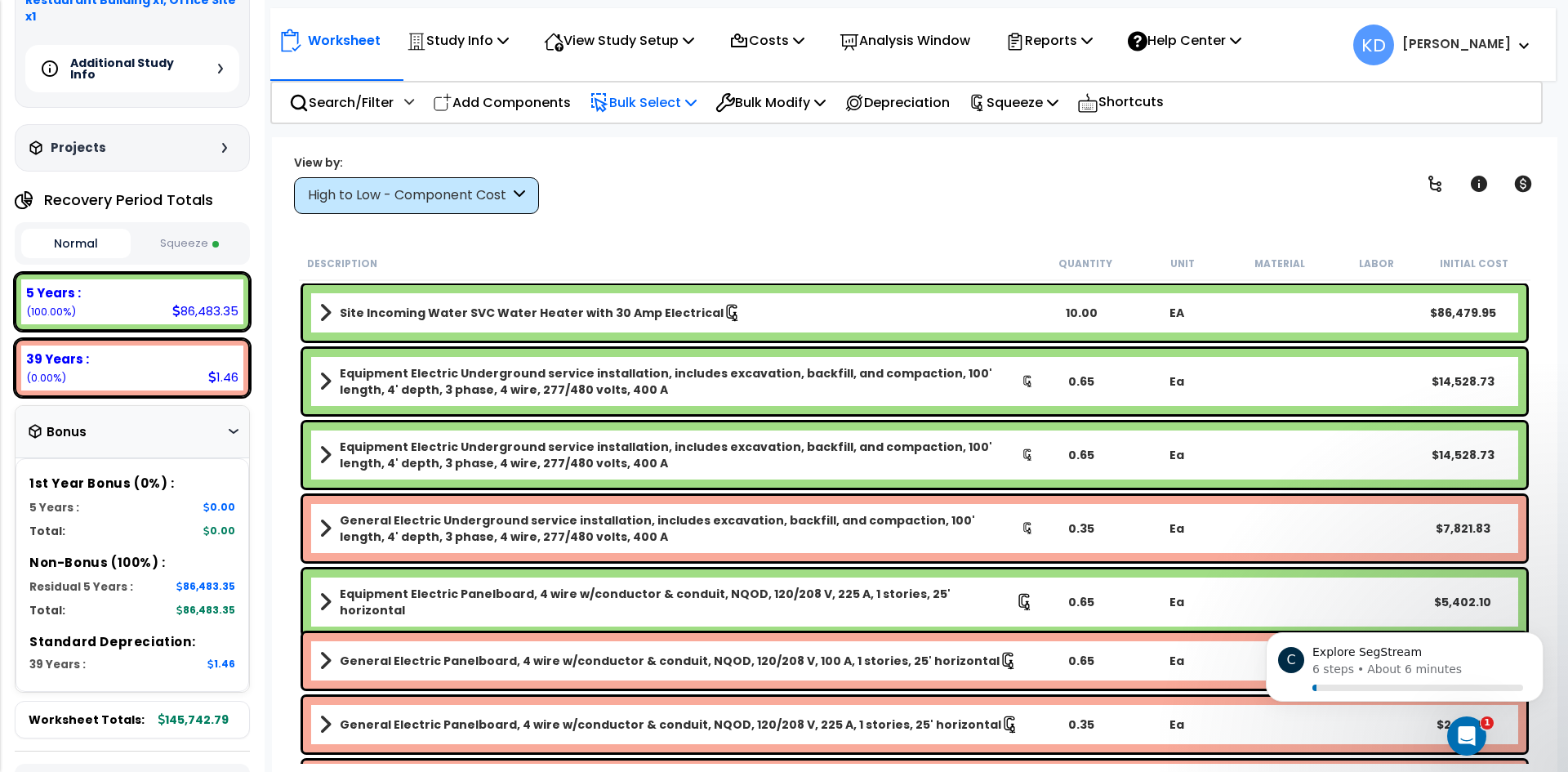
click at [677, 102] on p "Bulk Select" at bounding box center [643, 102] width 107 height 22
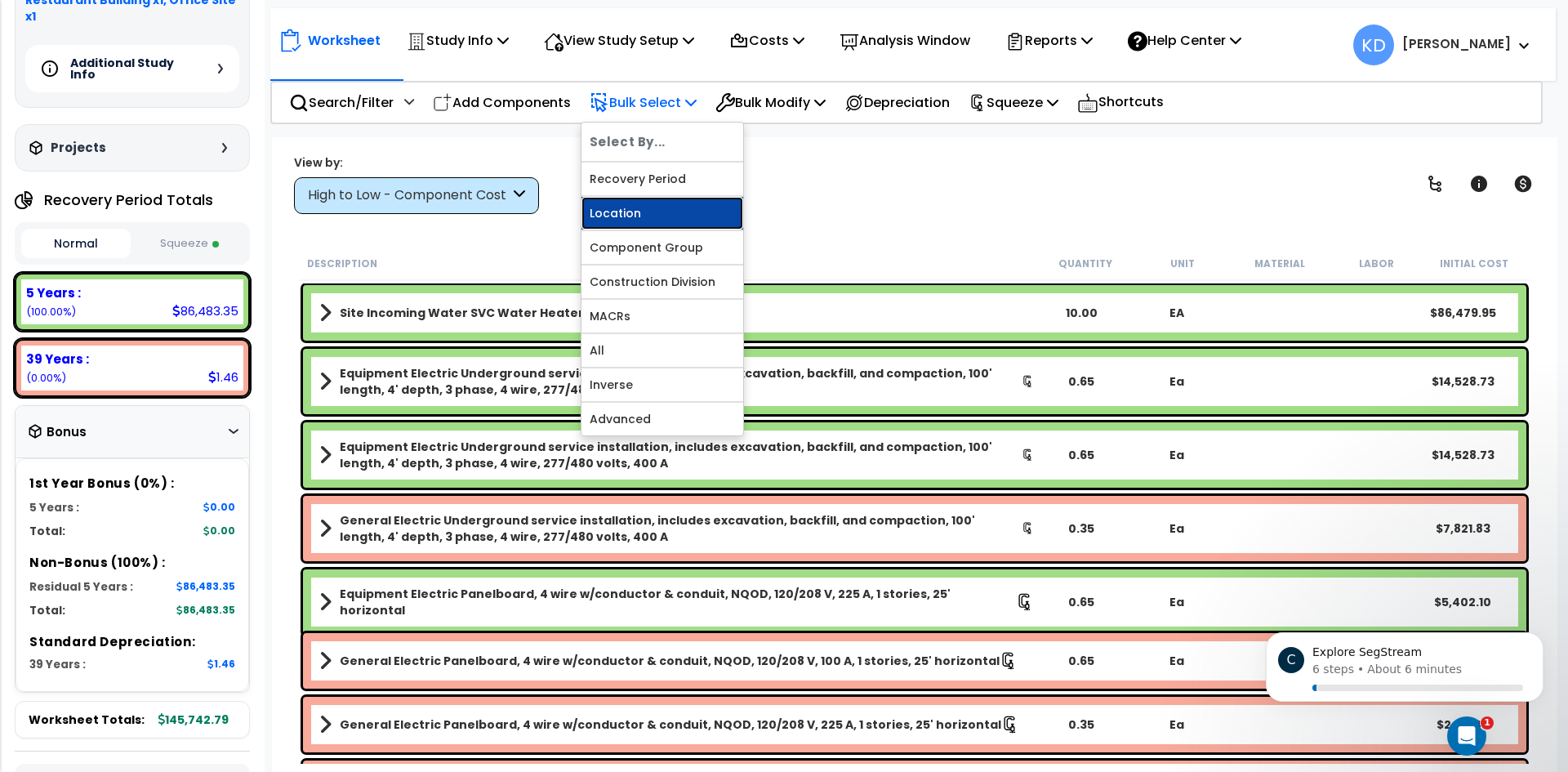
click at [665, 214] on link "Location" at bounding box center [661, 213] width 161 height 32
select select
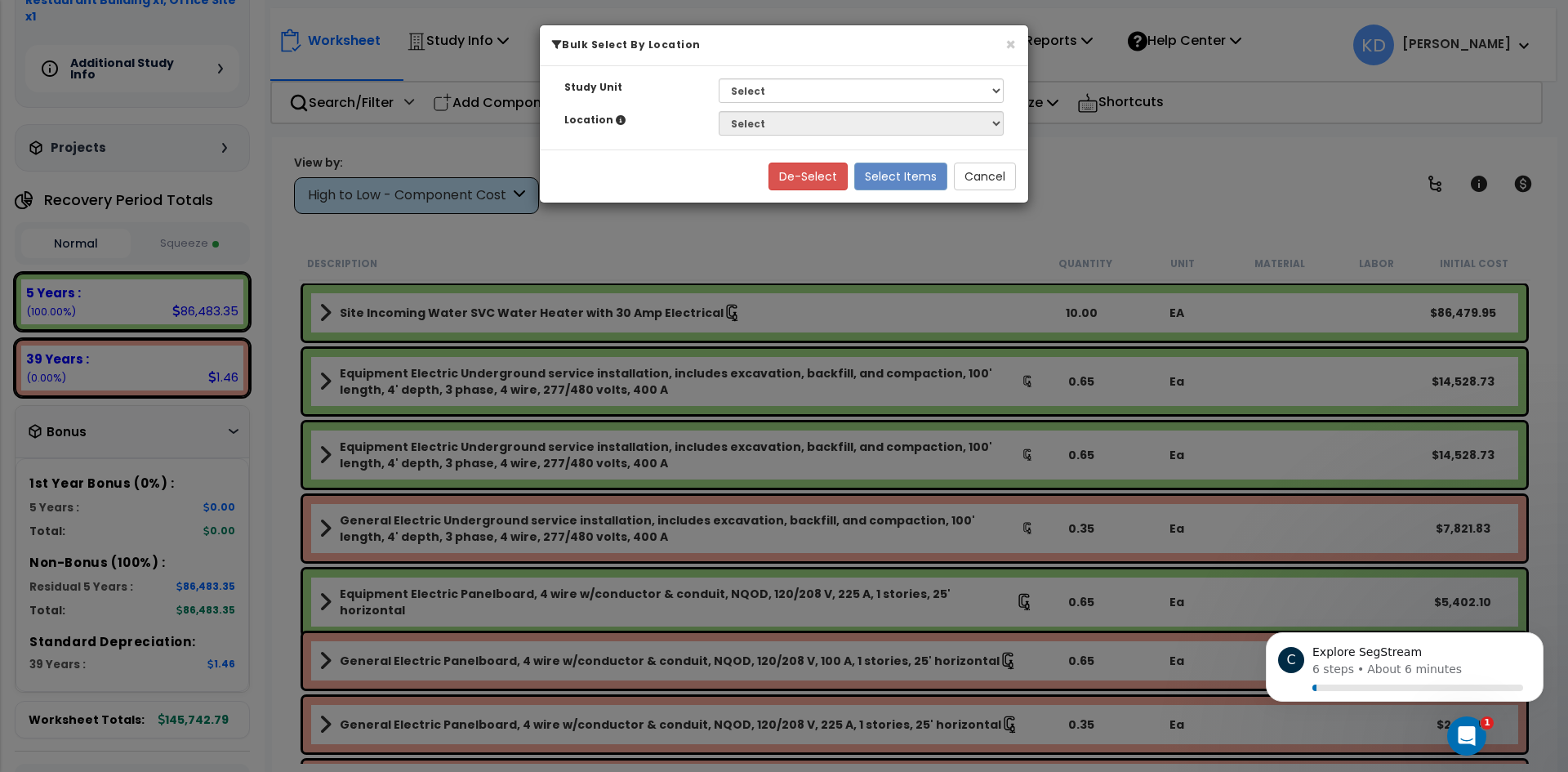
click at [1004, 48] on h6 "Bulk Select By Location" at bounding box center [784, 44] width 464 height 14
drag, startPoint x: 1017, startPoint y: 46, endPoint x: 1010, endPoint y: 48, distance: 7.3
click at [1016, 46] on div "× Bulk Select By Location" at bounding box center [784, 46] width 489 height 41
click at [1010, 48] on button "×" at bounding box center [1009, 45] width 10 height 17
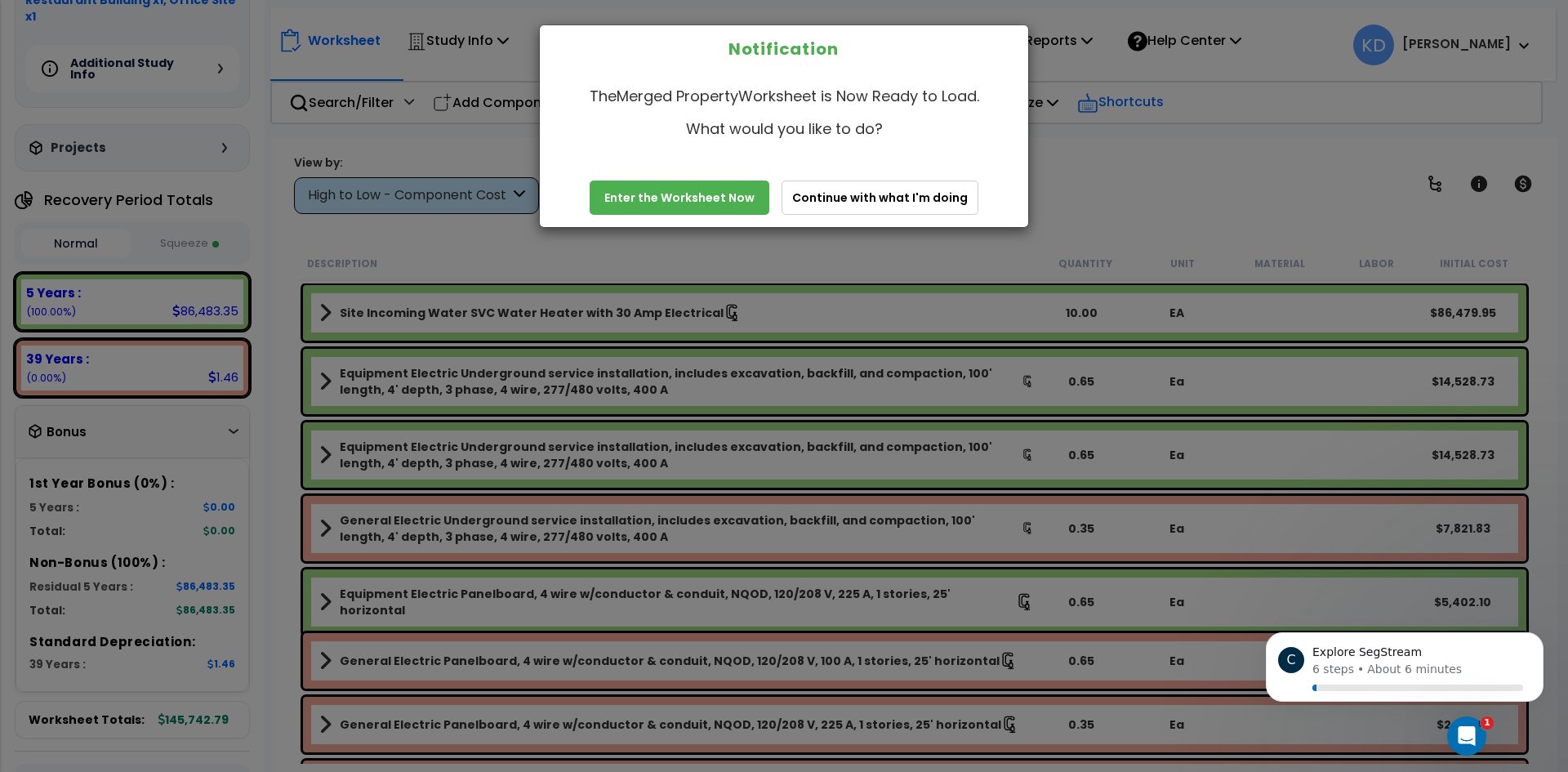
click at [1135, 112] on div "We are Building your Study. So please grab a coffee and let us do the heavy lif…" at bounding box center [784, 104] width 1568 height 65
click at [839, 200] on button "Continue with what I'm doing" at bounding box center [880, 198] width 197 height 34
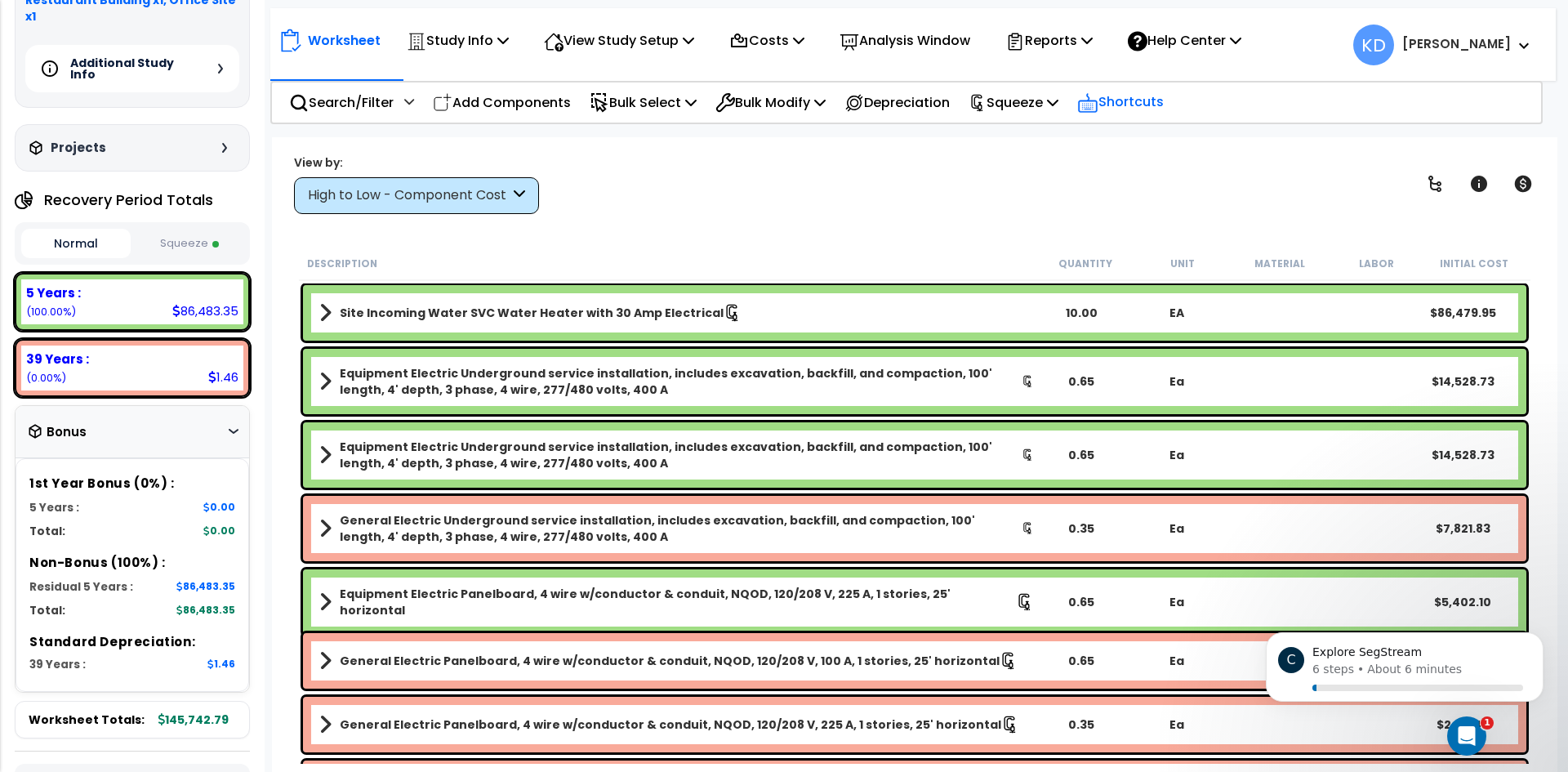
click at [1132, 107] on p "Shortcuts" at bounding box center [1120, 102] width 87 height 24
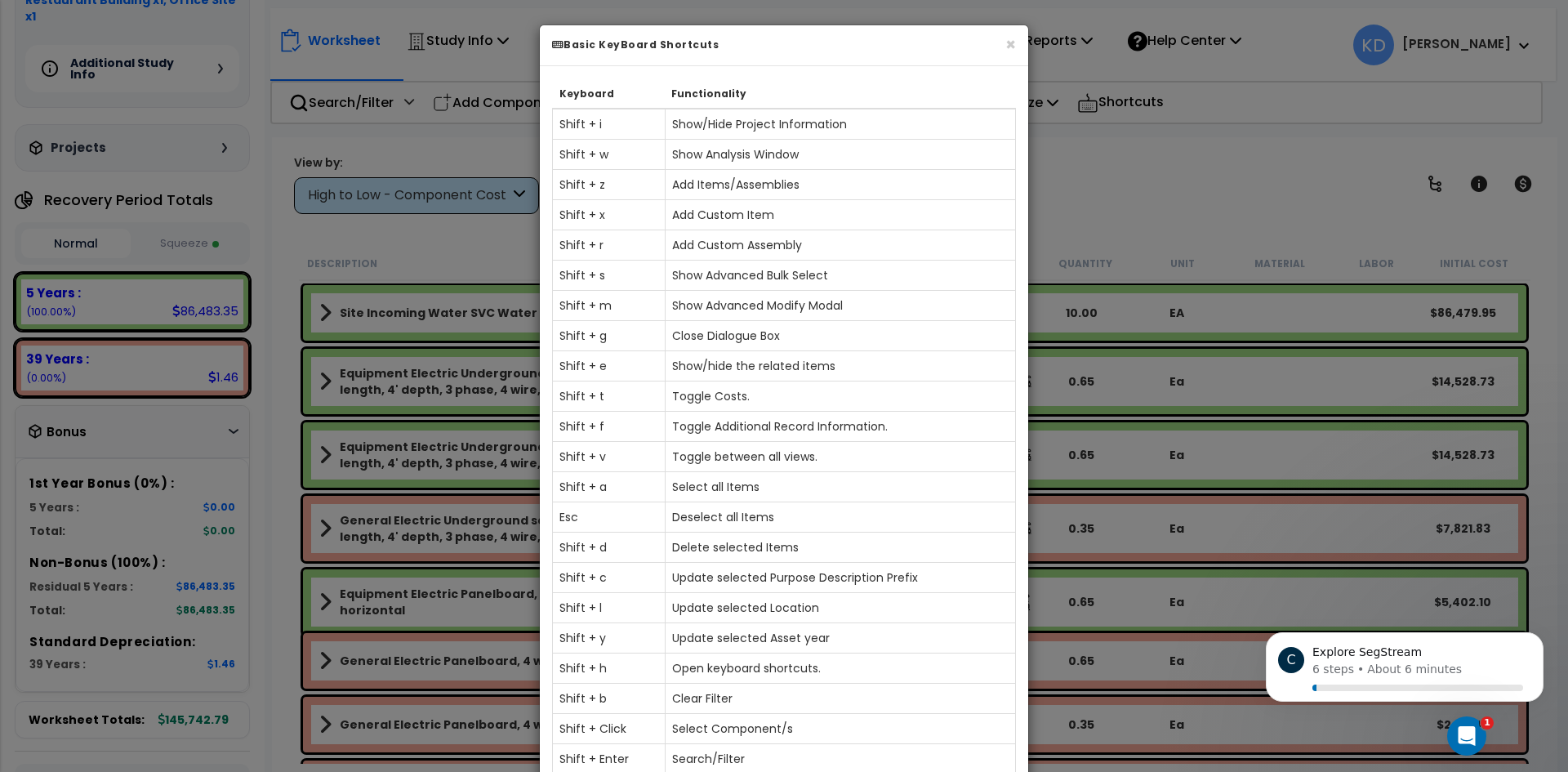
click at [1109, 158] on div "× Basic KeyBoard Shortcuts Keyboard Functionality Shift + i Show/Hide Project I…" at bounding box center [784, 386] width 1568 height 772
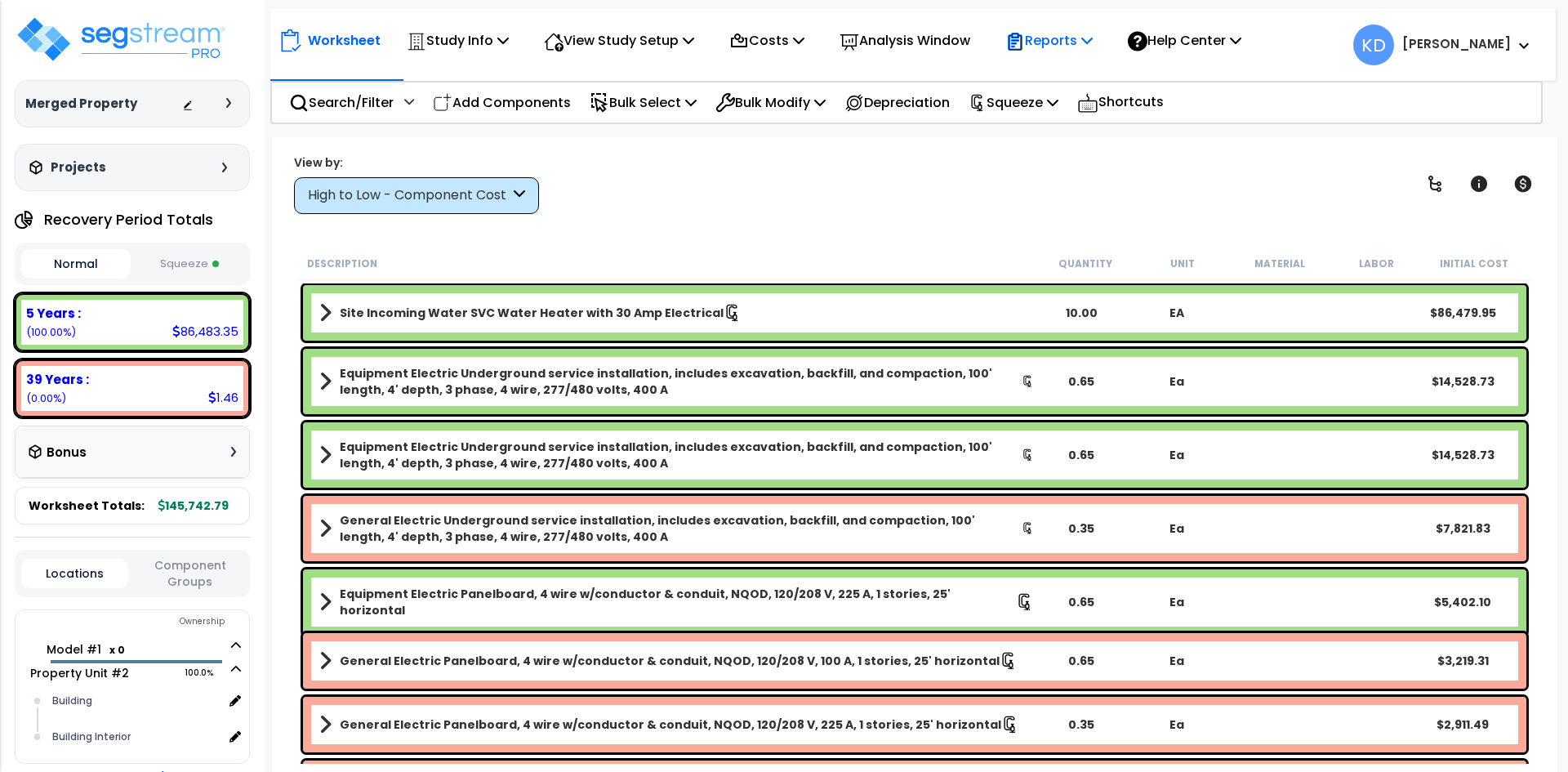
click at [1078, 54] on div "Reports" at bounding box center [1049, 40] width 88 height 38
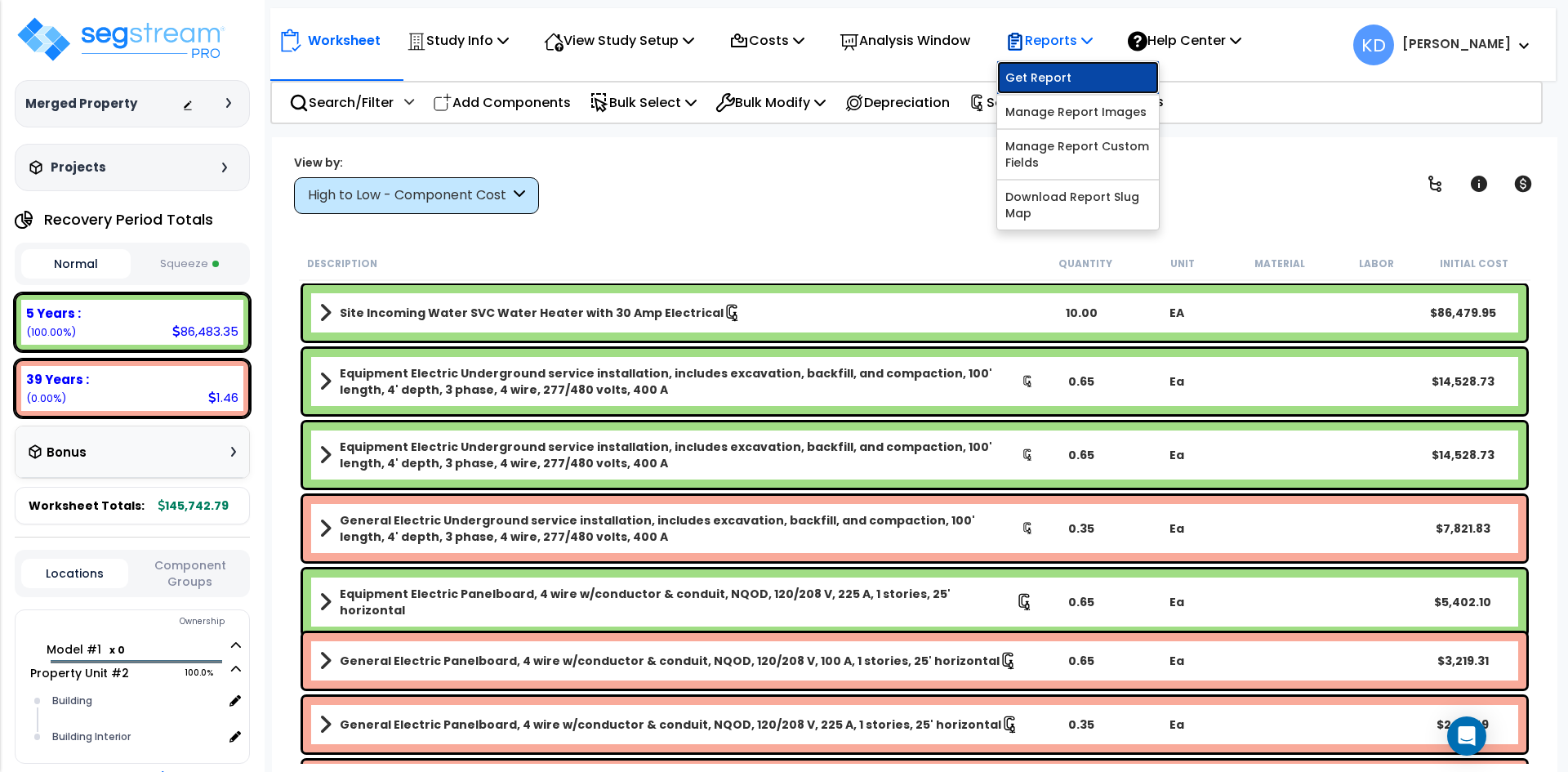
click at [1068, 78] on link "Get Report" at bounding box center [1077, 77] width 161 height 32
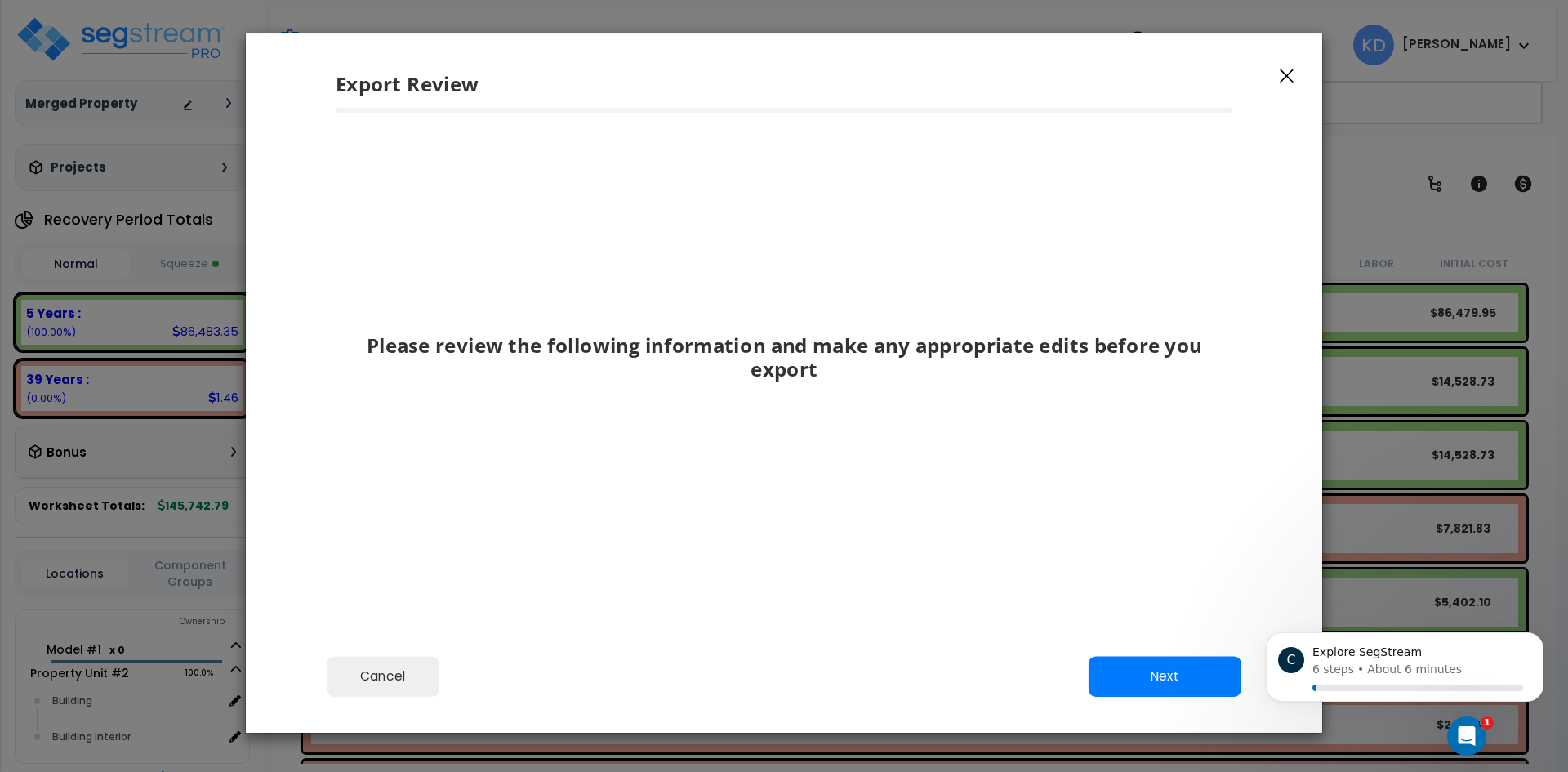
click at [1146, 704] on div "Cancel Back Next Export Edit Images" at bounding box center [784, 687] width 1077 height 89
click at [1161, 679] on button "Next" at bounding box center [1165, 675] width 153 height 41
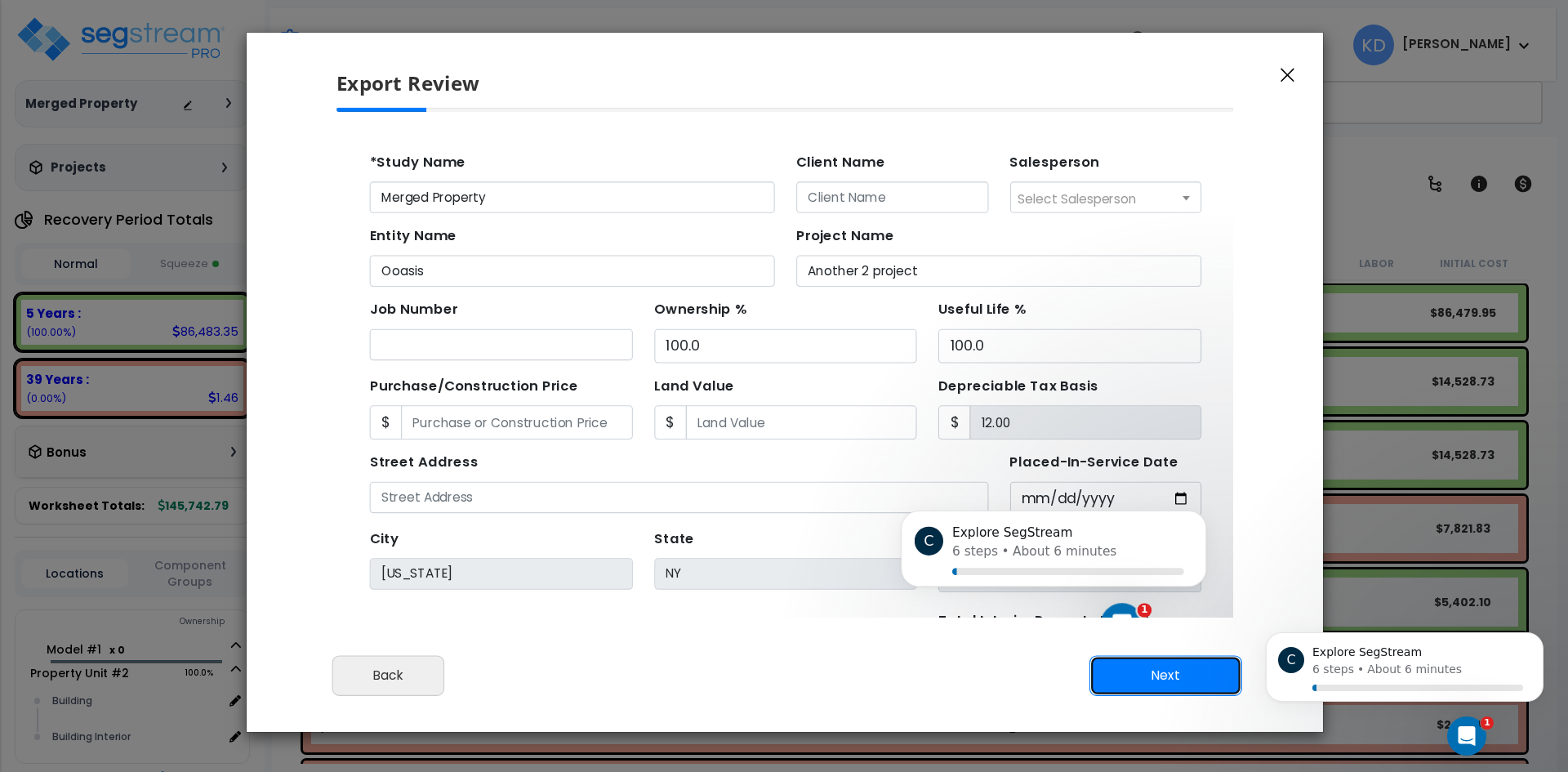
click at [1166, 674] on button "Next" at bounding box center [1165, 675] width 153 height 41
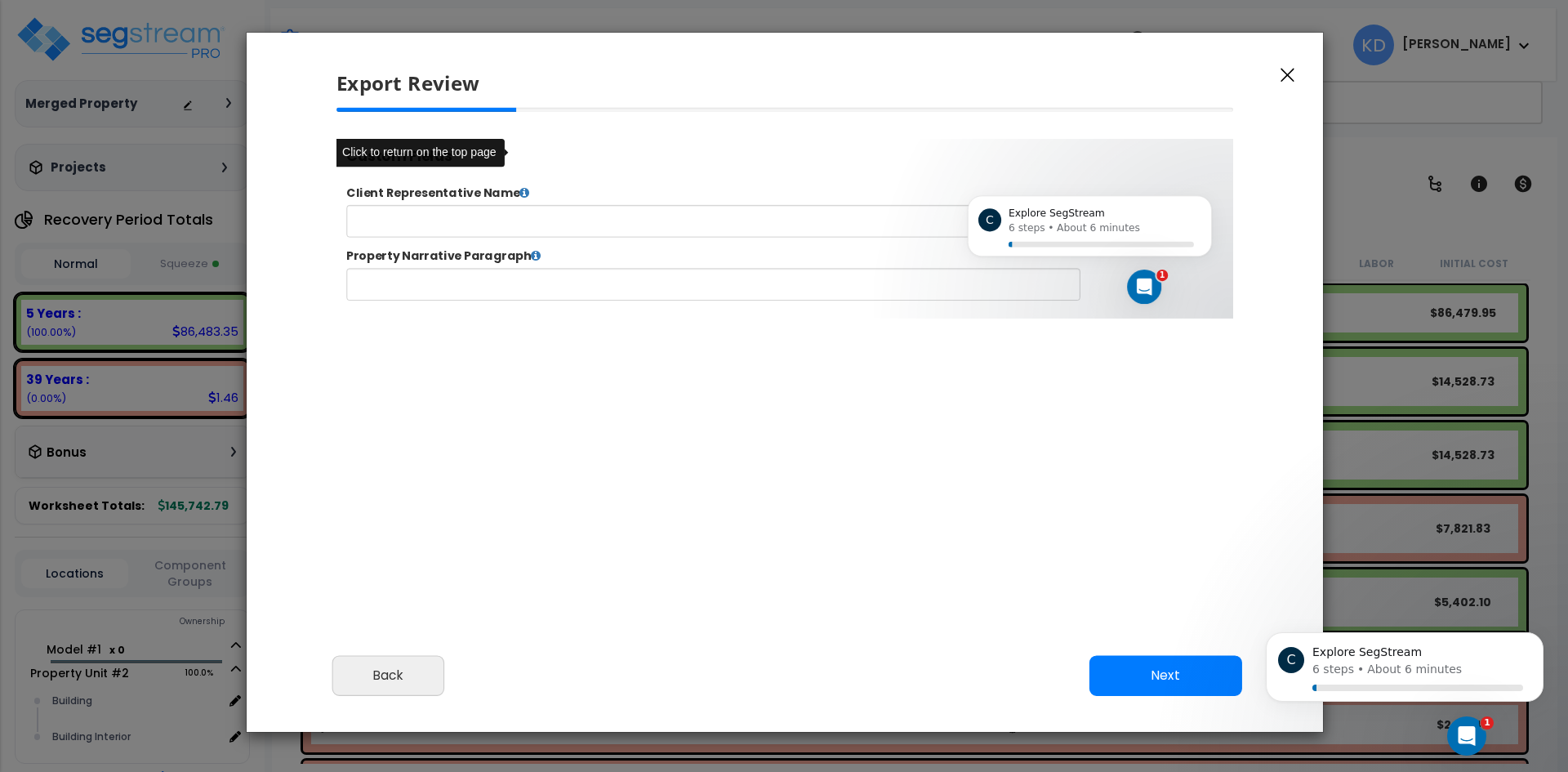
click at [778, 234] on input "text" at bounding box center [764, 232] width 834 height 37
type input "asd"
click at [680, 297] on input "text" at bounding box center [764, 303] width 834 height 37
type input "asd"
click at [1086, 661] on div "Cancel Back Next Export Edit Images" at bounding box center [784, 686] width 1077 height 89
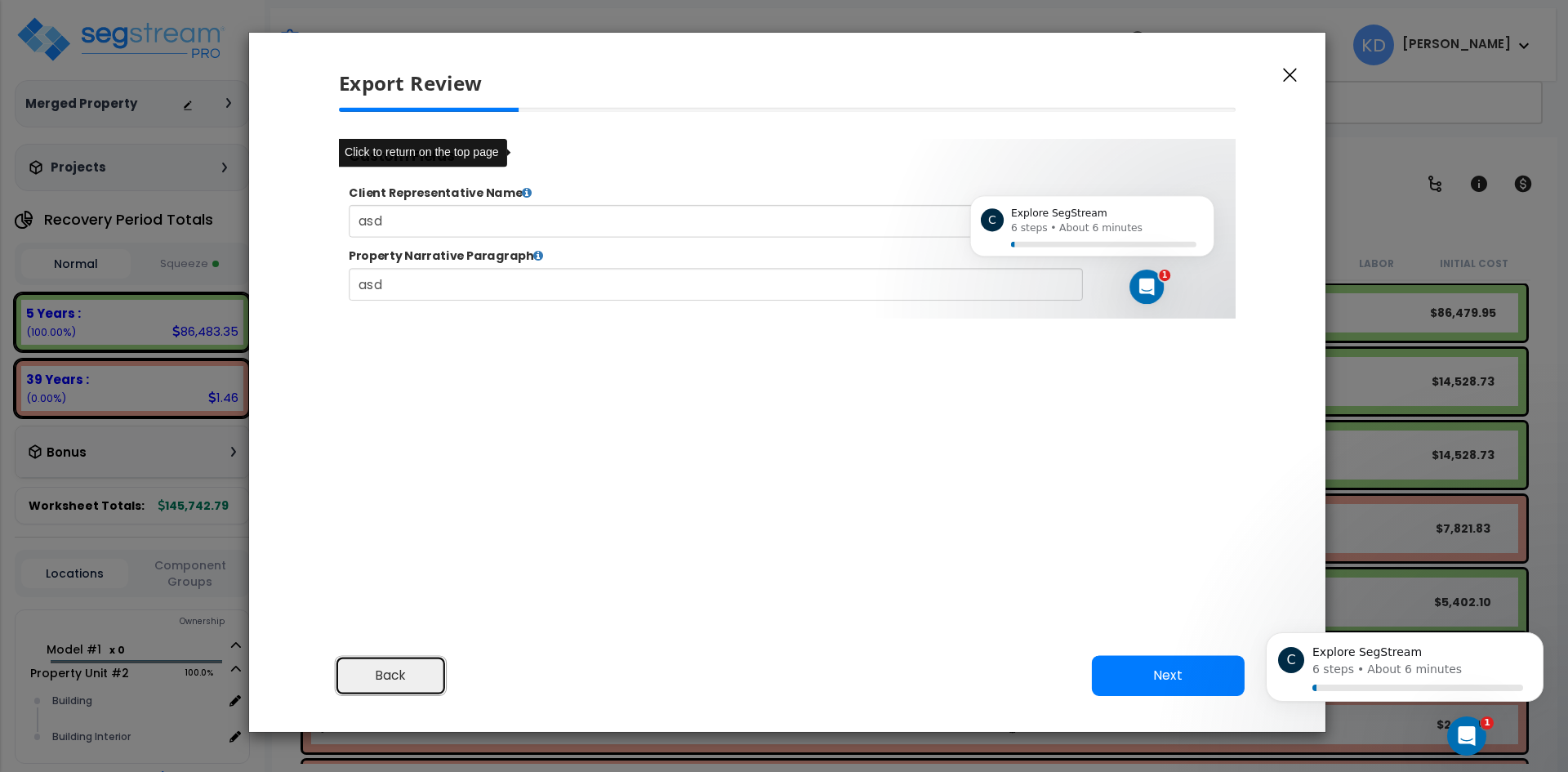
click at [403, 671] on button "Back" at bounding box center [390, 675] width 112 height 41
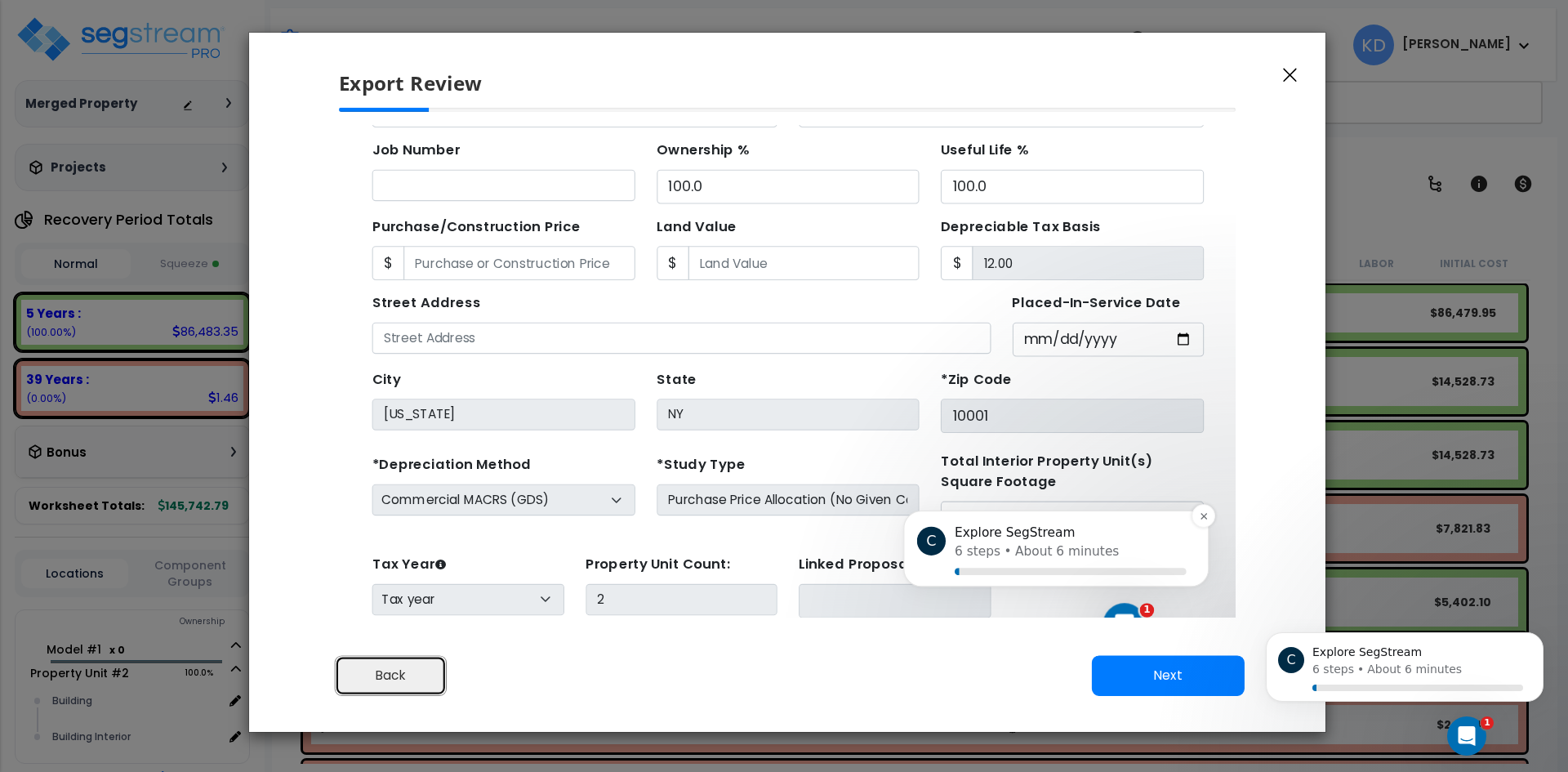
scroll to position [43, 0]
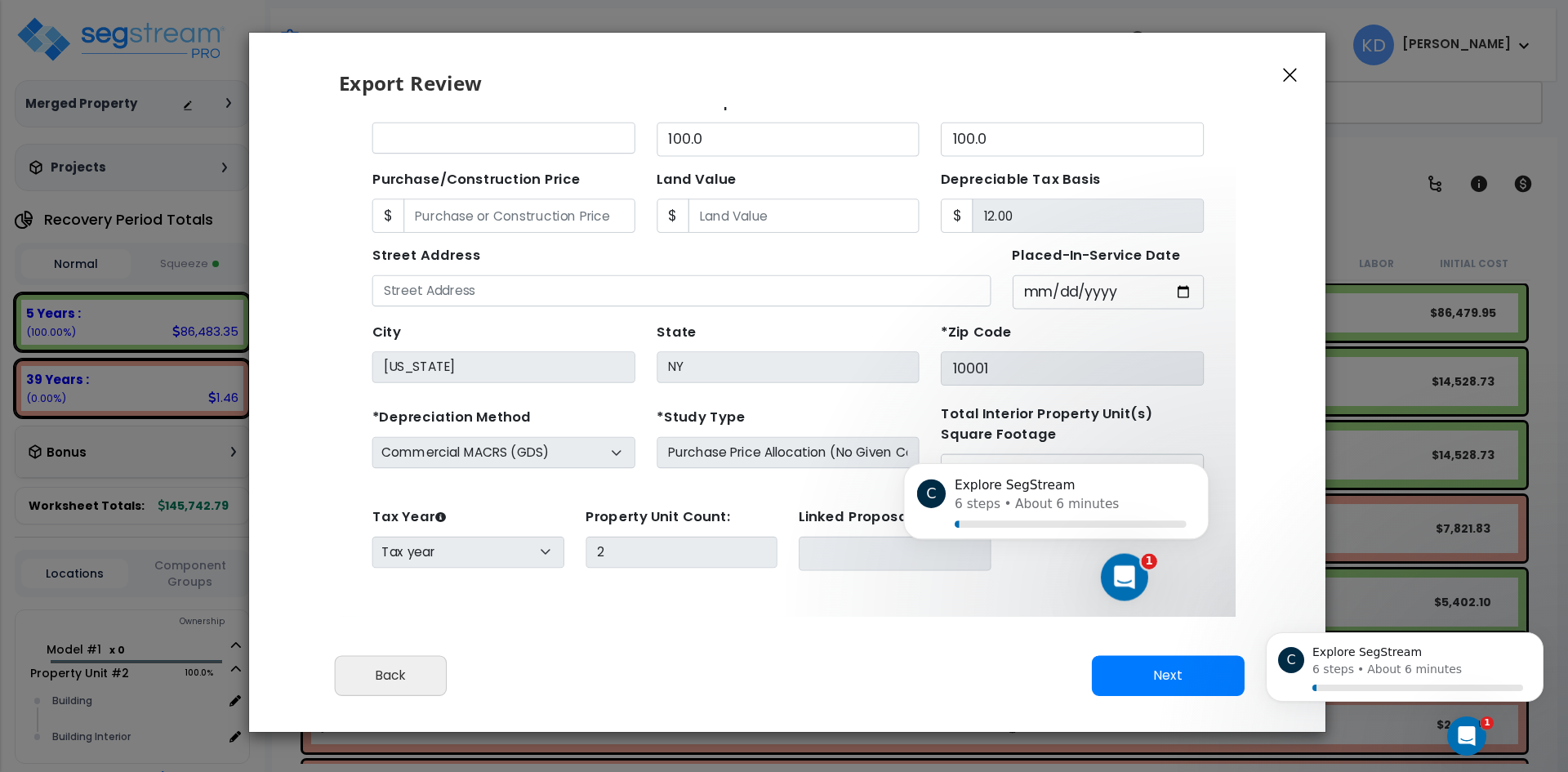
drag, startPoint x: 1110, startPoint y: 569, endPoint x: 1120, endPoint y: 570, distance: 10.0
click at [1111, 569] on icon "Open Intercom Messenger" at bounding box center [1119, 574] width 27 height 27
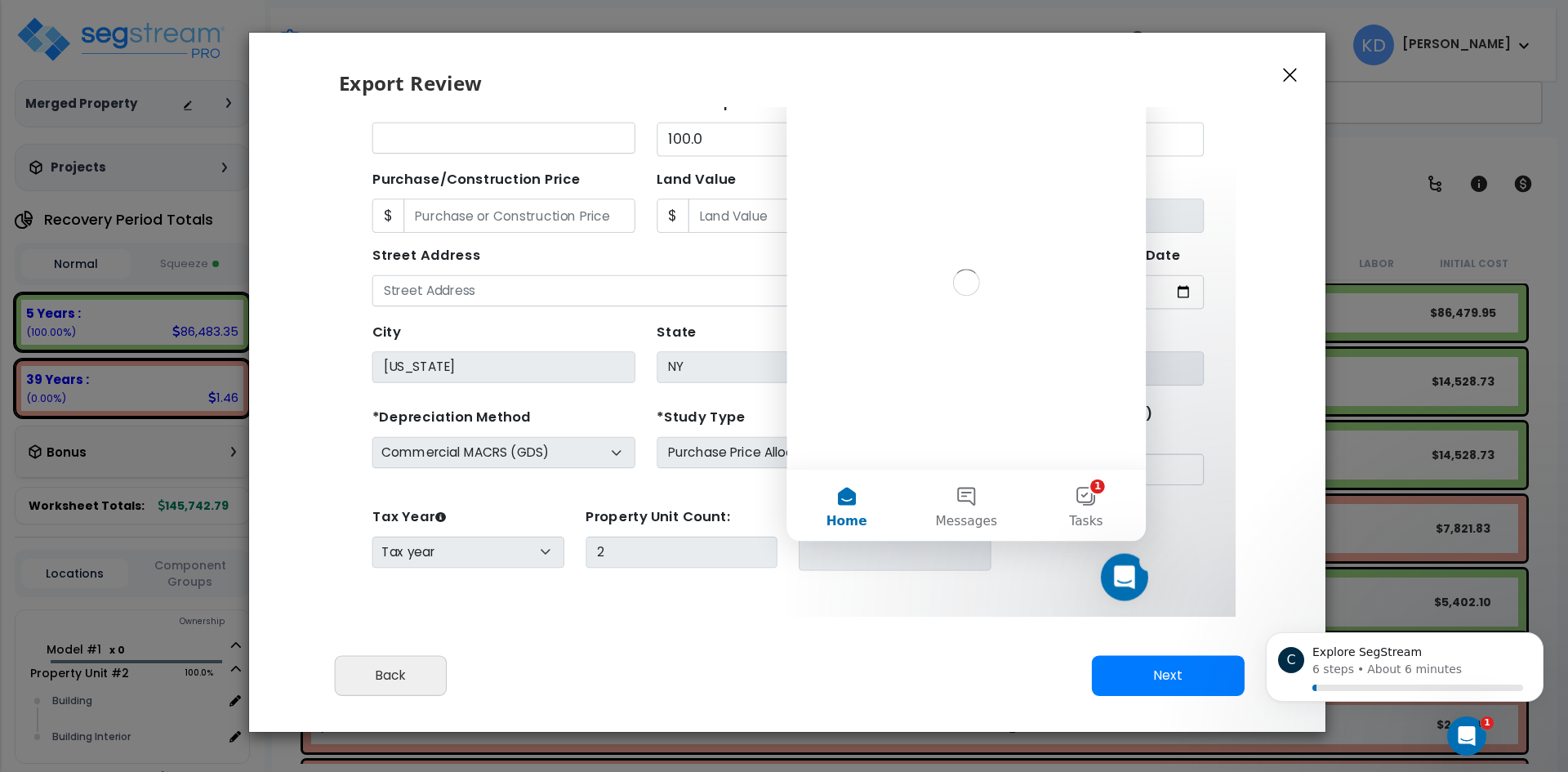
scroll to position [0, 0]
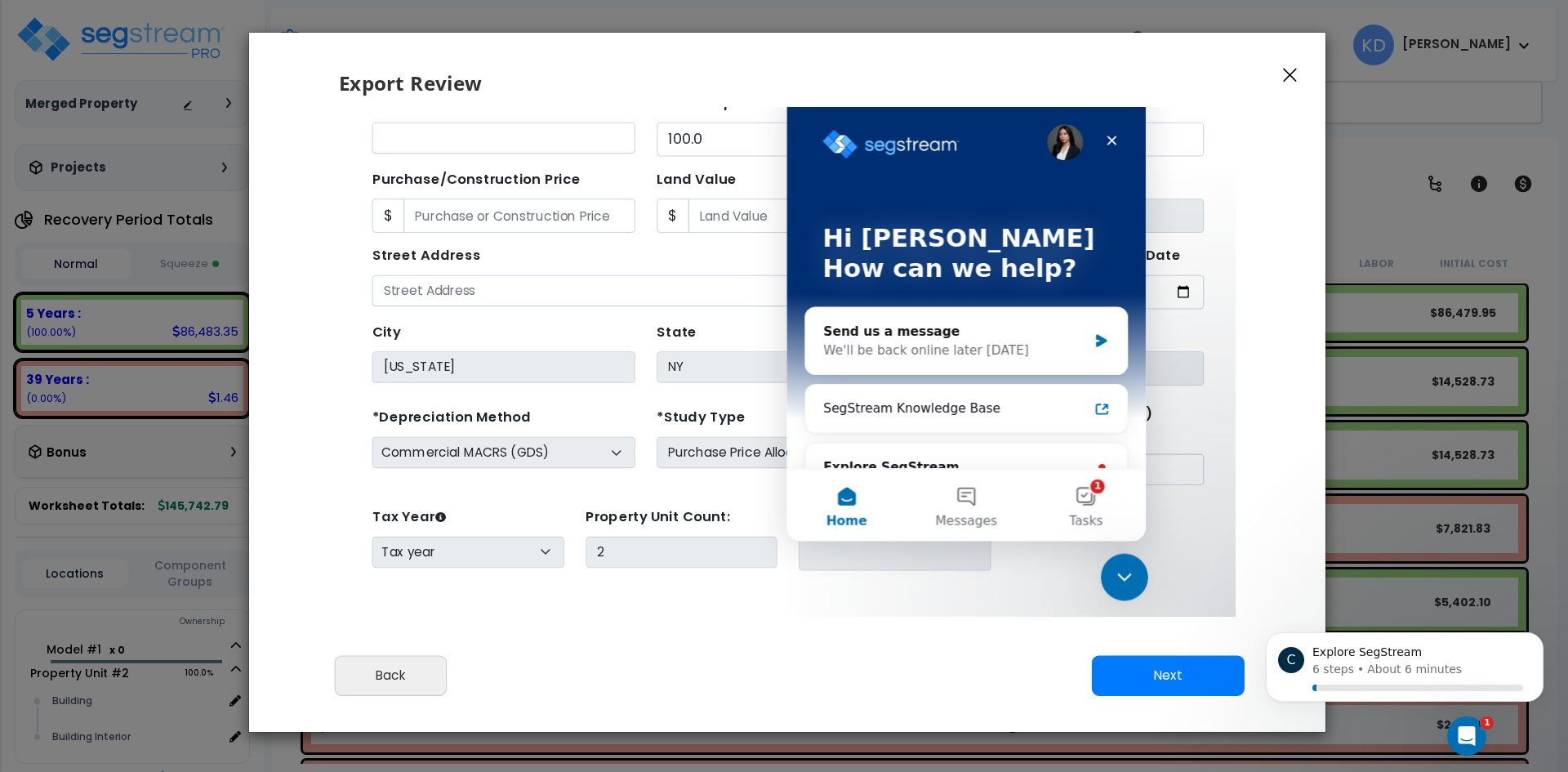
click at [1121, 568] on icon "Close Intercom Messenger" at bounding box center [1119, 573] width 20 height 20
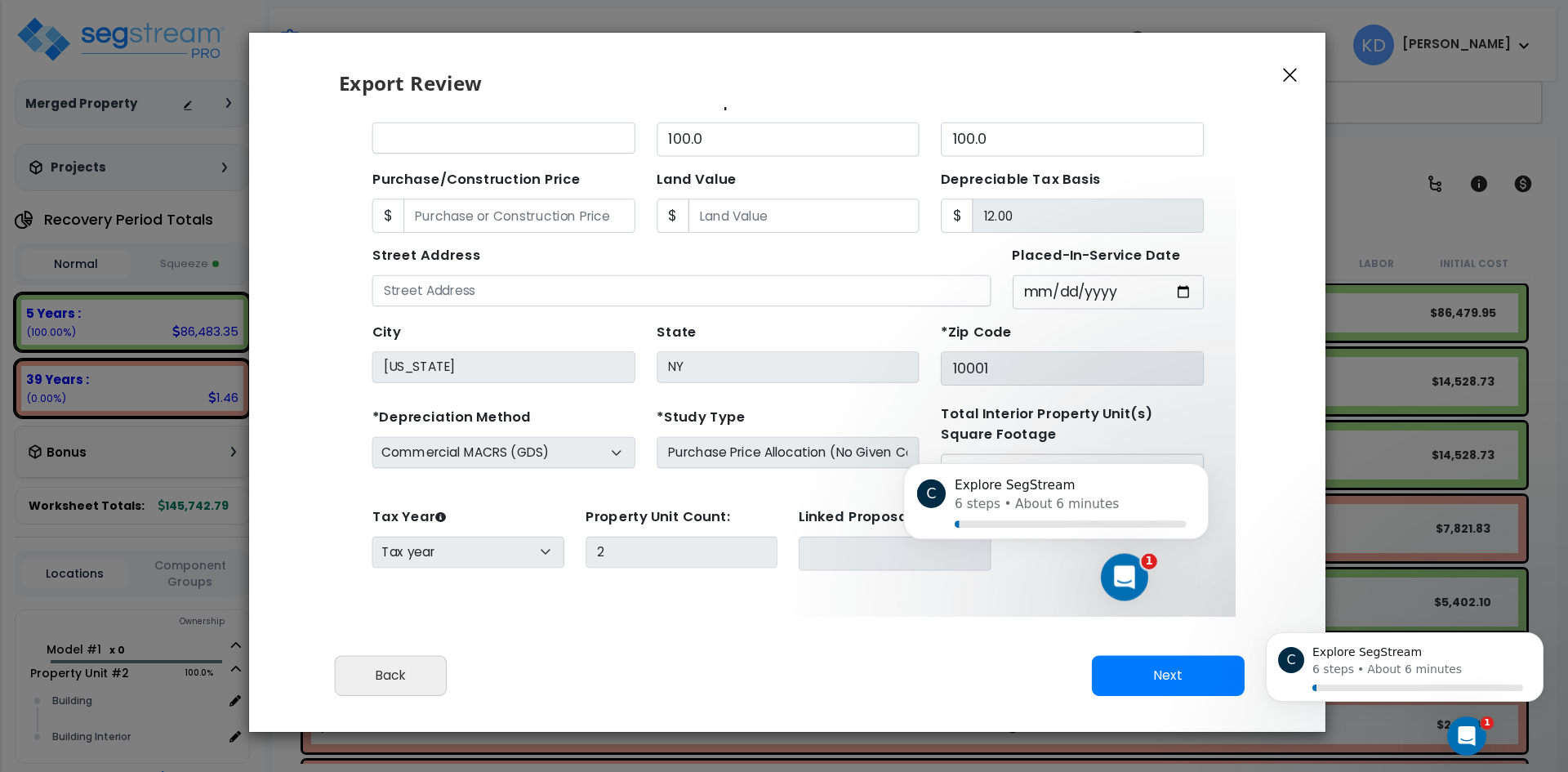
click at [1123, 553] on div "Open Intercom Messenger" at bounding box center [1119, 573] width 53 height 53
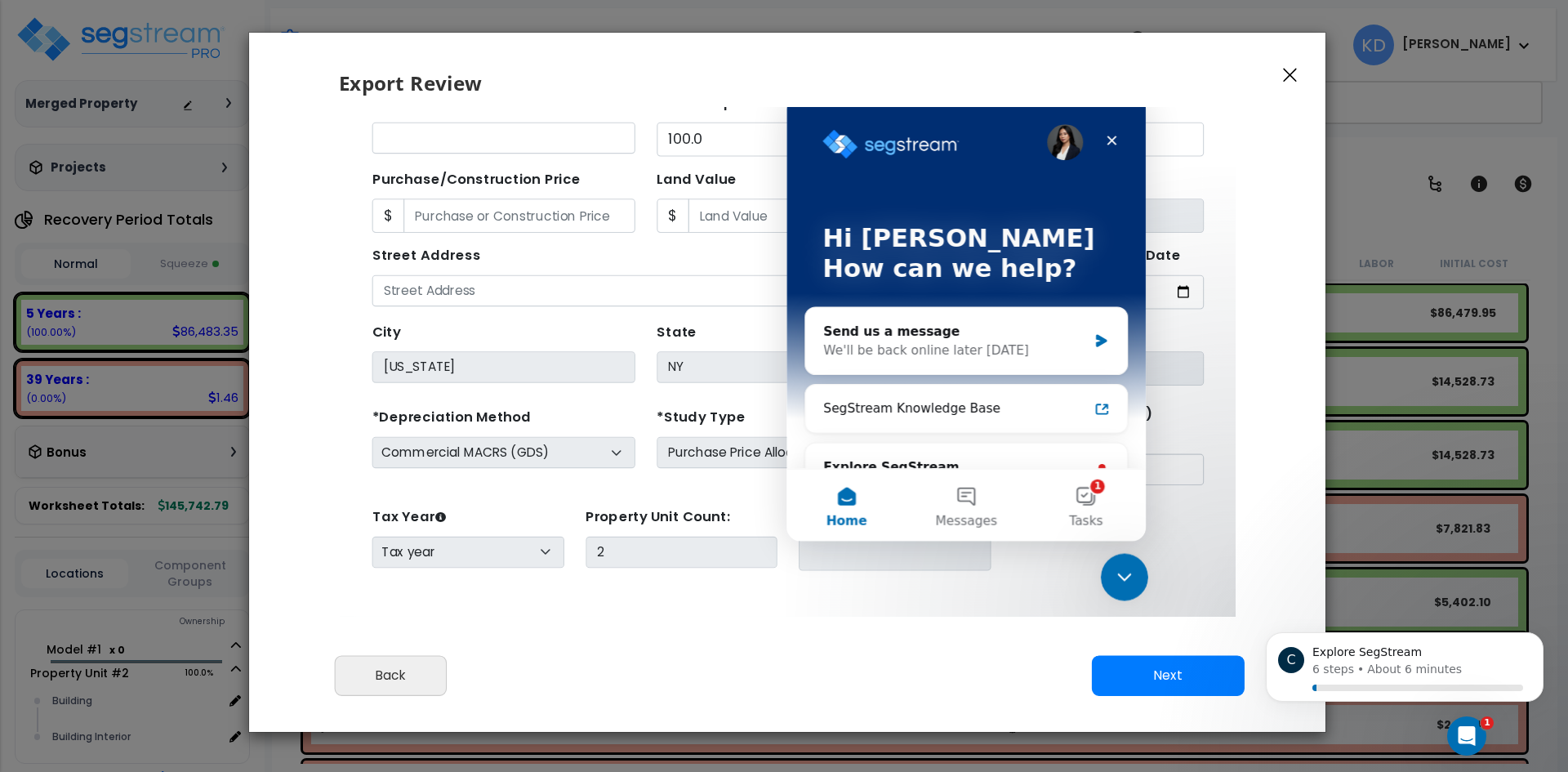
click at [1128, 555] on div "Close Intercom Messenger" at bounding box center [1119, 573] width 39 height 39
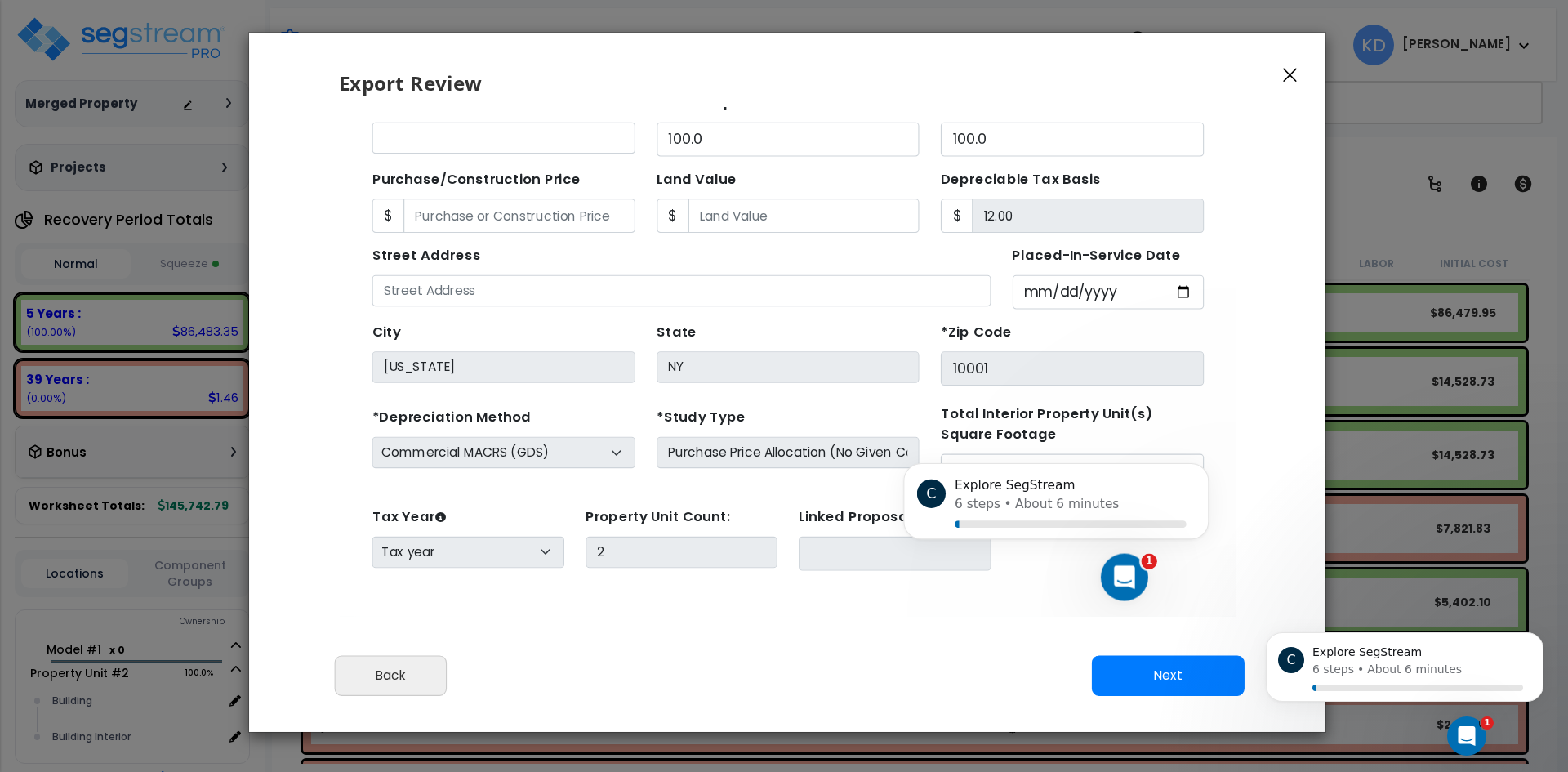
click at [1128, 555] on div "Open Intercom Messenger" at bounding box center [1119, 573] width 53 height 53
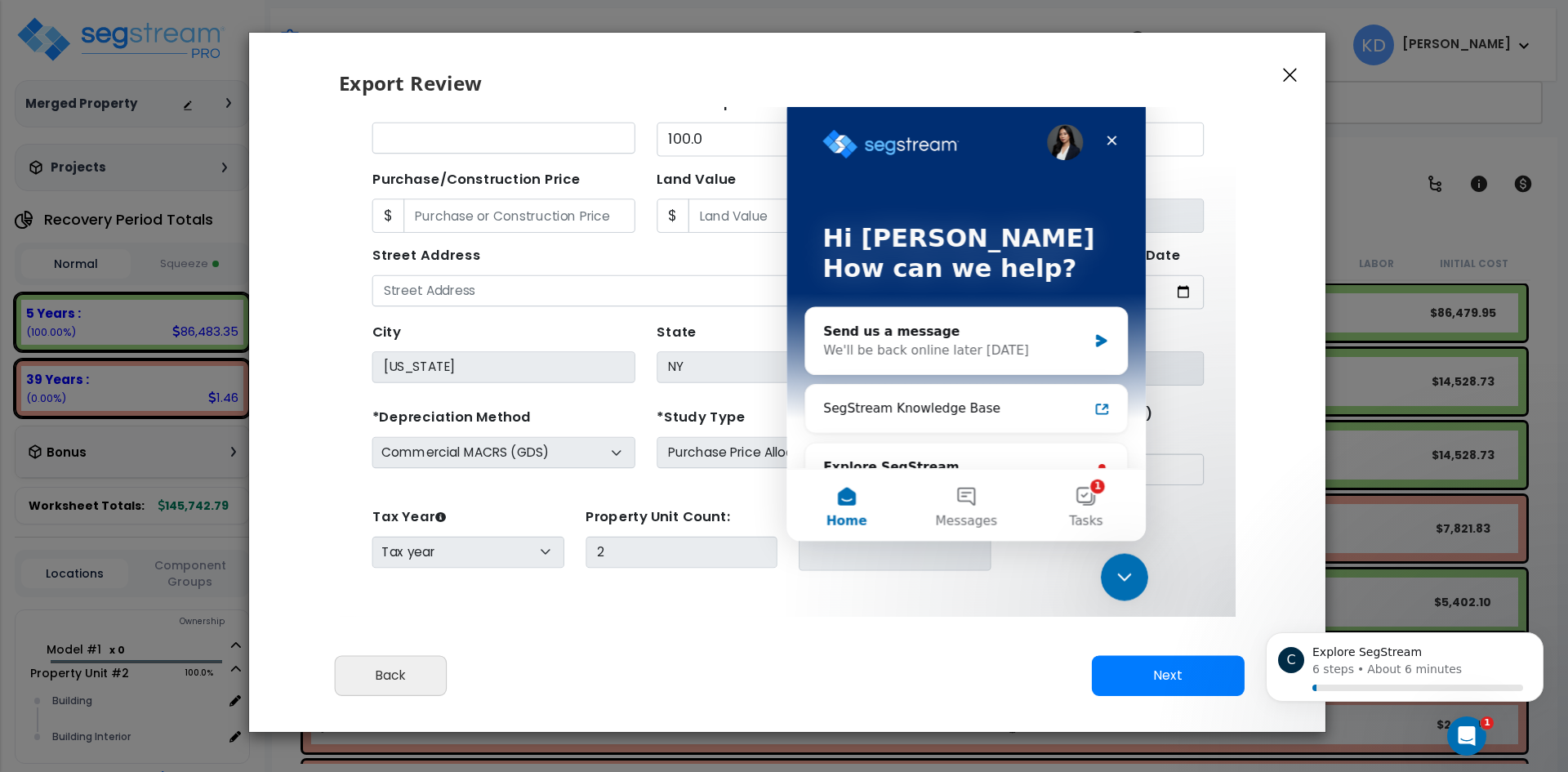
click at [1128, 555] on div "Close Intercom Messenger" at bounding box center [1119, 573] width 39 height 39
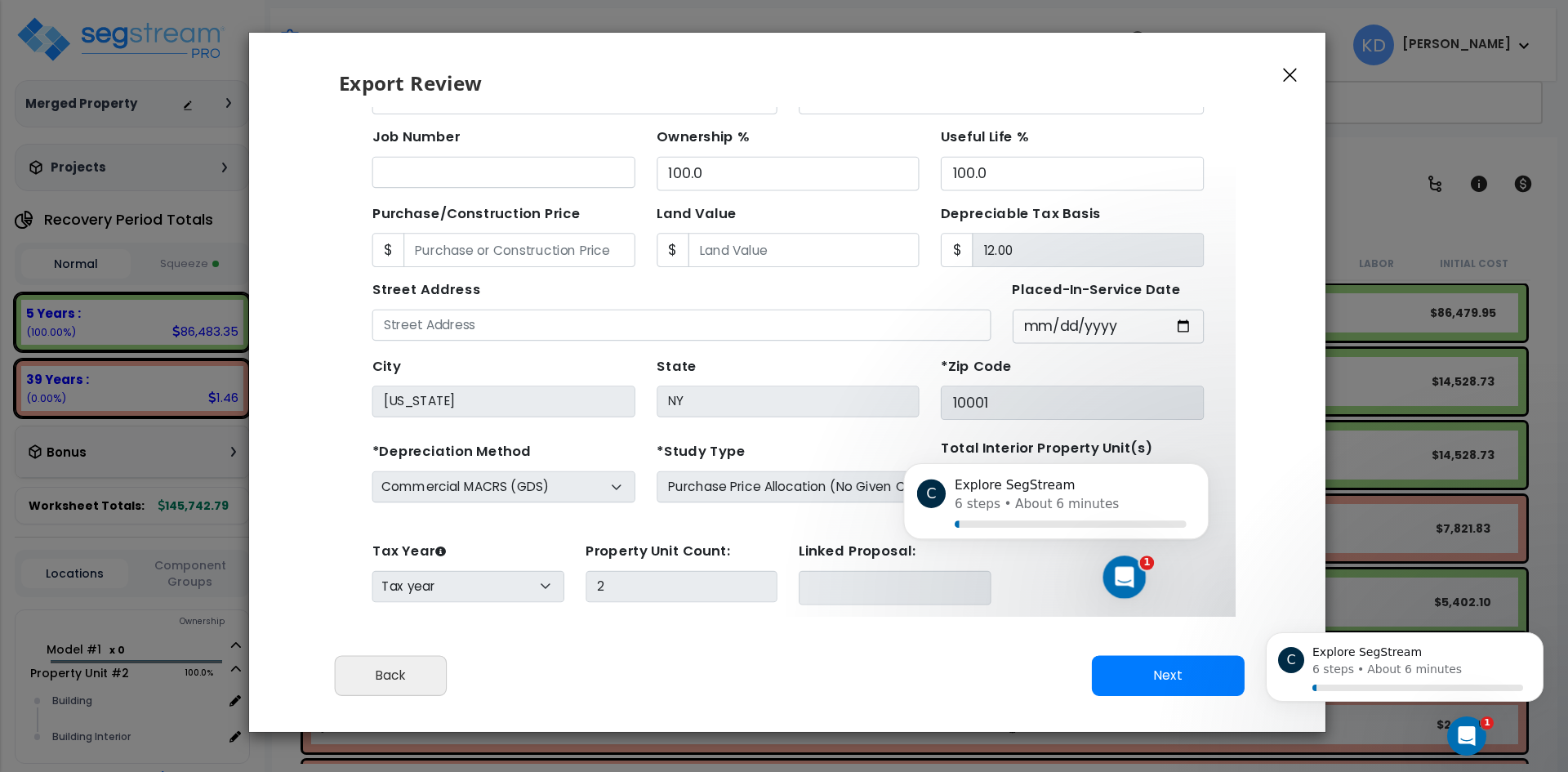
scroll to position [144, 0]
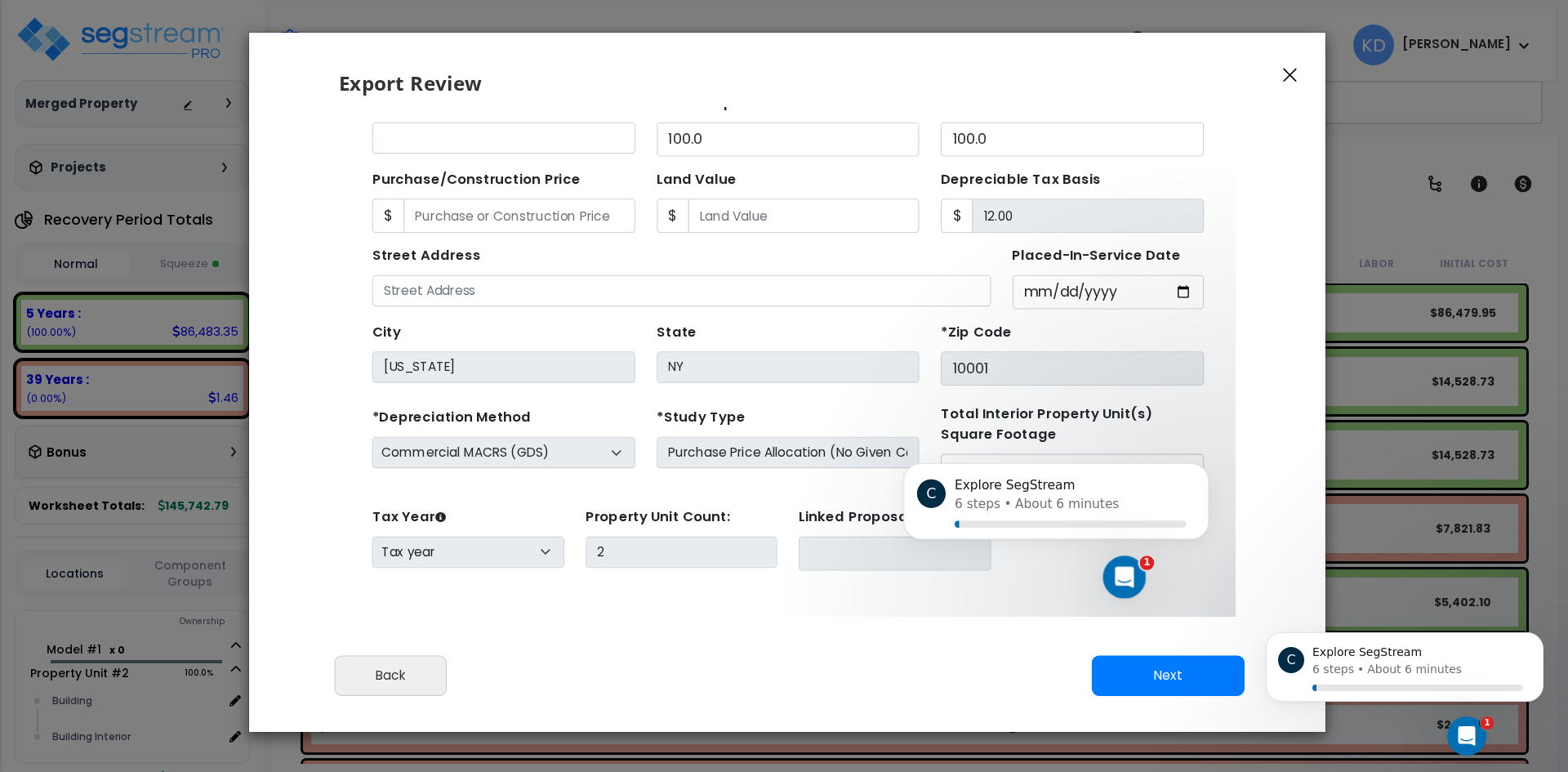
click at [1110, 669] on button "Next" at bounding box center [1168, 675] width 153 height 41
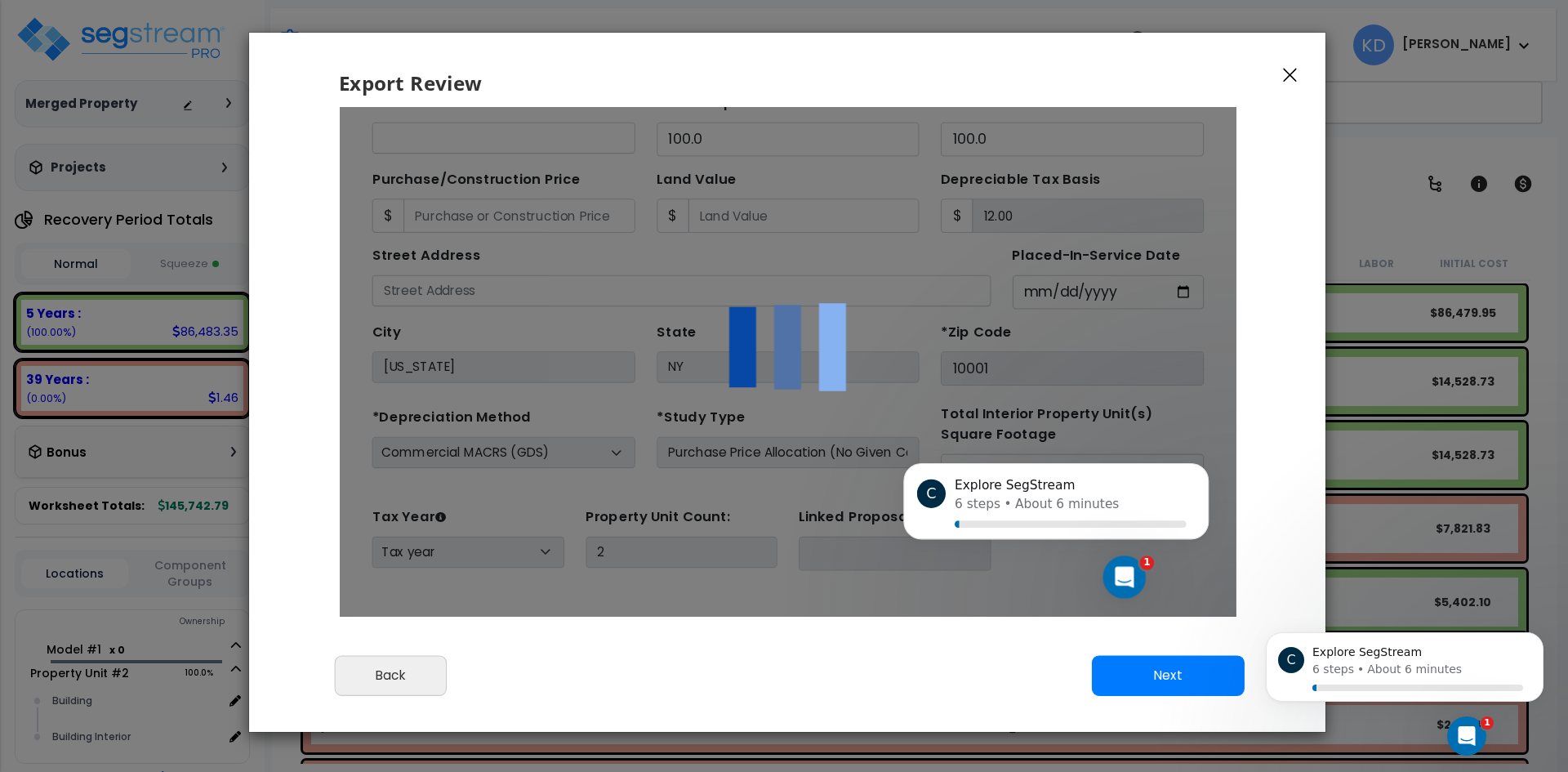
scroll to position [0, 0]
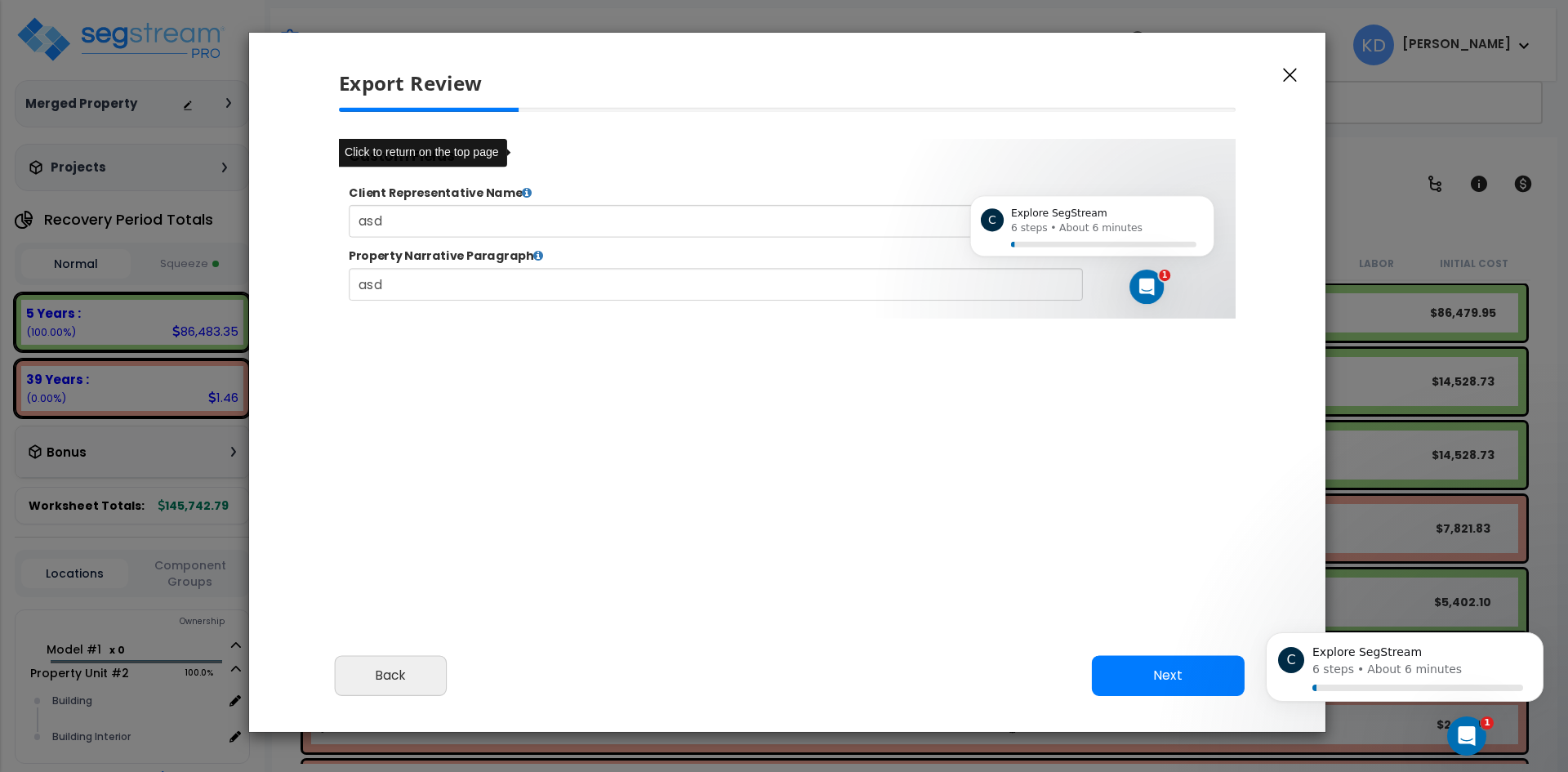
drag, startPoint x: 1077, startPoint y: 670, endPoint x: 1107, endPoint y: 661, distance: 31.3
click at [1083, 668] on div "Cancel Back Next Export Edit Images" at bounding box center [787, 686] width 1077 height 89
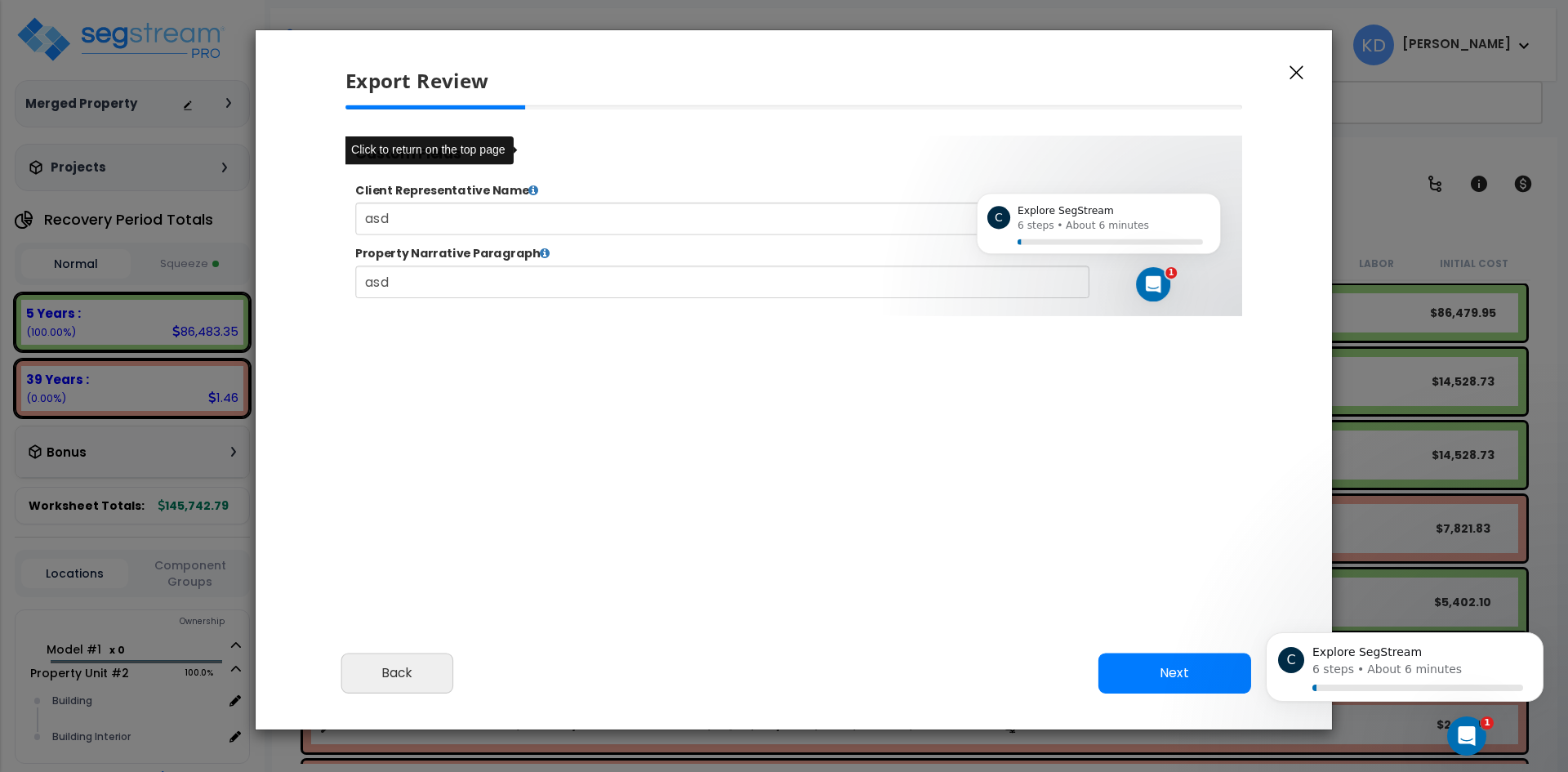
click at [1111, 661] on button "Next" at bounding box center [1175, 673] width 153 height 41
